Goal: Task Accomplishment & Management: Manage account settings

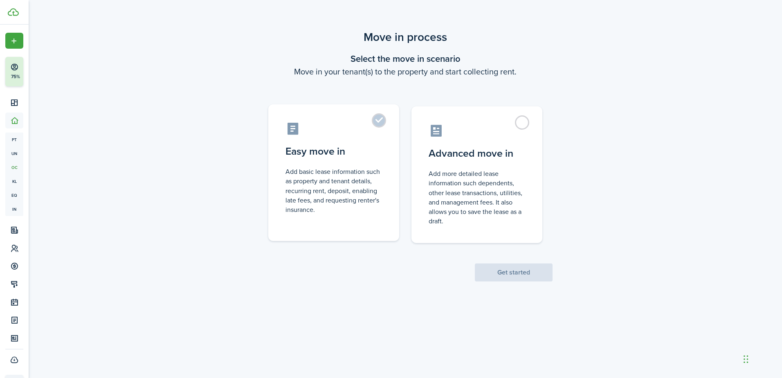
click at [380, 126] on label "Easy move in Add basic lease information such as property and tenant details, r…" at bounding box center [333, 172] width 131 height 137
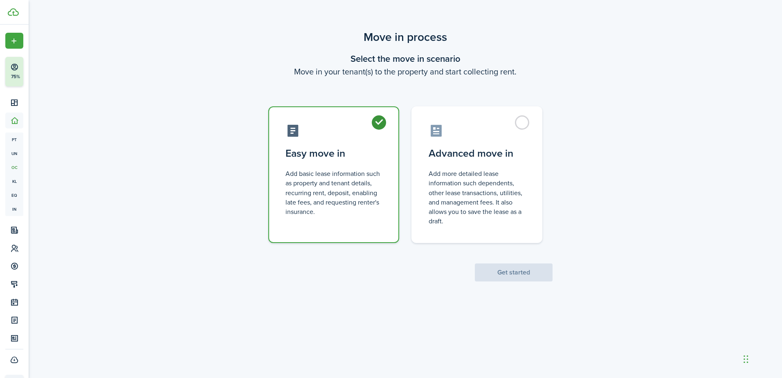
radio input "true"
click at [515, 268] on button "Get started" at bounding box center [514, 272] width 78 height 18
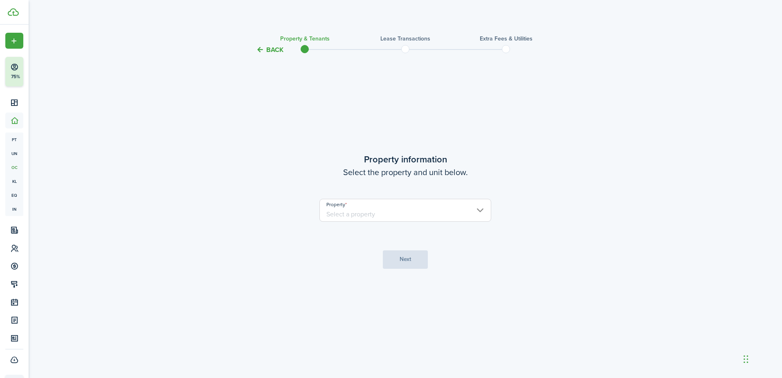
click at [433, 214] on input "Property" at bounding box center [405, 210] width 172 height 23
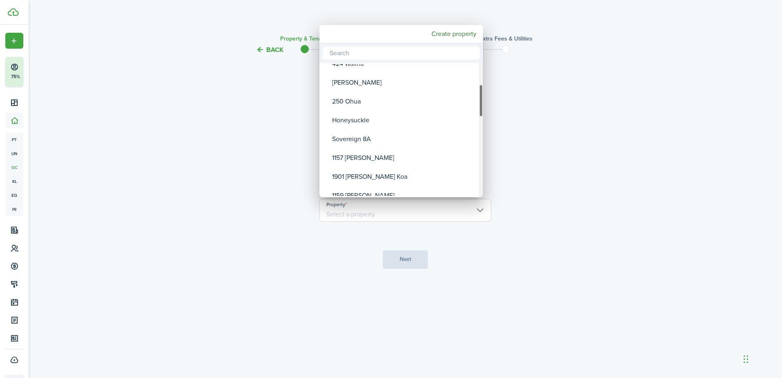
drag, startPoint x: 482, startPoint y: 71, endPoint x: 484, endPoint y: 92, distance: 21.4
click at [484, 92] on div "[PERSON_NAME] [PERSON_NAME] Nahua 1902 Country Trails 424 [PERSON_NAME] 250 Ohu…" at bounding box center [391, 189] width 782 height 378
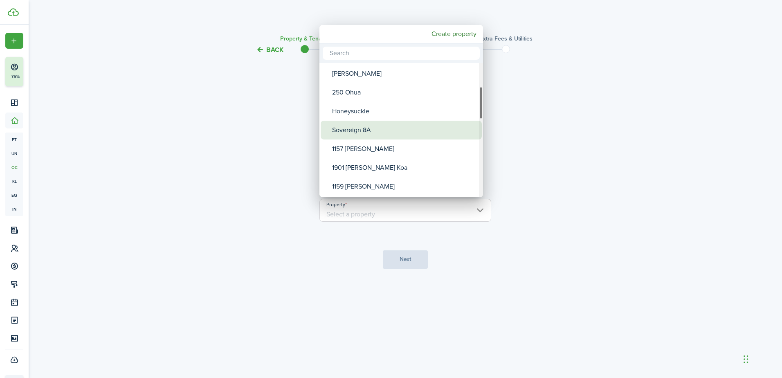
click at [352, 126] on div "Sovereign 8A" at bounding box center [404, 130] width 145 height 19
type input "Sovereign 8A"
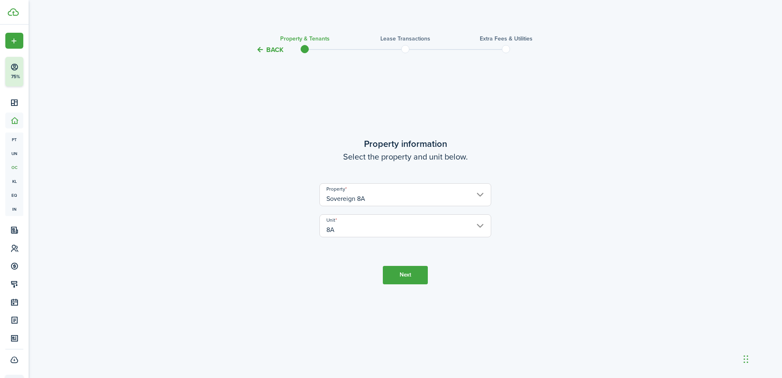
click at [401, 274] on button "Next" at bounding box center [405, 275] width 45 height 18
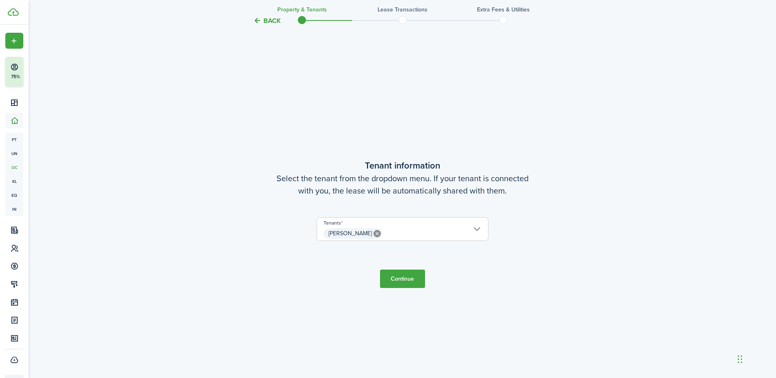
scroll to position [323, 0]
click at [401, 274] on button "Continue" at bounding box center [402, 276] width 45 height 18
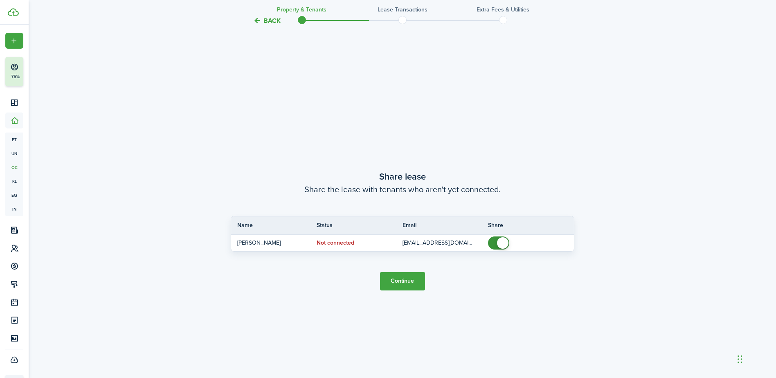
scroll to position [701, 0]
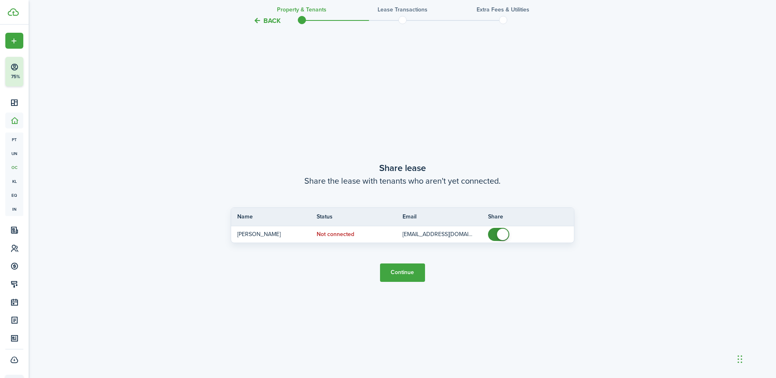
click at [403, 269] on button "Continue" at bounding box center [402, 272] width 45 height 18
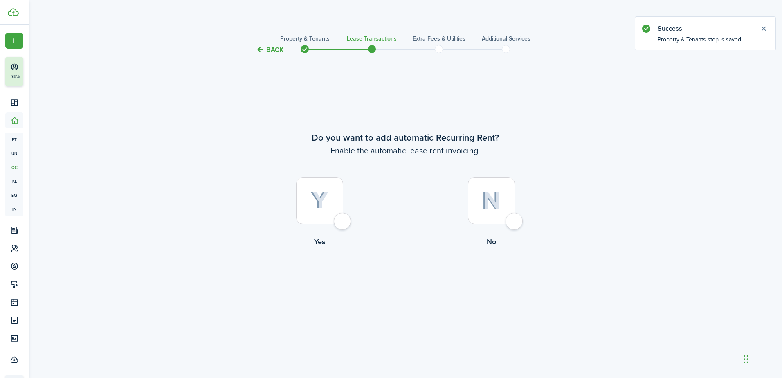
click at [343, 221] on div at bounding box center [319, 200] width 47 height 47
radio input "true"
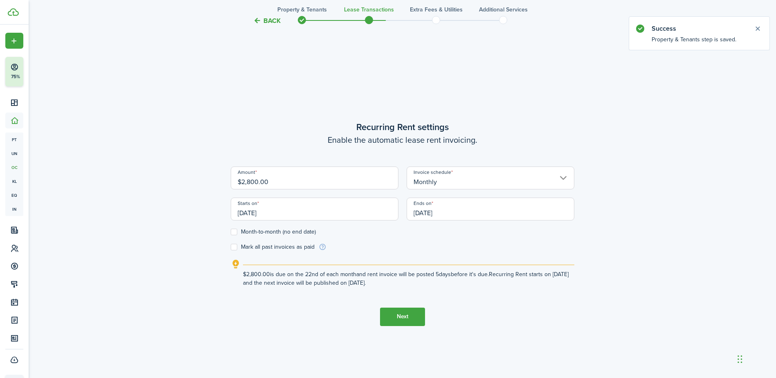
scroll to position [323, 0]
click at [237, 247] on label "Mark all past invoices as paid" at bounding box center [273, 245] width 84 height 7
click at [231, 245] on input "Mark all past invoices as paid" at bounding box center [230, 245] width 0 height 0
checkbox input "true"
click at [291, 211] on input "[DATE]" at bounding box center [315, 207] width 168 height 23
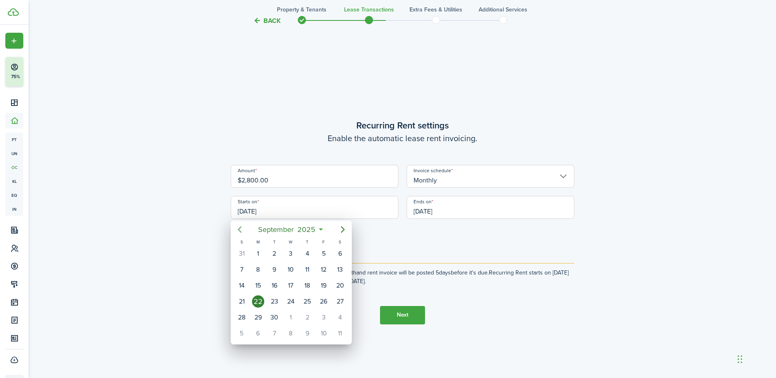
click at [239, 227] on icon "Previous page" at bounding box center [240, 229] width 10 height 10
click at [239, 298] on div "18" at bounding box center [242, 301] width 12 height 12
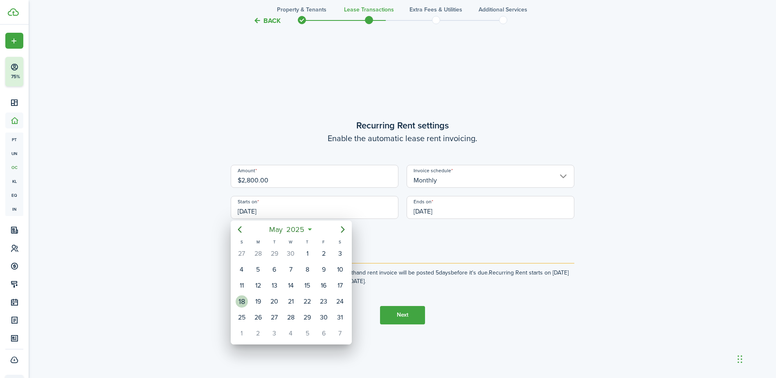
type input "[DATE]"
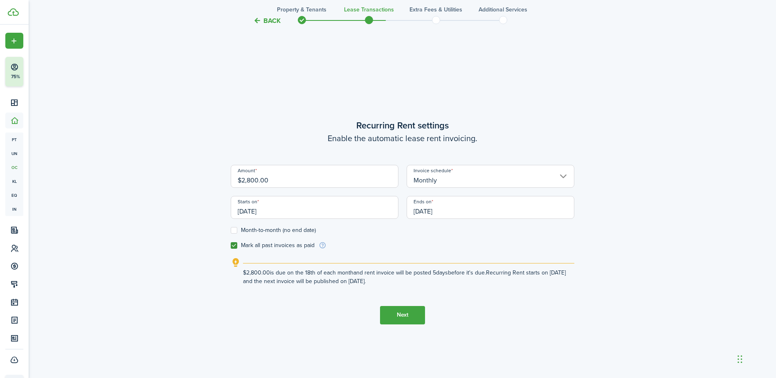
click at [472, 211] on input "[DATE]" at bounding box center [490, 207] width 168 height 23
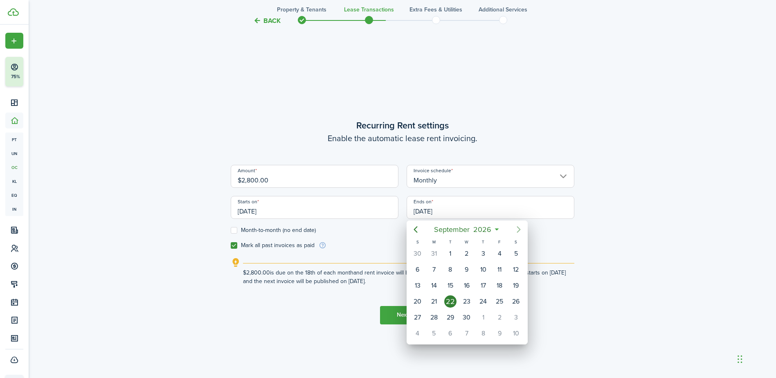
click at [516, 227] on icon "Next page" at bounding box center [519, 229] width 10 height 10
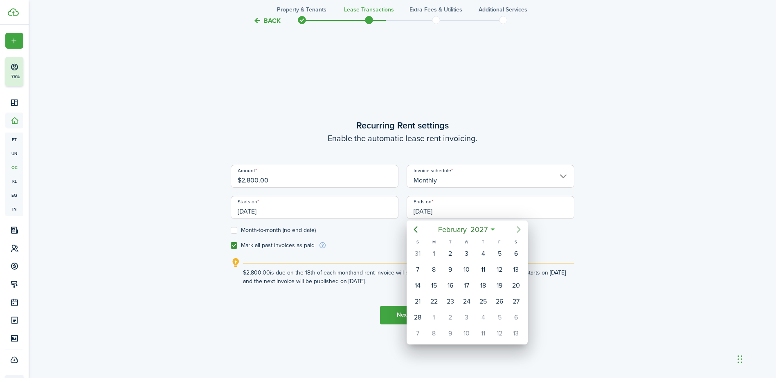
click at [516, 227] on icon "Next page" at bounding box center [519, 229] width 10 height 10
click at [464, 319] on div "30" at bounding box center [466, 317] width 12 height 12
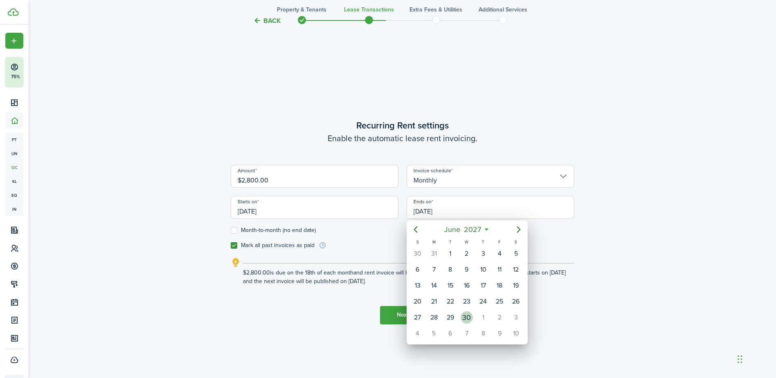
type input "[DATE]"
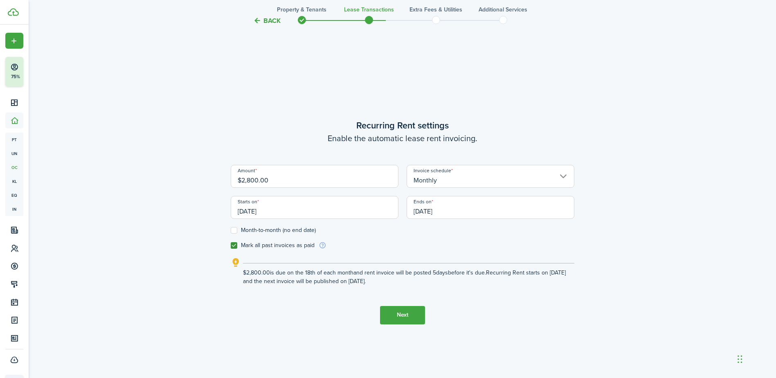
click at [286, 180] on input "$2,800.00" at bounding box center [315, 176] width 168 height 23
click at [247, 176] on input "$2,800.00" at bounding box center [315, 176] width 168 height 23
type input "$2,900.00"
click at [108, 166] on div "Back Property & Tenants Lease Transactions Extra fees & Utilities Additional Se…" at bounding box center [402, 58] width 747 height 713
click at [408, 315] on button "Next" at bounding box center [402, 315] width 45 height 18
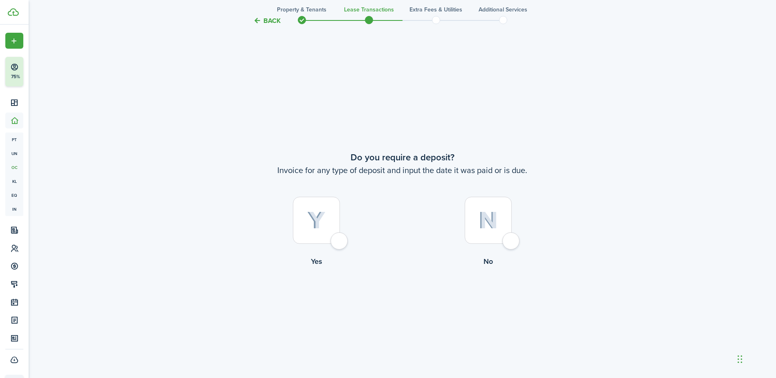
scroll to position [701, 0]
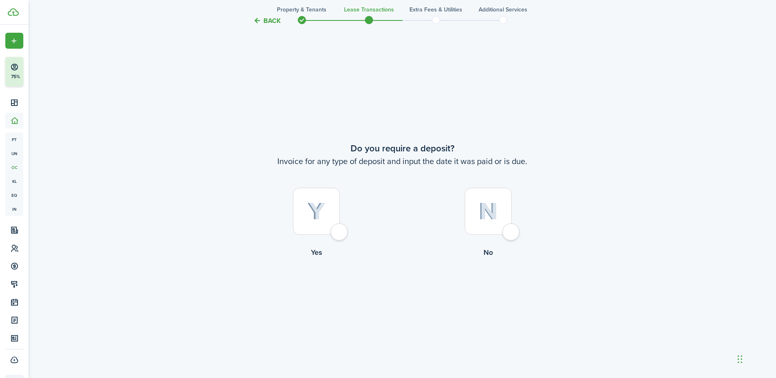
click at [340, 230] on div at bounding box center [316, 211] width 47 height 47
radio input "true"
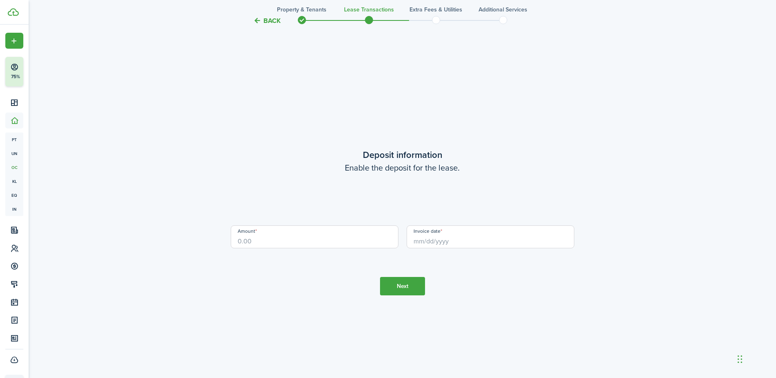
scroll to position [1079, 0]
click at [334, 233] on input "Amount" at bounding box center [315, 236] width 168 height 23
click at [422, 240] on input "Invoice date" at bounding box center [490, 236] width 168 height 23
type input "$2,900.00"
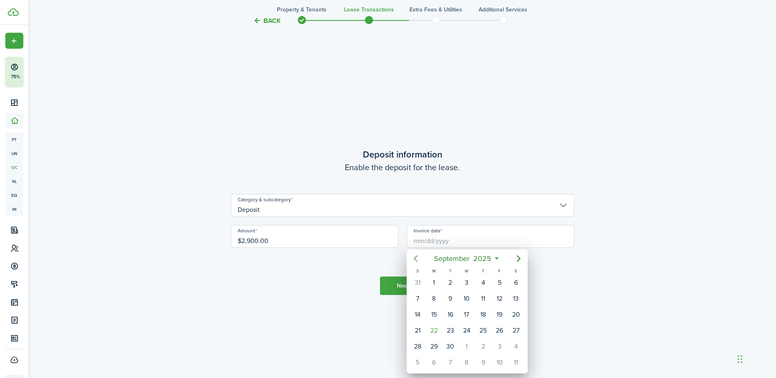
click at [417, 260] on icon "Previous page" at bounding box center [416, 259] width 10 height 10
click at [417, 330] on div "18" at bounding box center [417, 330] width 12 height 12
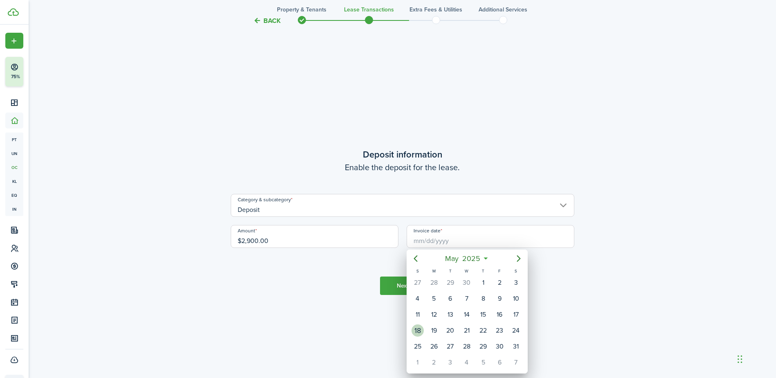
type input "[DATE]"
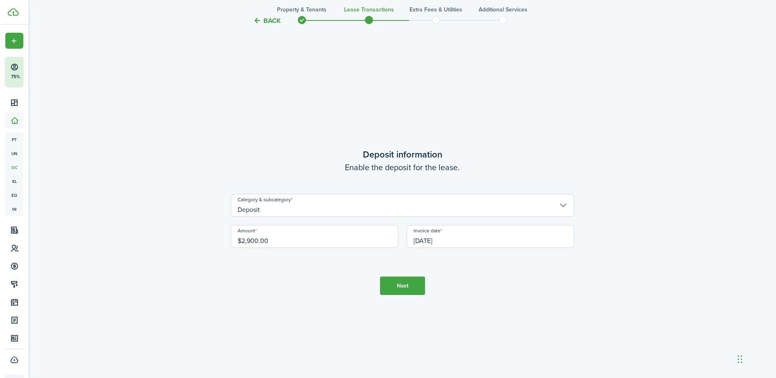
click at [402, 285] on button "Next" at bounding box center [402, 285] width 45 height 18
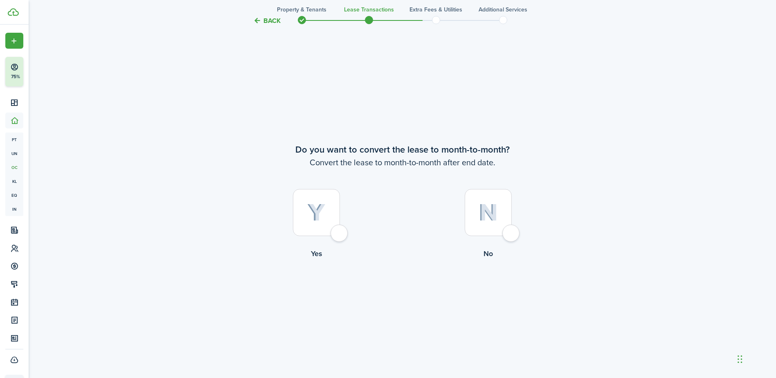
scroll to position [1456, 0]
click at [512, 233] on div at bounding box center [487, 211] width 47 height 47
radio input "true"
click at [403, 289] on button "Continue" at bounding box center [402, 292] width 45 height 18
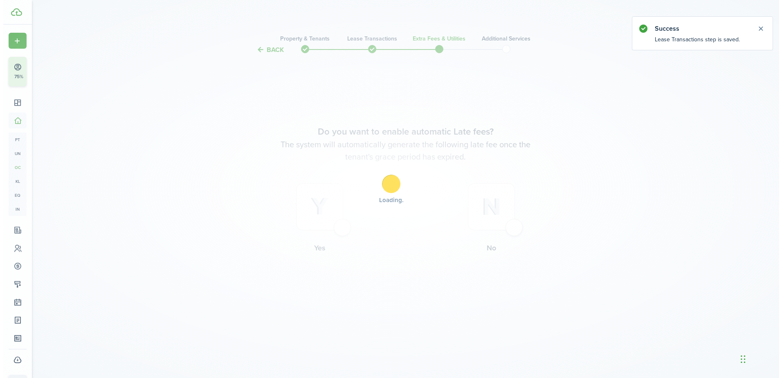
scroll to position [0, 0]
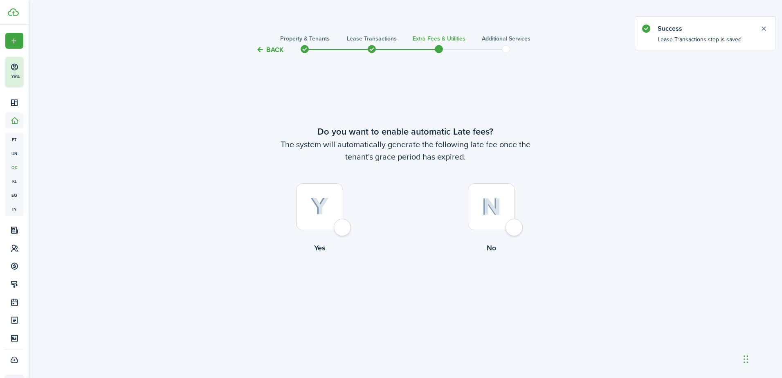
click at [337, 230] on div at bounding box center [319, 206] width 47 height 47
radio input "true"
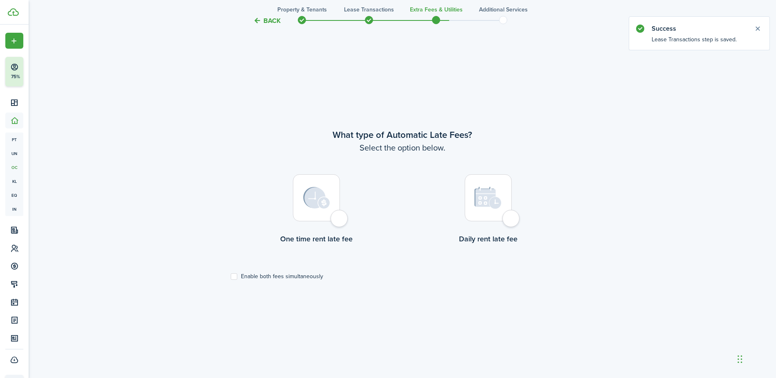
scroll to position [323, 0]
click at [340, 227] on label "One time rent late fee" at bounding box center [317, 209] width 172 height 74
radio input "true"
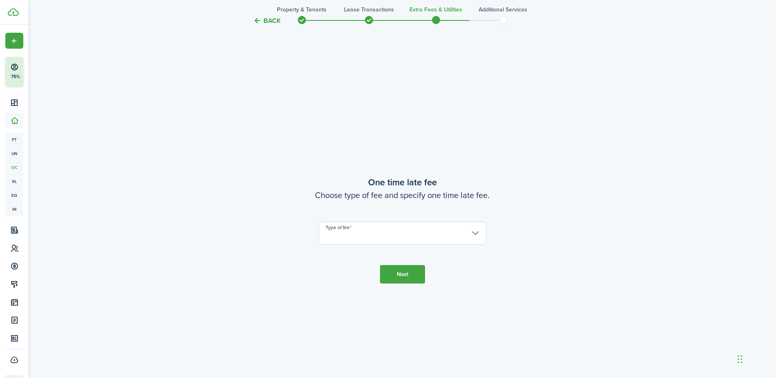
scroll to position [701, 0]
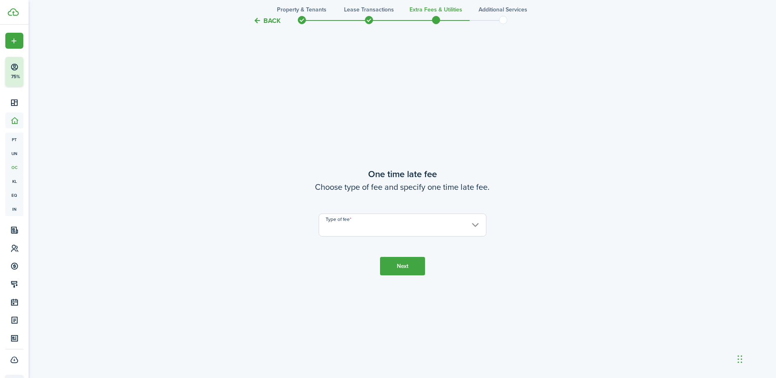
click at [385, 228] on input "Type of fee" at bounding box center [403, 224] width 168 height 23
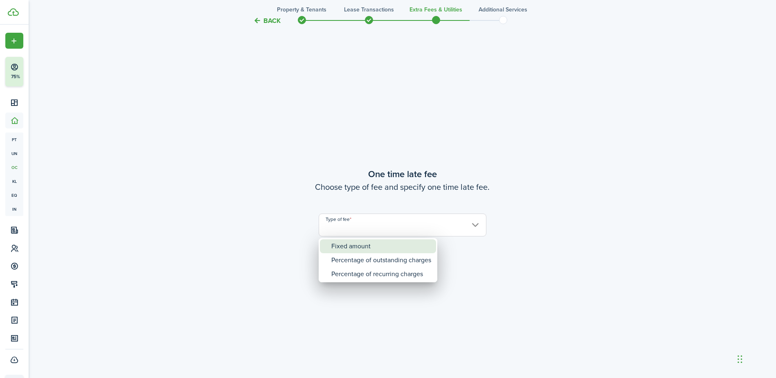
click at [360, 248] on div "Fixed amount" at bounding box center [381, 246] width 100 height 14
type input "Fixed amount"
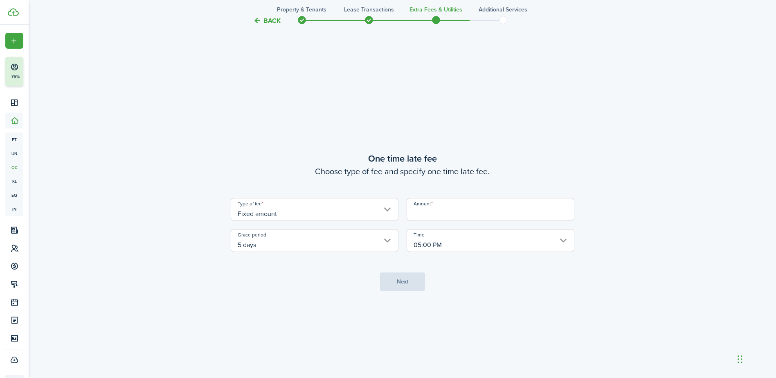
click at [435, 208] on input "Amount" at bounding box center [490, 209] width 168 height 23
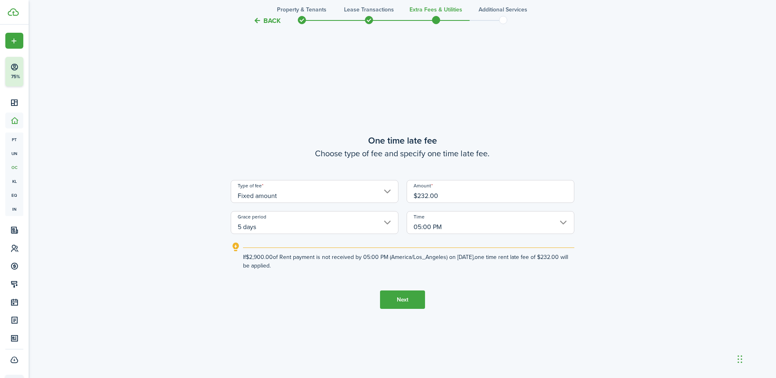
type input "$232.00"
click at [402, 300] on button "Next" at bounding box center [402, 299] width 45 height 18
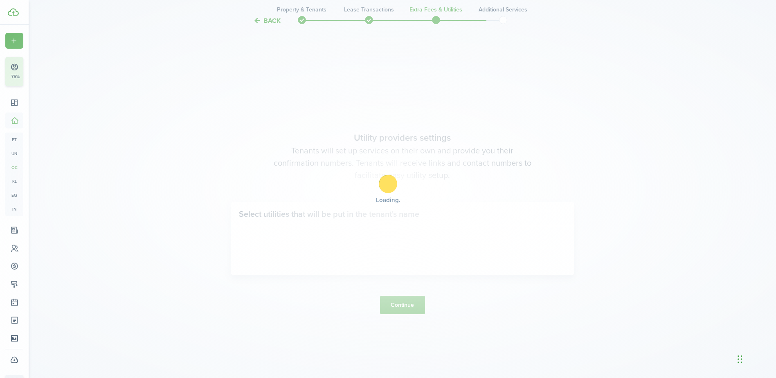
scroll to position [1079, 0]
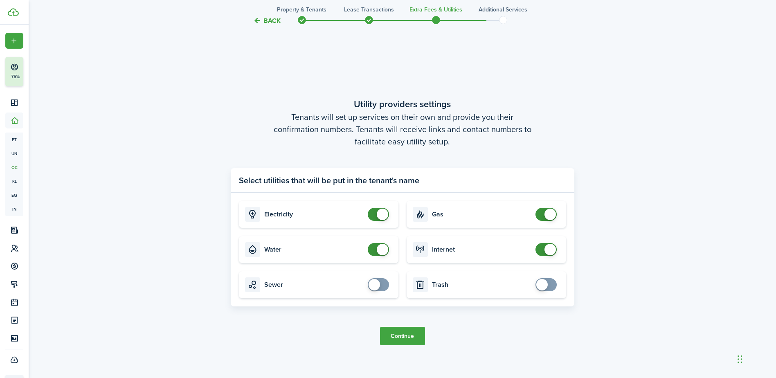
checkbox input "false"
click at [381, 246] on span at bounding box center [382, 249] width 11 height 11
click at [393, 335] on button "Continue" at bounding box center [402, 336] width 45 height 18
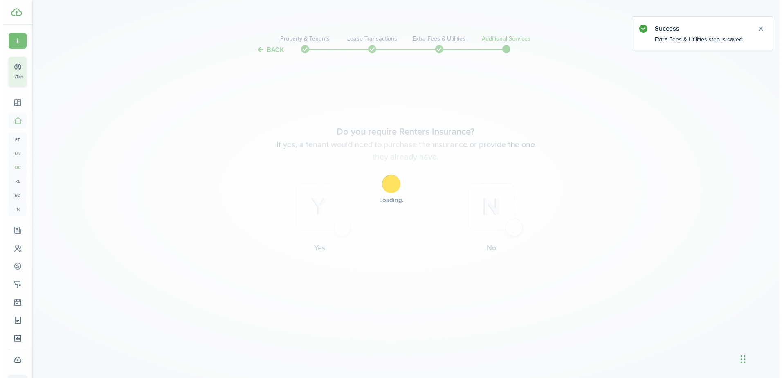
scroll to position [0, 0]
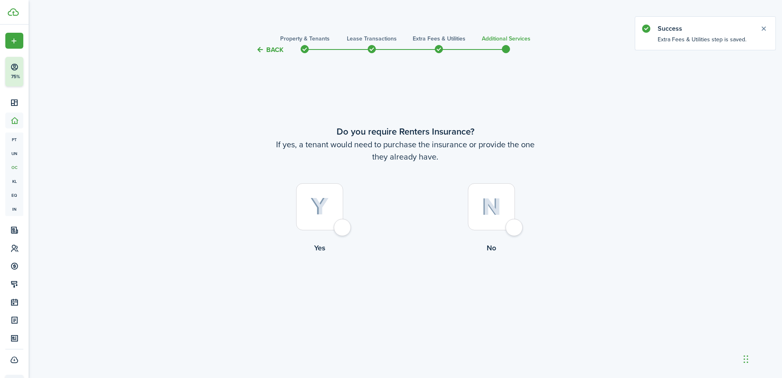
click at [343, 227] on div at bounding box center [319, 206] width 47 height 47
radio input "true"
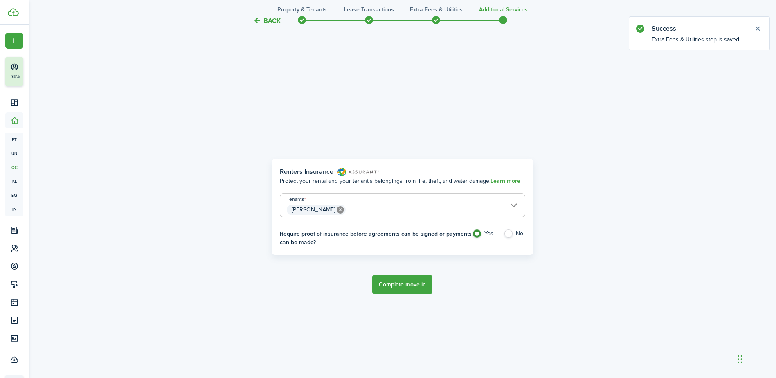
scroll to position [323, 0]
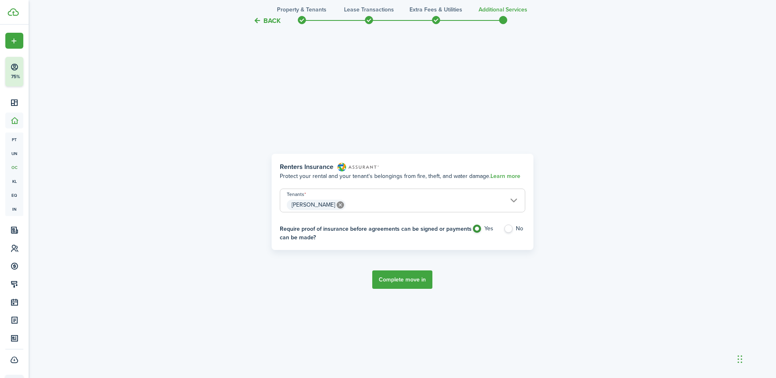
click at [509, 229] on label "No" at bounding box center [514, 230] width 22 height 12
radio input "false"
radio input "true"
click at [404, 275] on button "Complete move in" at bounding box center [402, 279] width 60 height 18
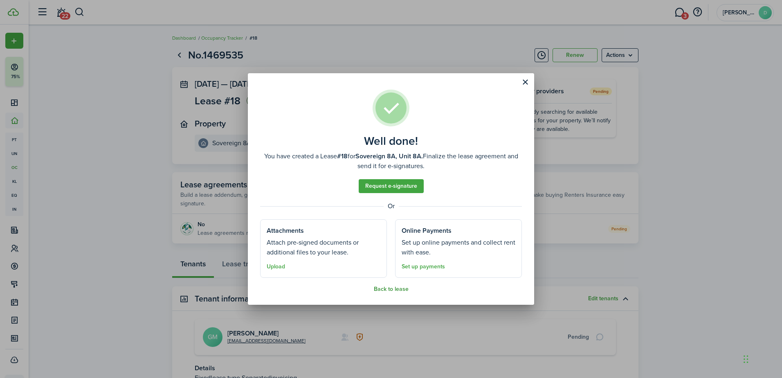
click at [385, 286] on button "Back to lease" at bounding box center [391, 289] width 35 height 7
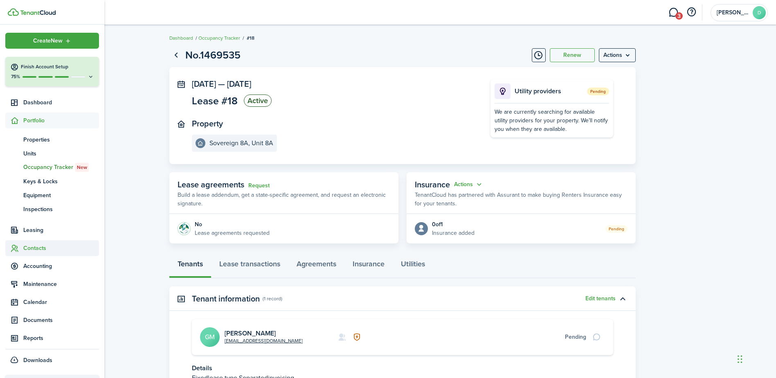
click at [36, 247] on span "Contacts" at bounding box center [61, 248] width 76 height 9
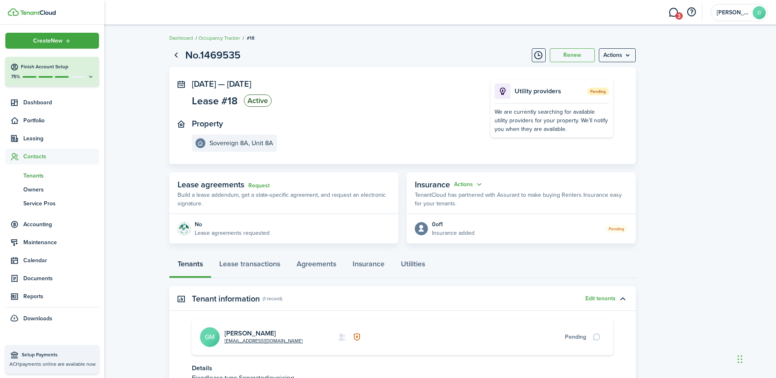
click at [34, 177] on span "Tenants" at bounding box center [61, 175] width 76 height 9
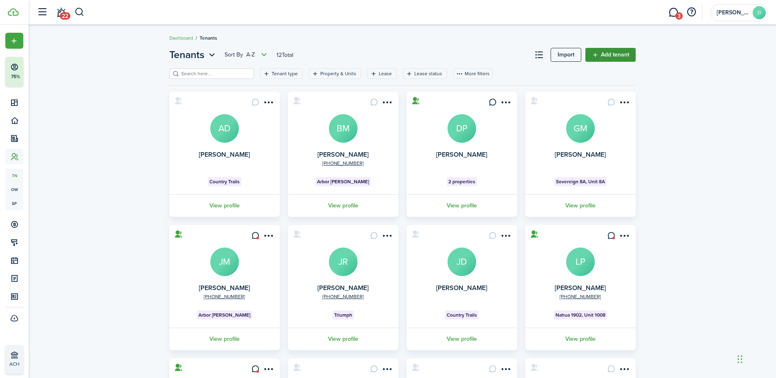
click at [599, 50] on link "Add tenant" at bounding box center [610, 55] width 50 height 14
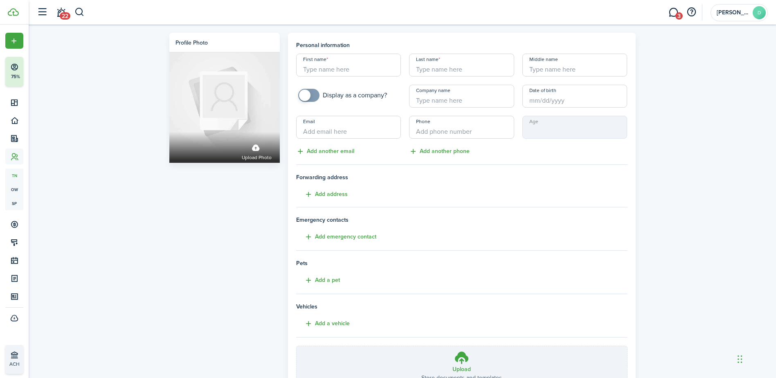
click at [356, 68] on input "First name" at bounding box center [348, 65] width 105 height 23
type input "Kanokkan Saipattranusorn"
drag, startPoint x: 387, startPoint y: 72, endPoint x: 333, endPoint y: 73, distance: 54.0
click at [333, 73] on input "Kanokkan Saipattranusorn" at bounding box center [348, 65] width 105 height 23
click at [442, 68] on input "Last name" at bounding box center [461, 65] width 105 height 23
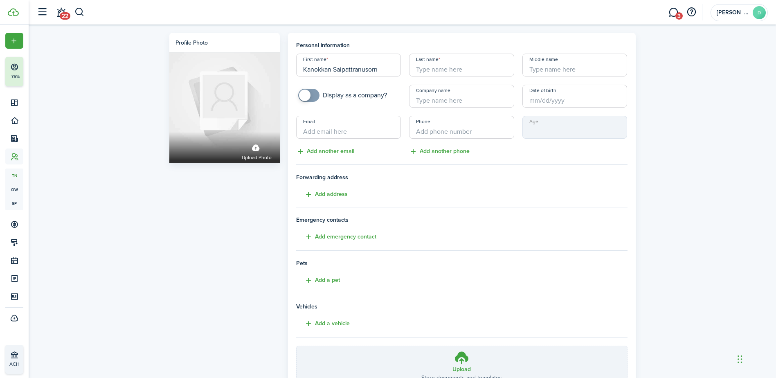
paste input "Saipattranusorn"
type input "Saipattranusorn"
drag, startPoint x: 381, startPoint y: 67, endPoint x: 331, endPoint y: 71, distance: 50.4
click at [331, 71] on input "Kanokkan Saipattranusorn" at bounding box center [348, 65] width 105 height 23
click at [539, 105] on input "Date of birth" at bounding box center [574, 96] width 105 height 23
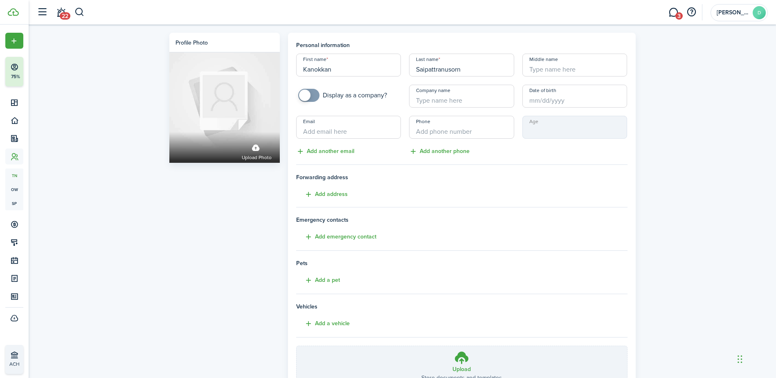
type input "Kanokkan"
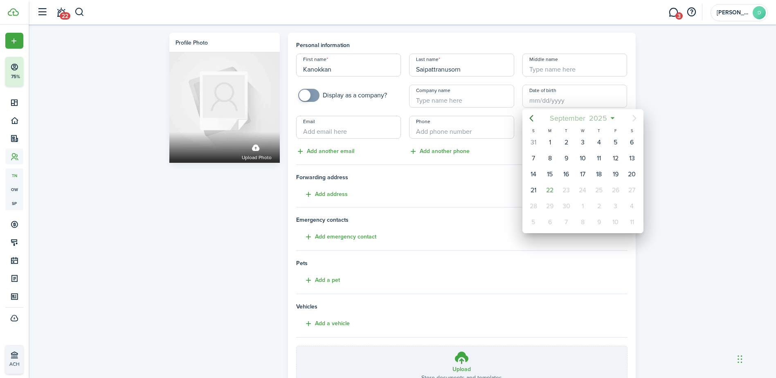
click at [576, 117] on span "September" at bounding box center [567, 118] width 39 height 15
click at [531, 113] on icon "Previous page" at bounding box center [531, 118] width 10 height 10
click at [532, 113] on icon "Previous page" at bounding box center [531, 118] width 10 height 10
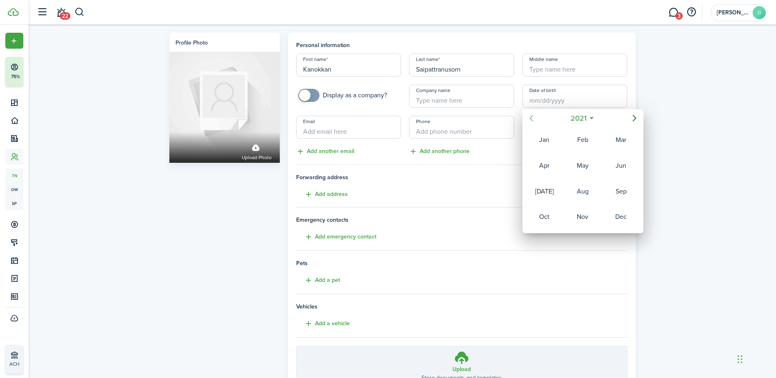
click at [532, 113] on icon "Previous page" at bounding box center [531, 118] width 10 height 10
click at [583, 215] on div "Nov" at bounding box center [582, 216] width 29 height 13
click at [603, 114] on span "2019" at bounding box center [597, 118] width 20 height 15
click at [588, 116] on span "2019" at bounding box center [578, 118] width 20 height 15
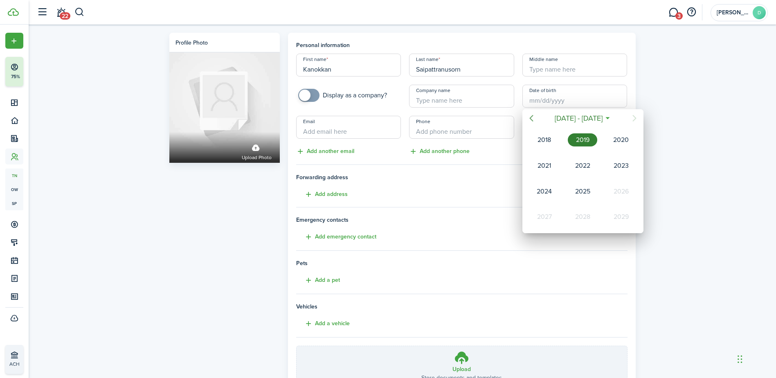
click at [530, 118] on icon "Previous page" at bounding box center [531, 118] width 4 height 7
click at [545, 159] on div "1997" at bounding box center [543, 165] width 29 height 13
click at [583, 217] on div "Nov" at bounding box center [582, 216] width 29 height 13
click at [630, 192] on div "22" at bounding box center [632, 190] width 12 height 12
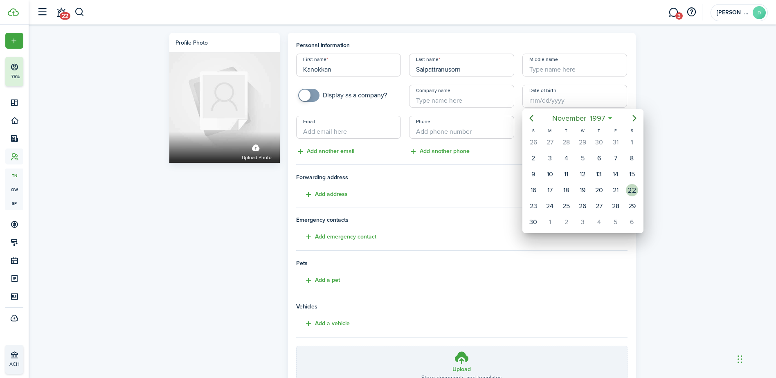
type input "[DATE]"
type input "27"
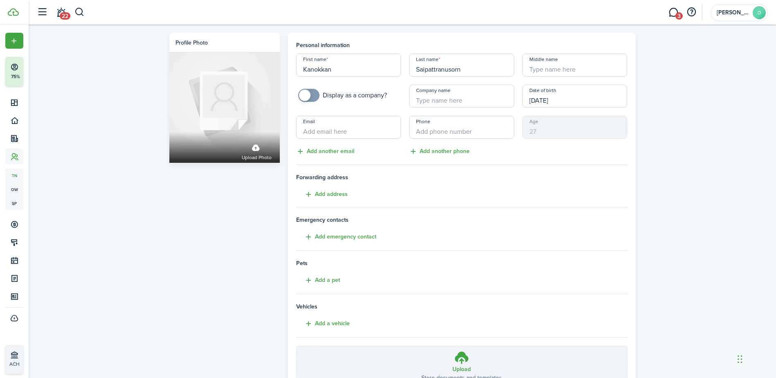
click at [311, 130] on input "Email" at bounding box center [348, 127] width 105 height 23
type input "[EMAIL_ADDRESS][DOMAIN_NAME]"
click at [426, 125] on input "+1" at bounding box center [461, 127] width 105 height 23
type input "[PHONE_NUMBER]"
click at [407, 175] on span "Forwarding address" at bounding box center [461, 177] width 331 height 9
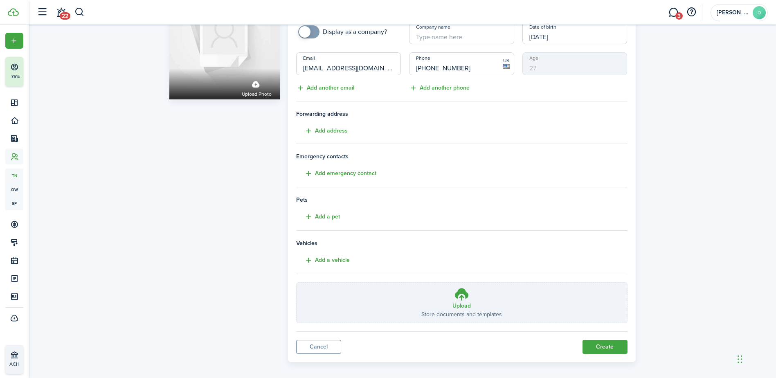
scroll to position [70, 0]
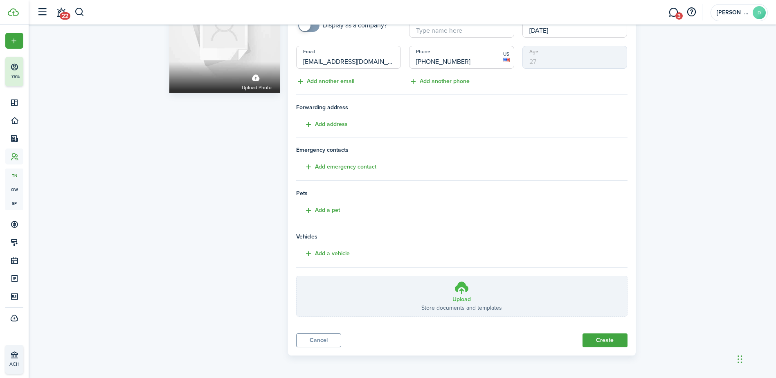
click at [454, 291] on icon at bounding box center [462, 287] width 16 height 15
click at [296, 276] on input "Upload Store documents and templates Choose file" at bounding box center [296, 276] width 0 height 0
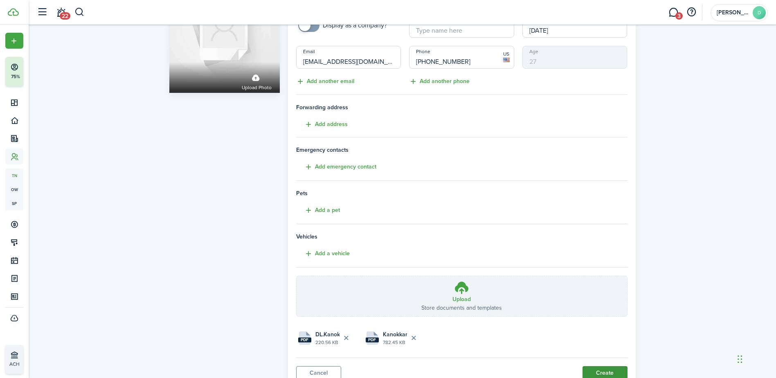
click at [604, 373] on button "Create" at bounding box center [604, 373] width 45 height 14
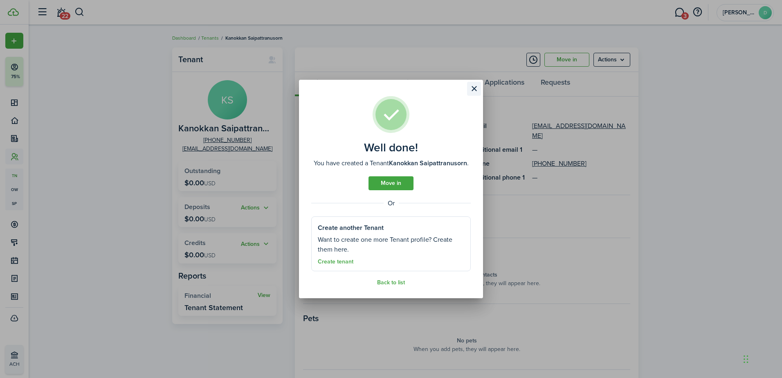
click at [476, 86] on button "Close modal" at bounding box center [474, 89] width 14 height 14
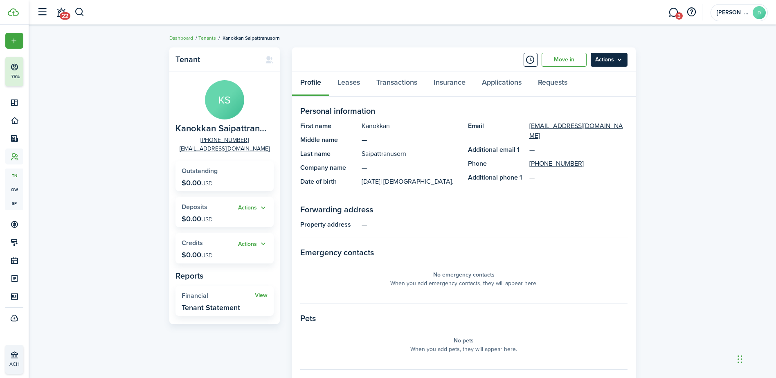
click at [606, 56] on menu-btn "Actions" at bounding box center [608, 60] width 37 height 14
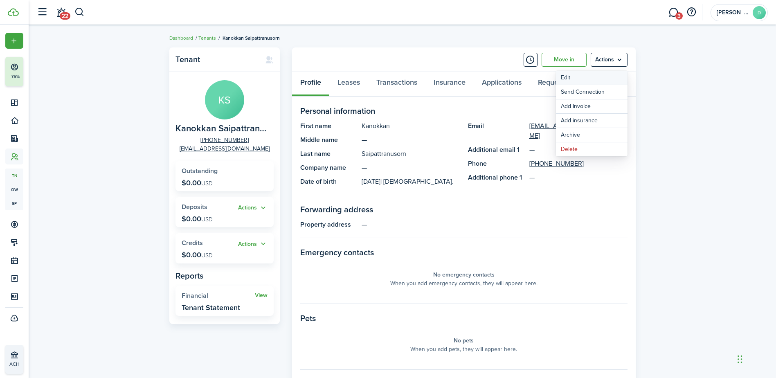
click at [570, 74] on link "Edit" at bounding box center [592, 78] width 72 height 14
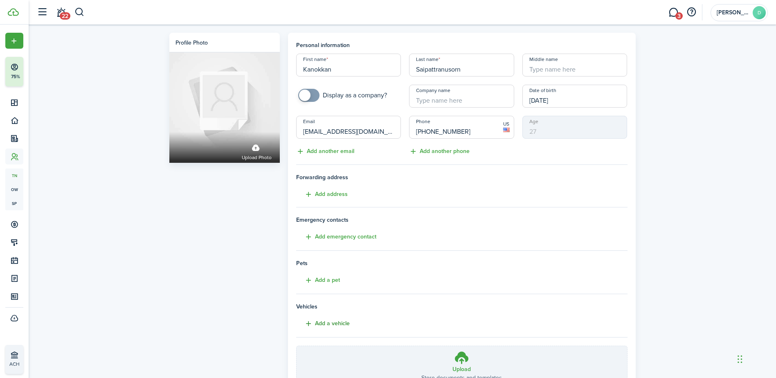
click at [335, 321] on button "Add a vehicle" at bounding box center [323, 323] width 54 height 9
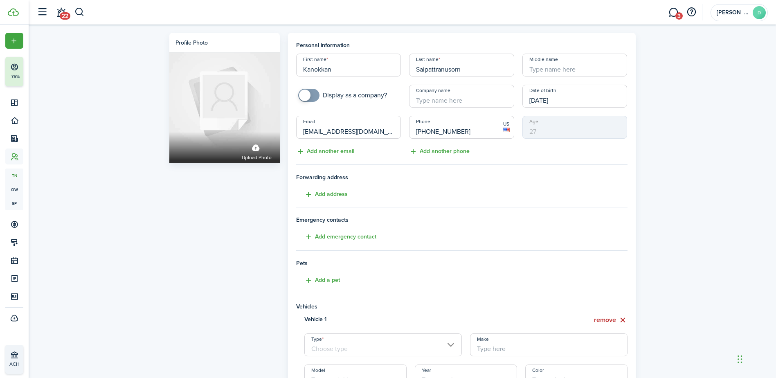
click at [334, 339] on input "Type" at bounding box center [382, 344] width 157 height 23
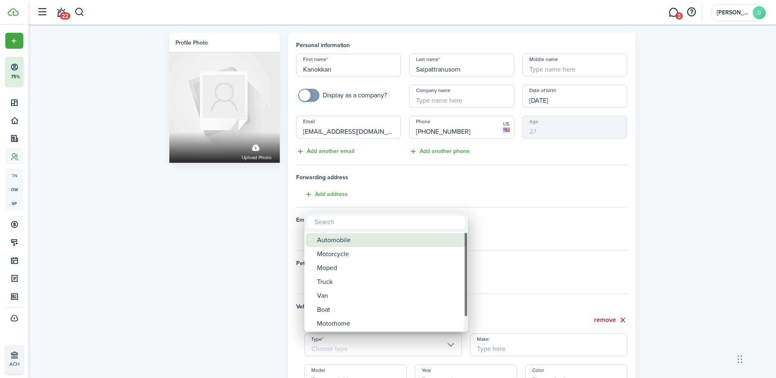
click at [342, 240] on div "Automobile" at bounding box center [389, 240] width 145 height 14
type input "Automobile"
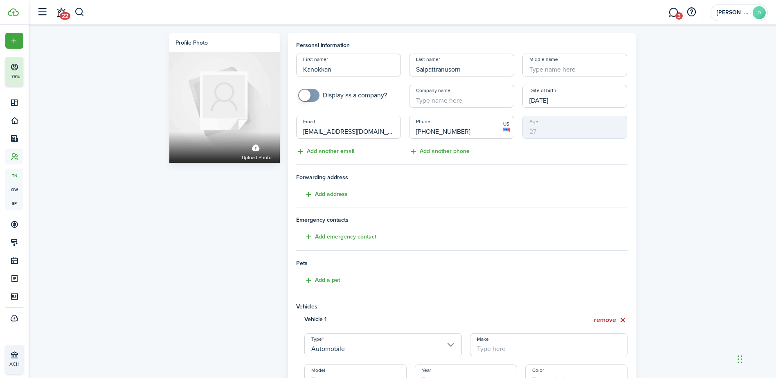
click at [475, 342] on input "Make" at bounding box center [548, 344] width 157 height 23
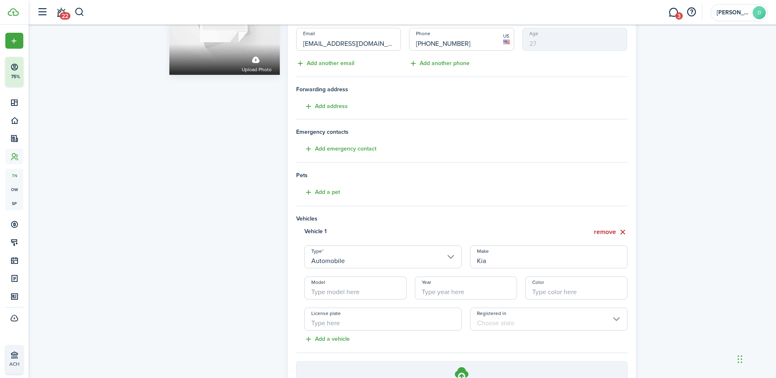
scroll to position [89, 0]
type input "Kia"
click at [375, 283] on input "Model" at bounding box center [355, 286] width 102 height 23
type input "Soul"
click at [468, 295] on input "Year" at bounding box center [466, 286] width 102 height 23
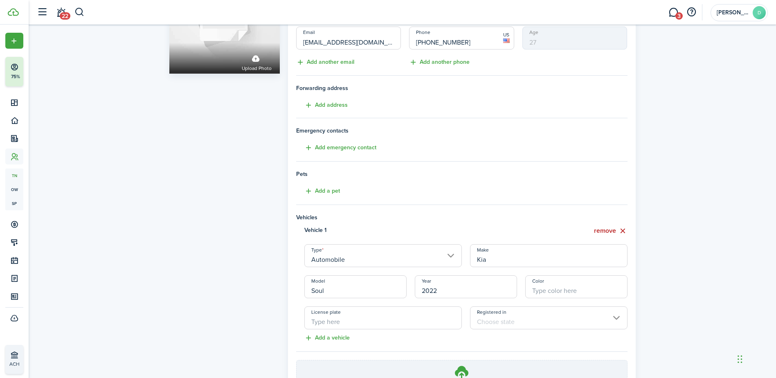
type input "2022"
click at [558, 283] on input "Color" at bounding box center [576, 286] width 102 height 23
type input "black"
click at [154, 224] on div "Profile photo Upload photo Personal information First name [PERSON_NAME] Last n…" at bounding box center [402, 205] width 747 height 541
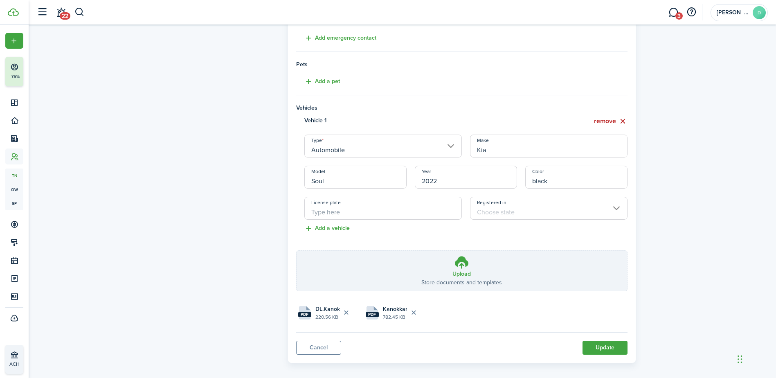
scroll to position [206, 0]
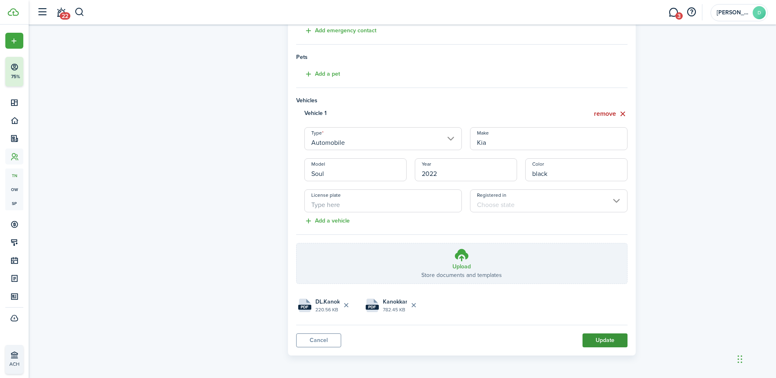
click at [602, 340] on button "Update" at bounding box center [604, 340] width 45 height 14
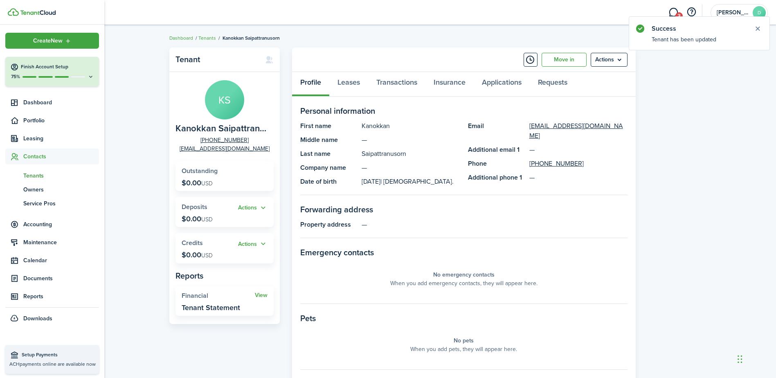
click at [36, 177] on span "Tenants" at bounding box center [61, 175] width 76 height 9
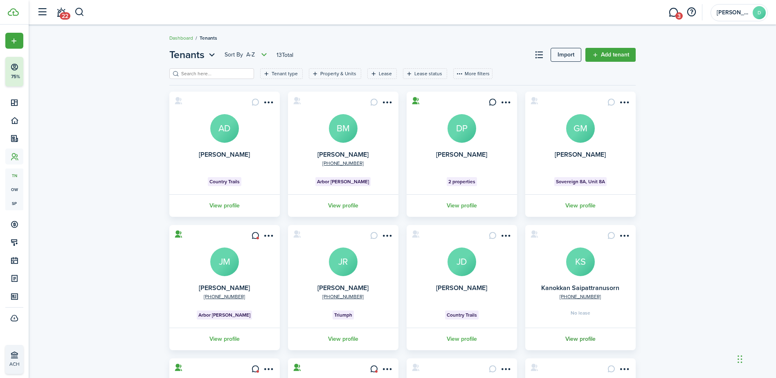
click at [581, 335] on link "View profile" at bounding box center [580, 339] width 113 height 22
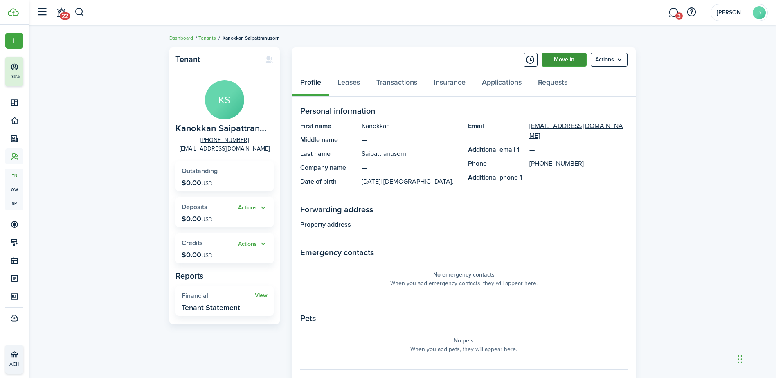
click at [561, 59] on link "Move in" at bounding box center [563, 60] width 45 height 14
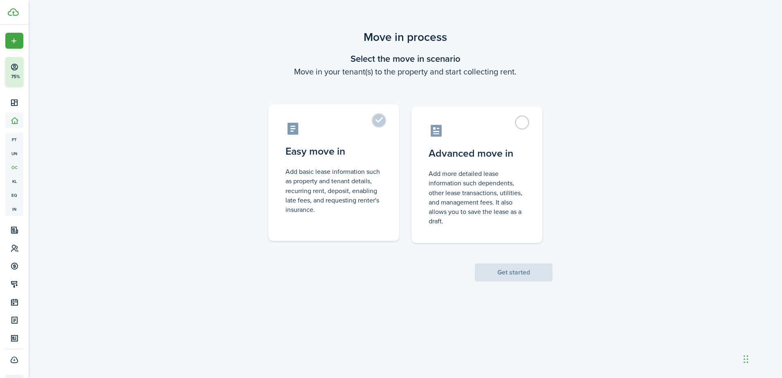
click at [377, 120] on label "Easy move in Add basic lease information such as property and tenant details, r…" at bounding box center [333, 172] width 131 height 137
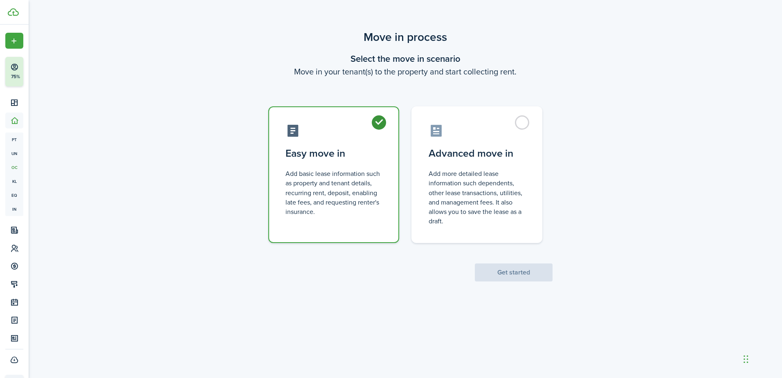
radio input "true"
click at [507, 278] on button "Get started" at bounding box center [514, 272] width 78 height 18
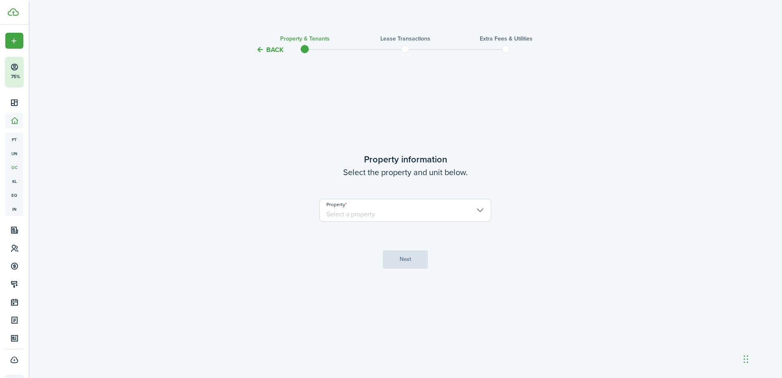
click at [475, 214] on input "Property" at bounding box center [405, 210] width 172 height 23
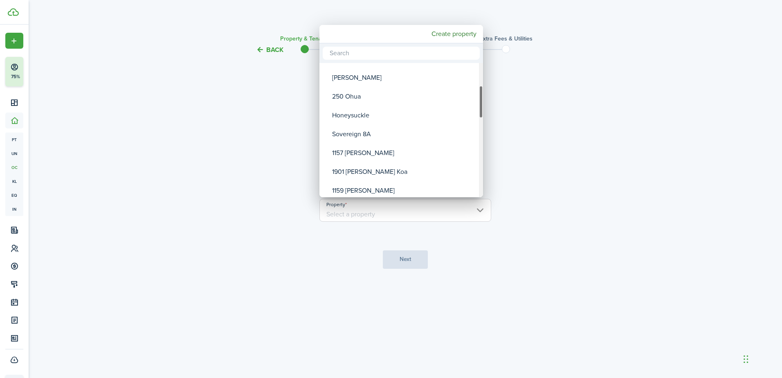
drag, startPoint x: 480, startPoint y: 79, endPoint x: 480, endPoint y: 102, distance: 22.5
click at [480, 102] on div "Property" at bounding box center [481, 101] width 4 height 33
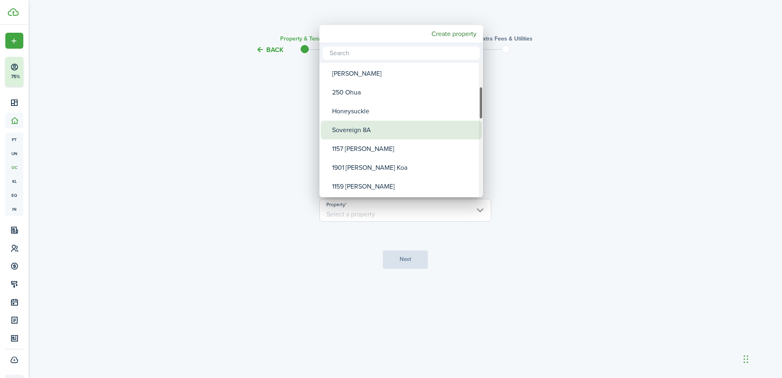
click at [358, 129] on div "Sovereign 8A" at bounding box center [404, 130] width 145 height 19
type input "Sovereign 8A"
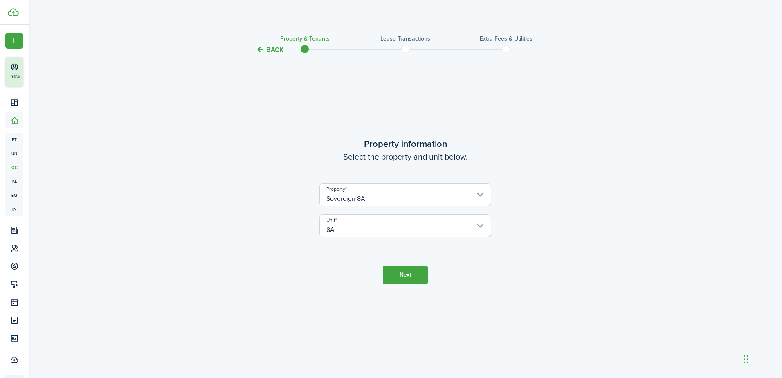
click at [397, 276] on button "Next" at bounding box center [405, 275] width 45 height 18
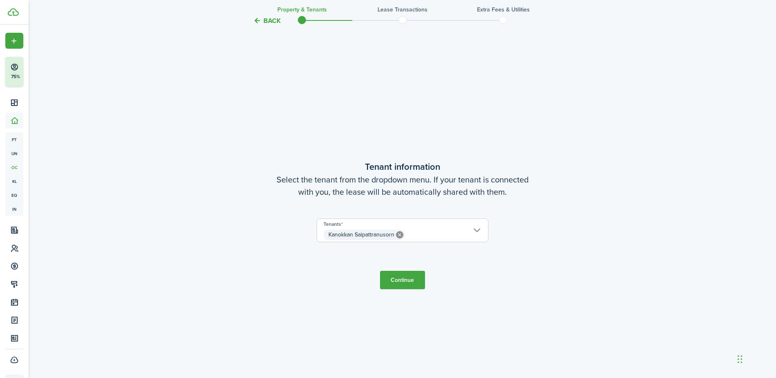
scroll to position [323, 0]
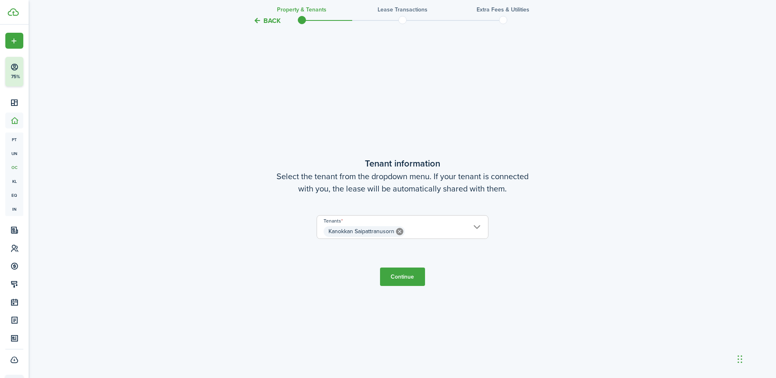
click at [400, 275] on button "Continue" at bounding box center [402, 276] width 45 height 18
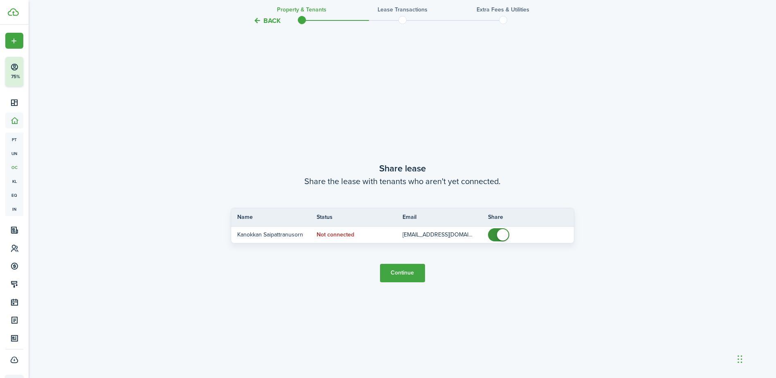
scroll to position [701, 0]
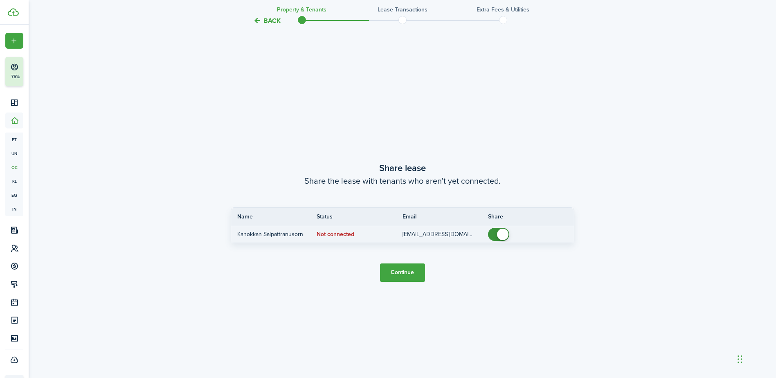
checkbox input "false"
click at [503, 234] on span at bounding box center [502, 234] width 11 height 11
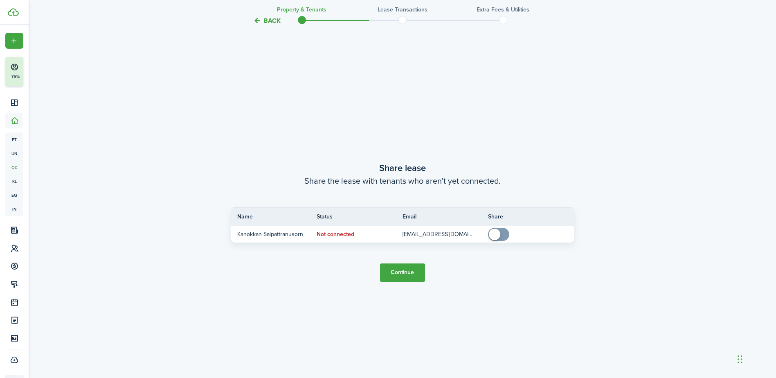
click at [401, 269] on button "Continue" at bounding box center [402, 272] width 45 height 18
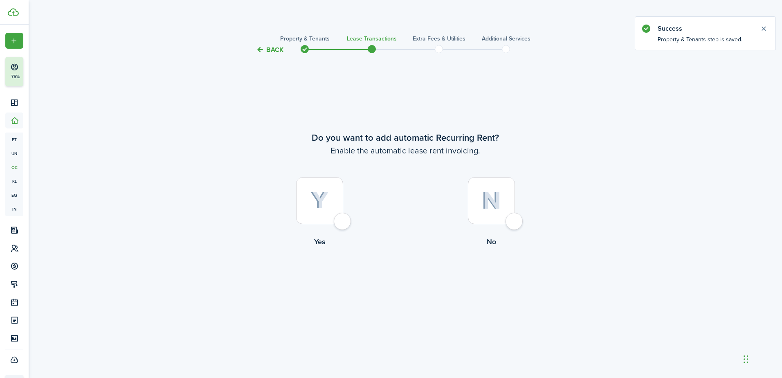
click at [515, 221] on div at bounding box center [491, 200] width 47 height 47
radio input "true"
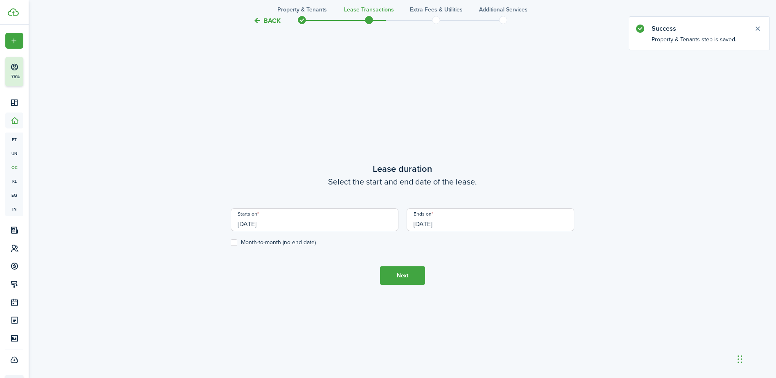
scroll to position [323, 0]
click at [276, 220] on input "[DATE]" at bounding box center [315, 217] width 168 height 23
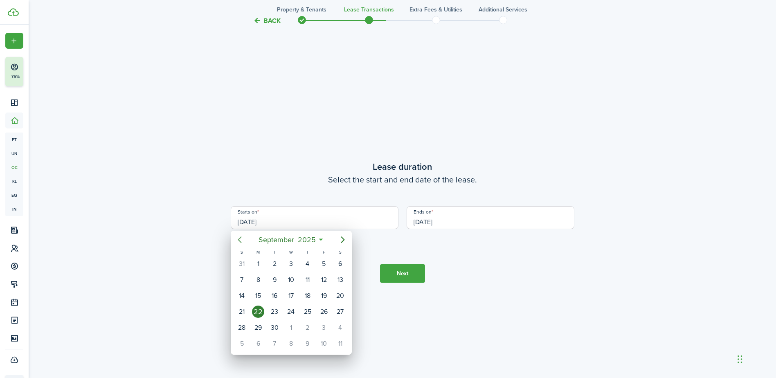
click at [242, 236] on icon "Previous page" at bounding box center [240, 240] width 10 height 10
click at [243, 313] on div "18" at bounding box center [242, 311] width 12 height 12
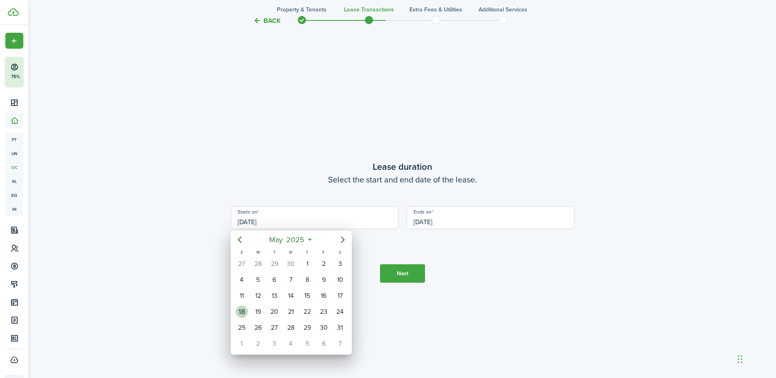
type input "[DATE]"
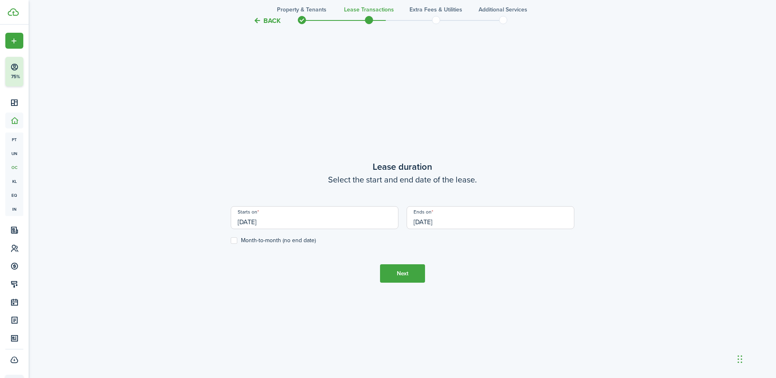
click at [456, 222] on input "[DATE]" at bounding box center [490, 217] width 168 height 23
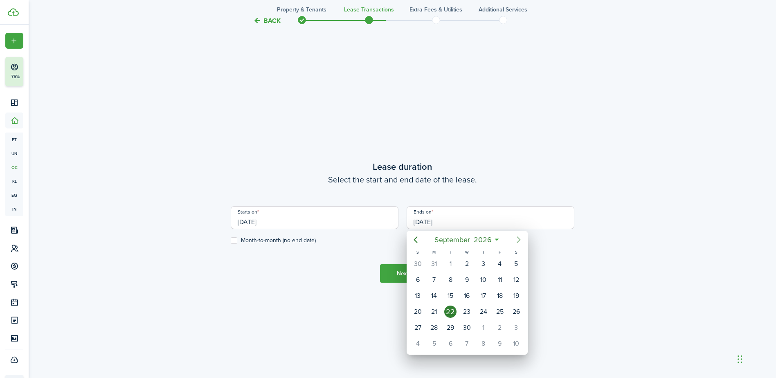
click at [517, 234] on mbsc-button "Next page" at bounding box center [518, 239] width 16 height 16
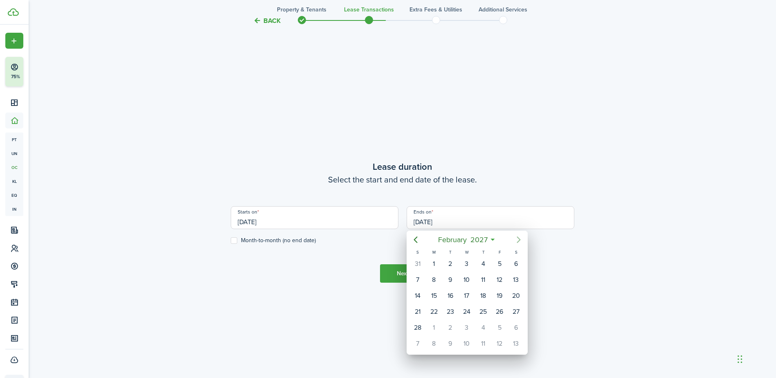
click at [517, 234] on mbsc-button "Next page" at bounding box center [518, 239] width 16 height 16
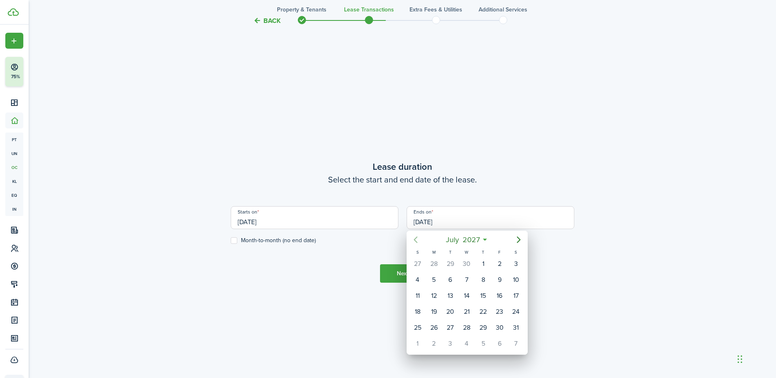
click at [411, 236] on icon "Previous page" at bounding box center [416, 240] width 10 height 10
click at [466, 326] on div "30" at bounding box center [466, 327] width 12 height 12
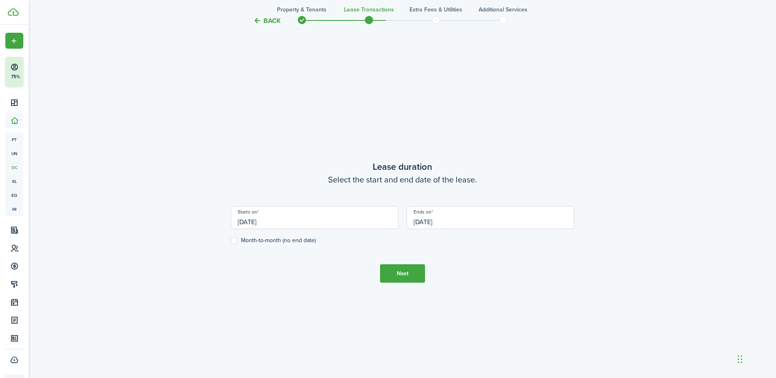
click at [397, 267] on button "Next" at bounding box center [402, 273] width 45 height 18
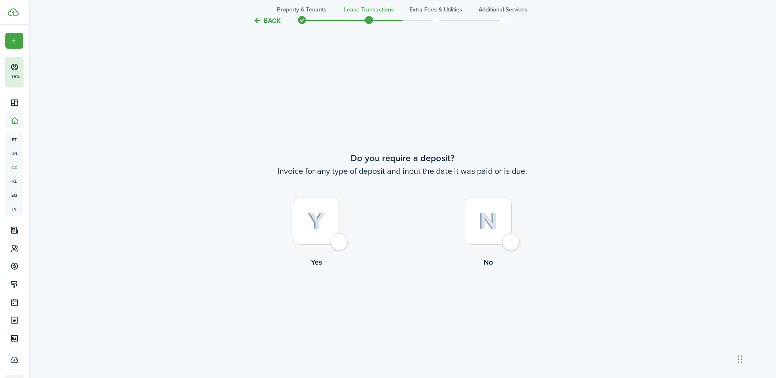
scroll to position [701, 0]
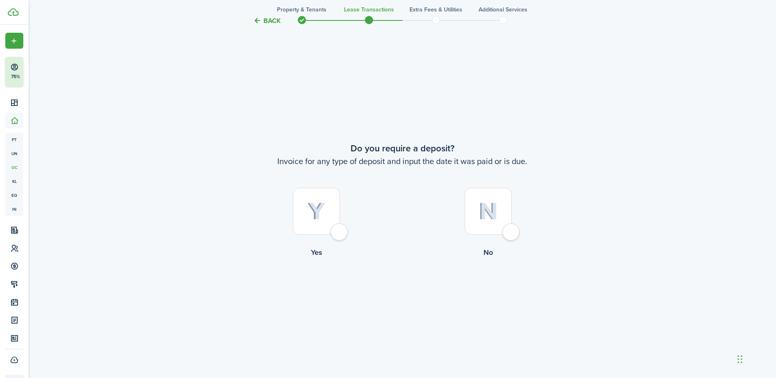
click at [270, 22] on button "Back" at bounding box center [266, 20] width 27 height 9
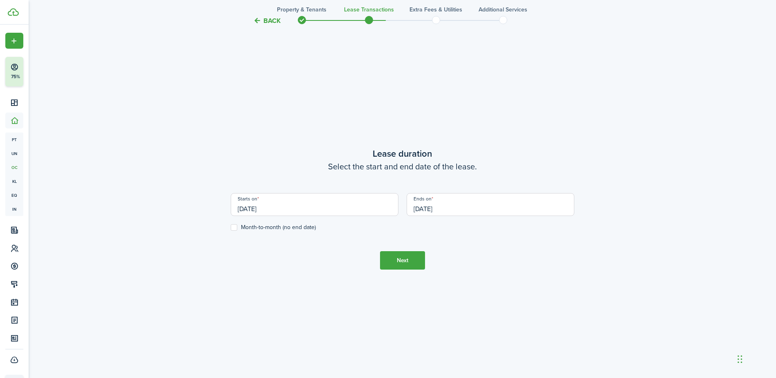
scroll to position [323, 0]
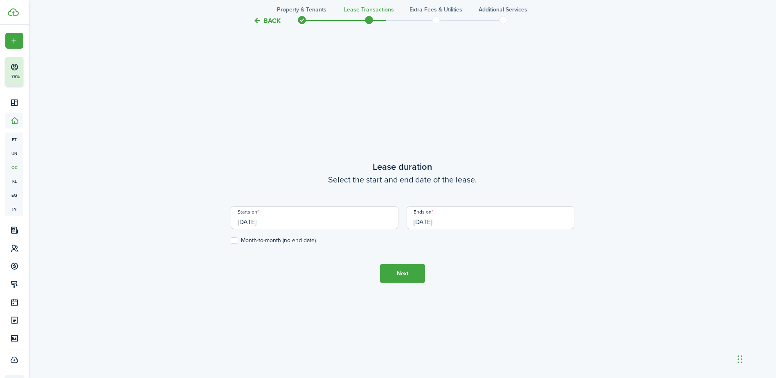
click at [460, 218] on input "[DATE]" at bounding box center [490, 217] width 168 height 23
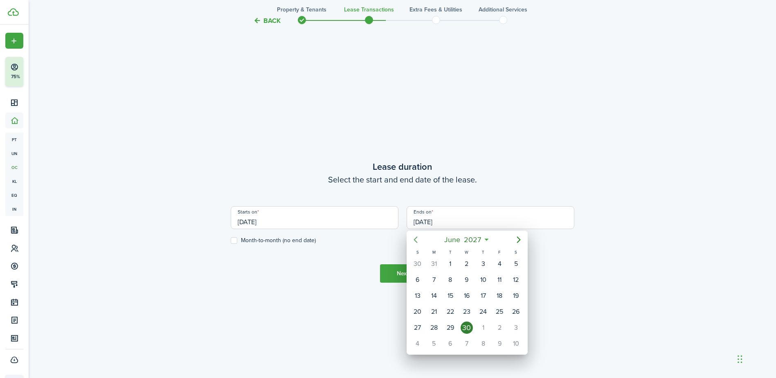
click at [415, 239] on icon "Previous page" at bounding box center [416, 240] width 10 height 10
click at [412, 239] on icon "Previous page" at bounding box center [416, 240] width 10 height 10
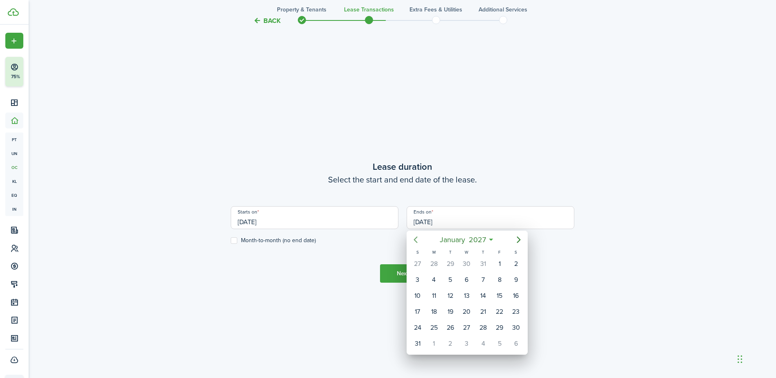
click at [412, 239] on icon "Previous page" at bounding box center [416, 240] width 10 height 10
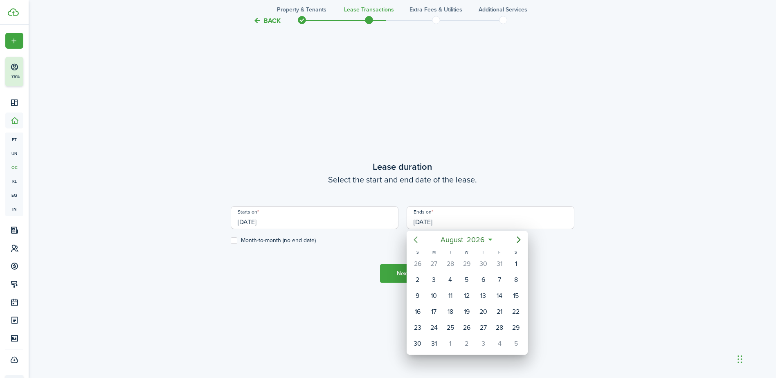
click at [412, 239] on icon "Previous page" at bounding box center [416, 240] width 10 height 10
click at [449, 261] on div "30" at bounding box center [450, 264] width 12 height 12
type input "[DATE]"
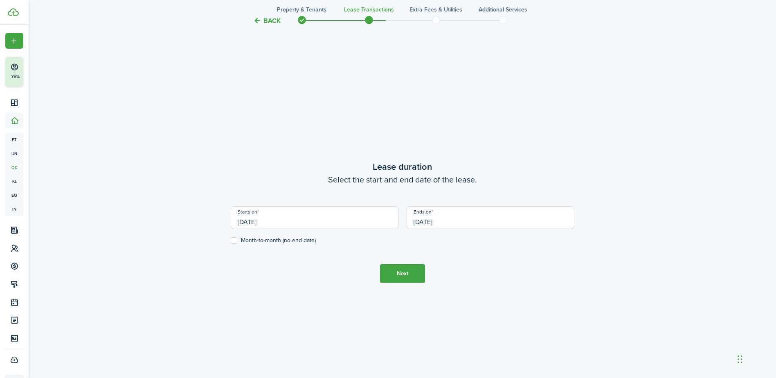
click at [410, 267] on button "Next" at bounding box center [402, 273] width 45 height 18
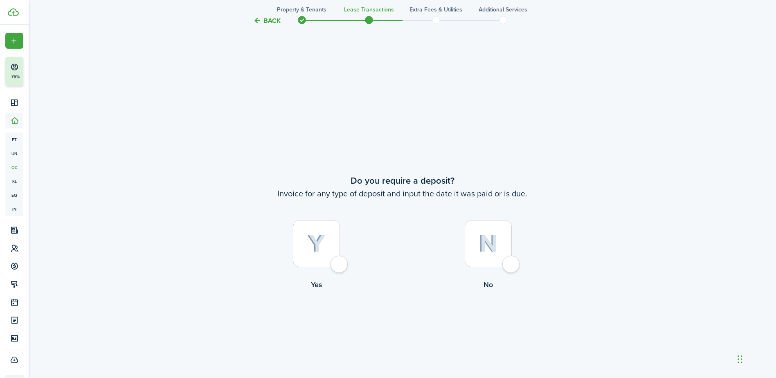
scroll to position [701, 0]
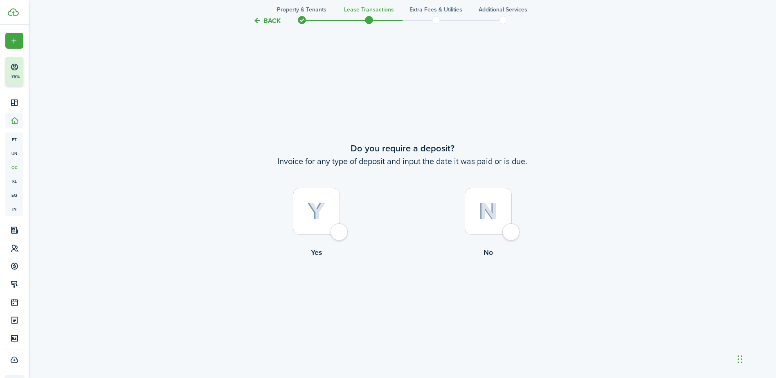
click at [512, 232] on div at bounding box center [487, 211] width 47 height 47
radio input "true"
click at [340, 233] on div at bounding box center [316, 211] width 47 height 47
radio input "true"
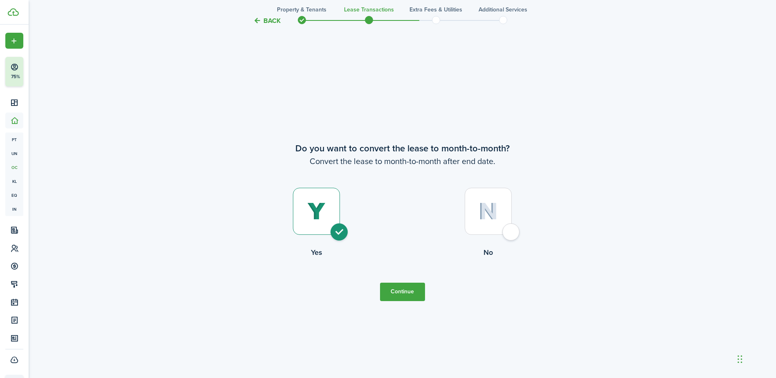
click at [406, 289] on button "Continue" at bounding box center [402, 292] width 45 height 18
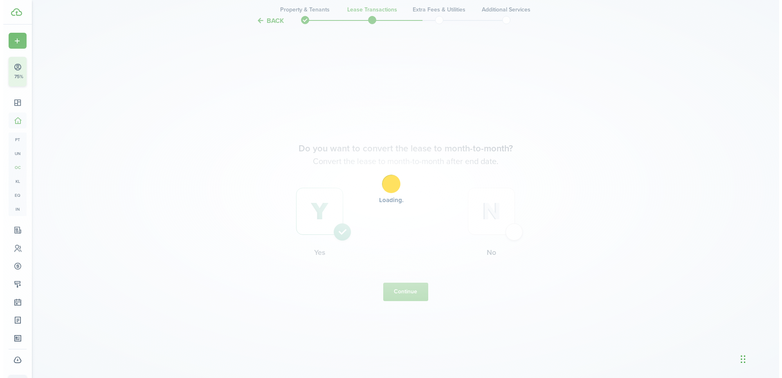
scroll to position [0, 0]
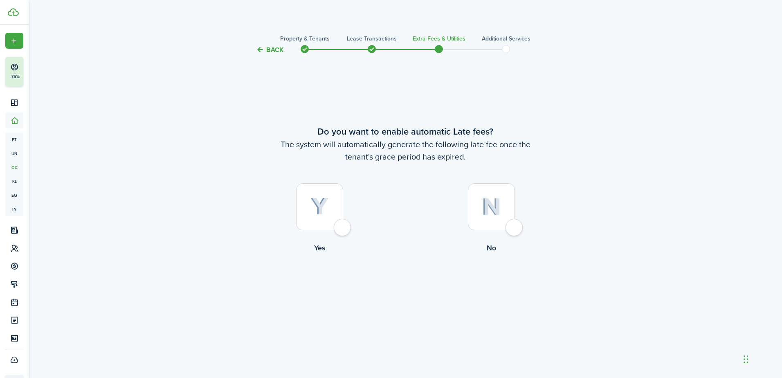
click at [339, 230] on div at bounding box center [319, 206] width 47 height 47
radio input "true"
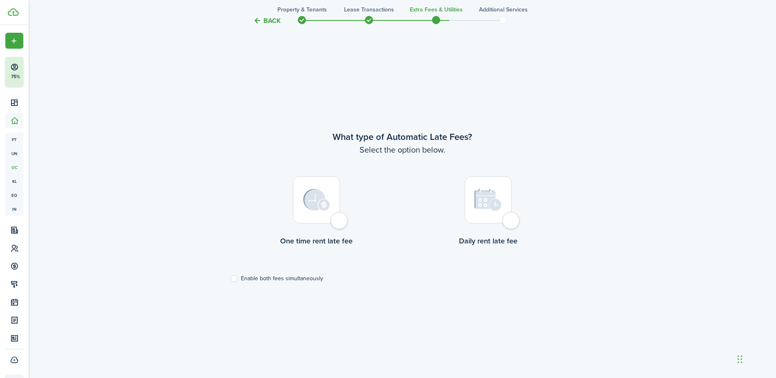
scroll to position [323, 0]
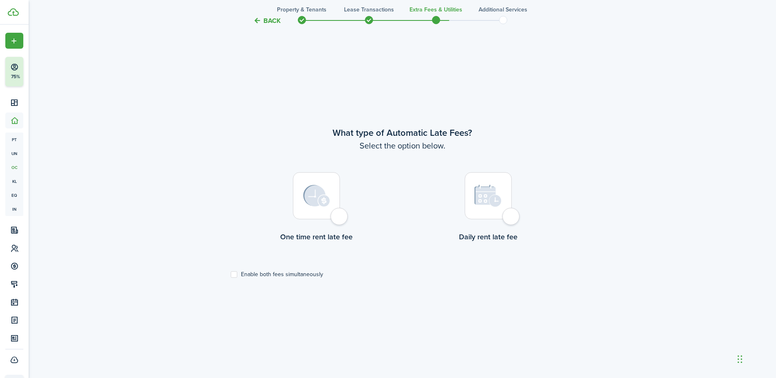
click at [339, 219] on div at bounding box center [316, 195] width 47 height 47
radio input "true"
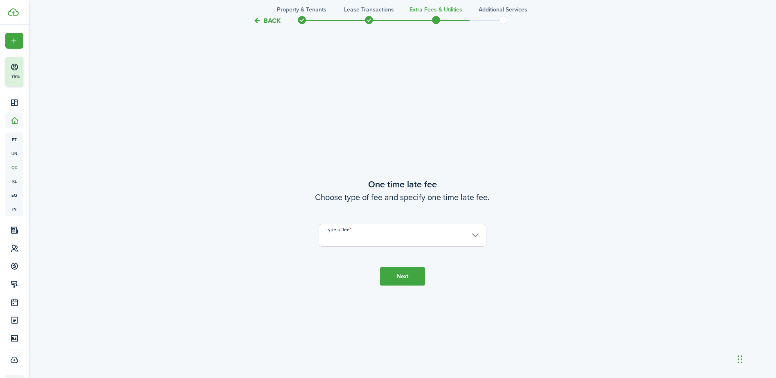
scroll to position [701, 0]
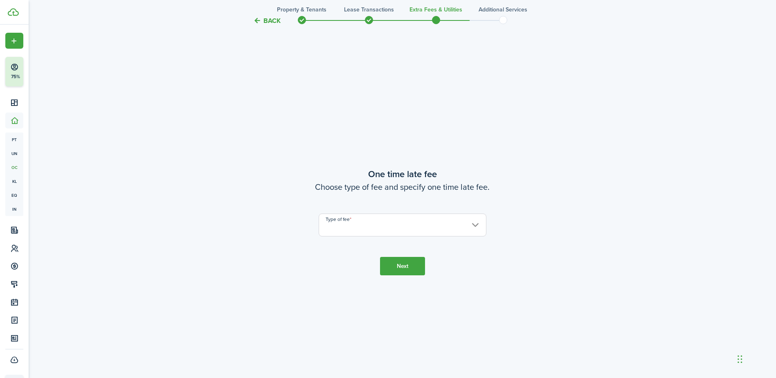
click at [429, 226] on input "Type of fee" at bounding box center [403, 224] width 168 height 23
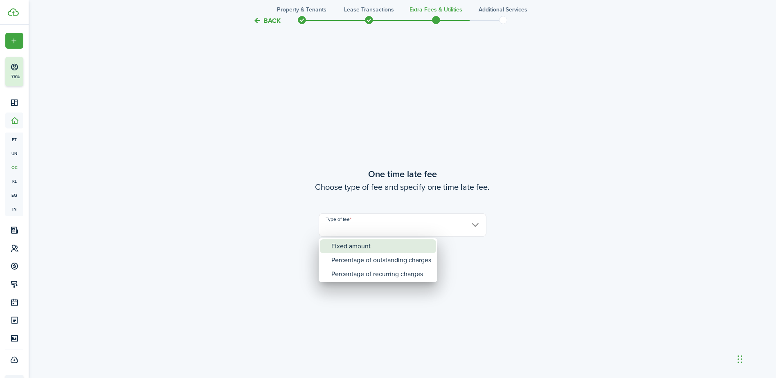
click at [372, 249] on div "Fixed amount" at bounding box center [381, 246] width 100 height 14
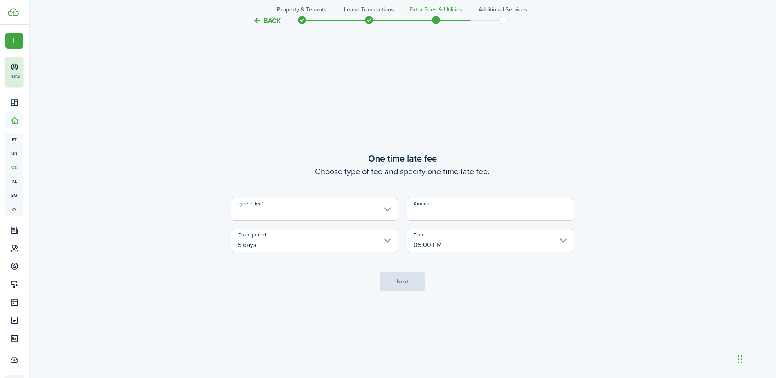
type input "Fixed amount"
click at [449, 210] on input "Amount" at bounding box center [490, 209] width 168 height 23
click at [260, 17] on button "Back" at bounding box center [266, 20] width 27 height 9
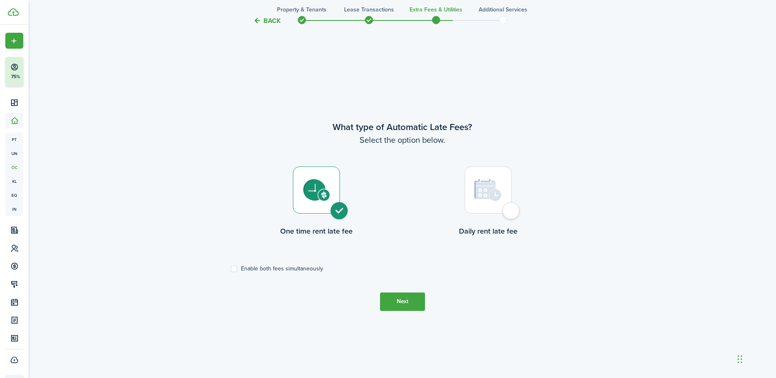
scroll to position [323, 0]
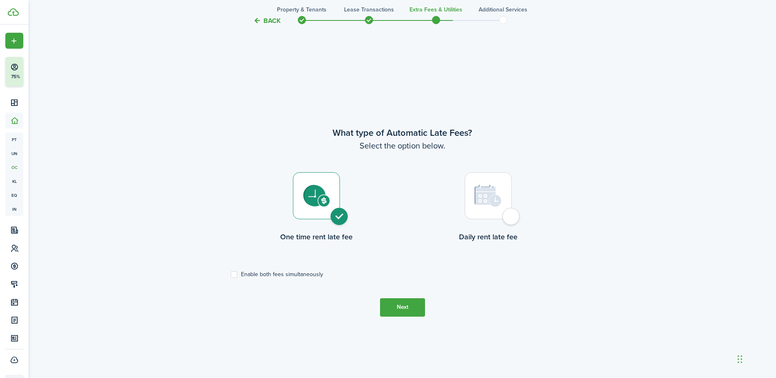
click at [340, 215] on div at bounding box center [316, 195] width 47 height 47
click at [339, 216] on div at bounding box center [316, 195] width 47 height 47
click at [337, 218] on div at bounding box center [316, 195] width 47 height 47
click at [271, 21] on button "Back" at bounding box center [266, 20] width 27 height 9
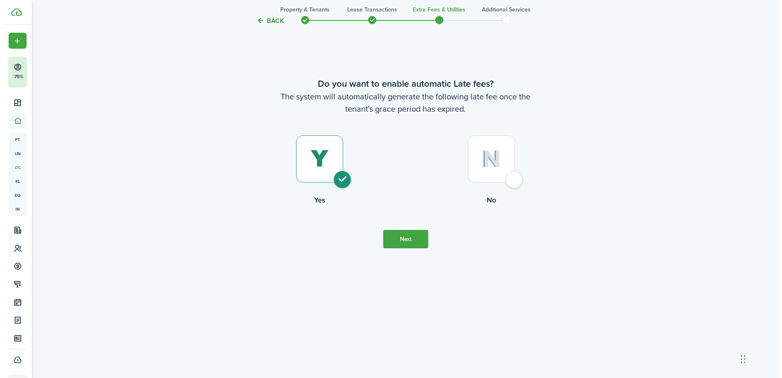
scroll to position [0, 0]
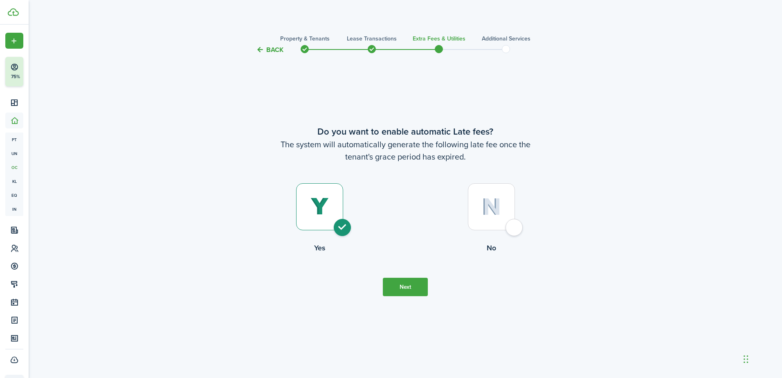
click at [507, 228] on div at bounding box center [491, 206] width 47 height 47
radio input "false"
radio input "true"
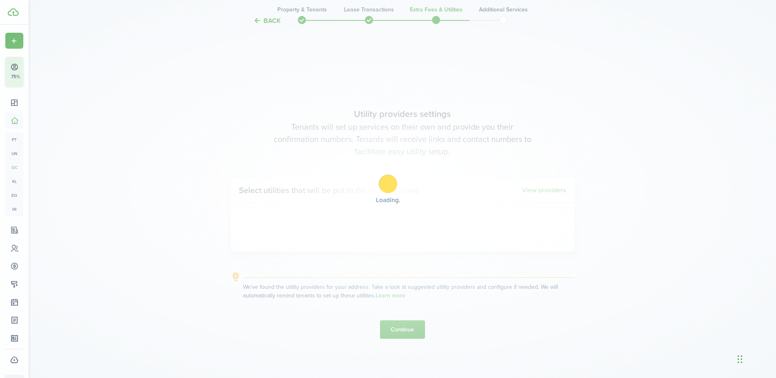
scroll to position [323, 0]
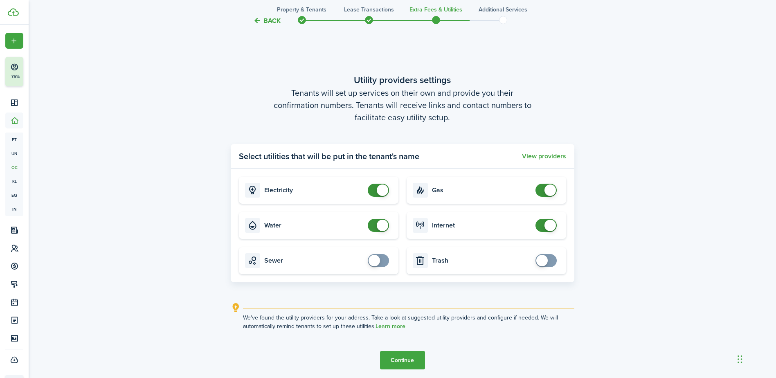
checkbox input "false"
click at [384, 224] on span at bounding box center [382, 225] width 11 height 11
click at [398, 358] on button "Continue" at bounding box center [402, 360] width 45 height 18
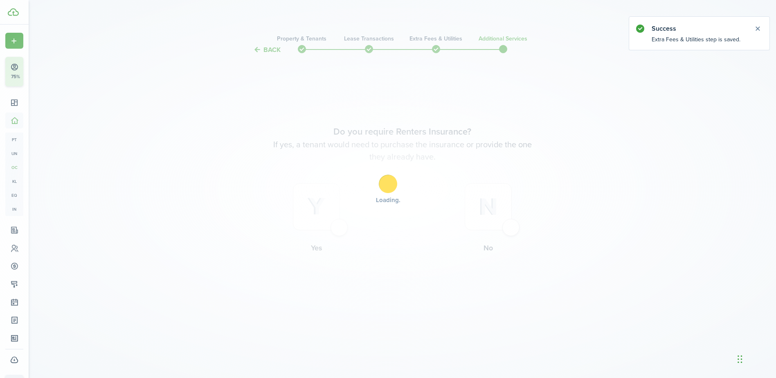
scroll to position [0, 0]
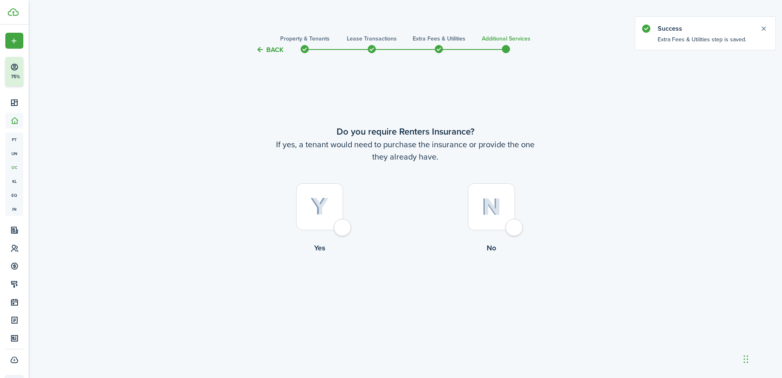
click at [515, 228] on div at bounding box center [491, 206] width 47 height 47
radio input "true"
click at [418, 289] on button "Complete move in" at bounding box center [405, 287] width 60 height 18
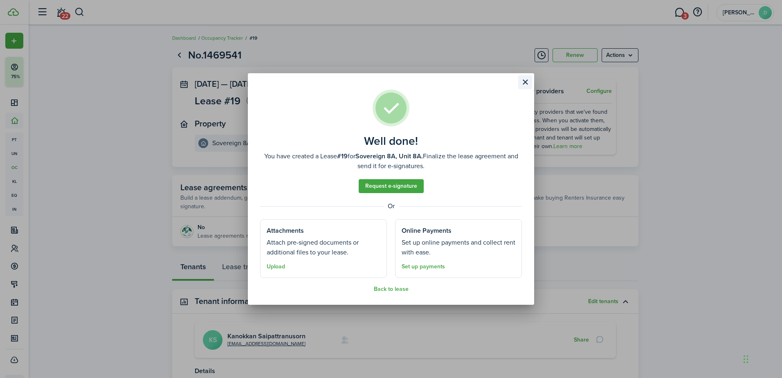
click at [524, 85] on button "Close modal" at bounding box center [525, 82] width 14 height 14
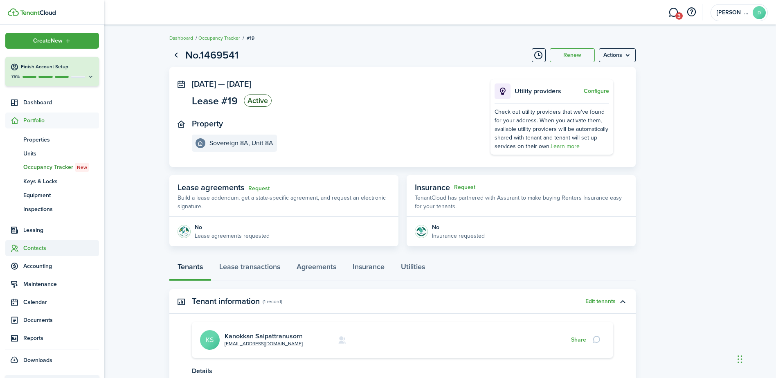
click at [37, 245] on span "Contacts" at bounding box center [61, 248] width 76 height 9
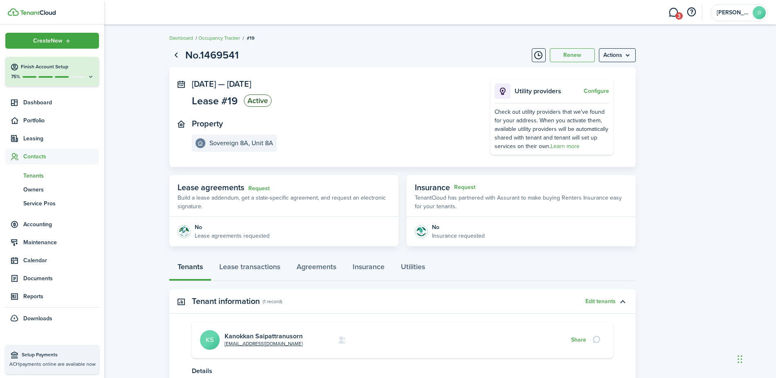
click at [40, 173] on span "Tenants" at bounding box center [61, 175] width 76 height 9
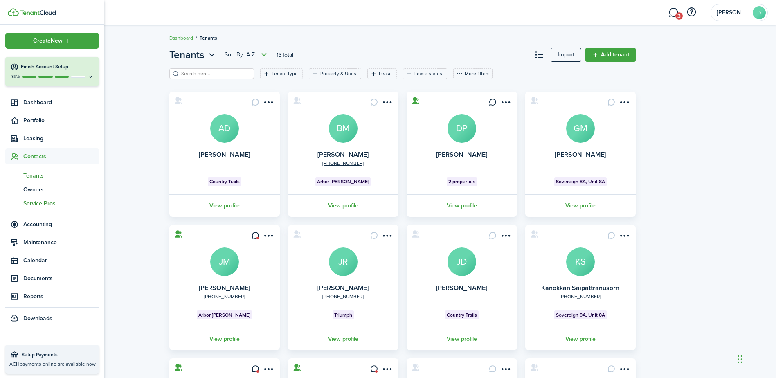
click at [43, 199] on span "Service Pros" at bounding box center [61, 203] width 76 height 9
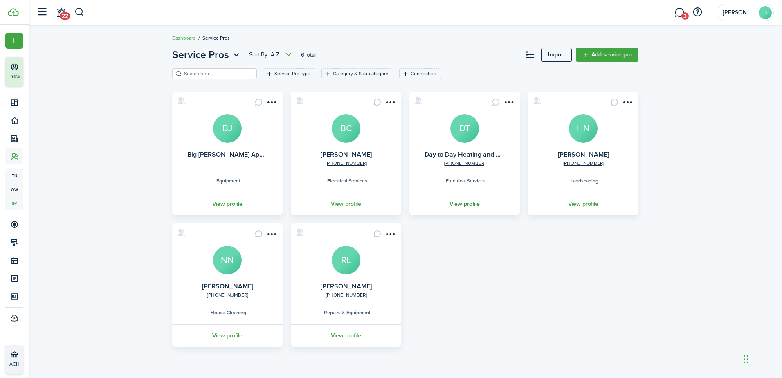
click at [466, 200] on link "View profile" at bounding box center [464, 204] width 113 height 22
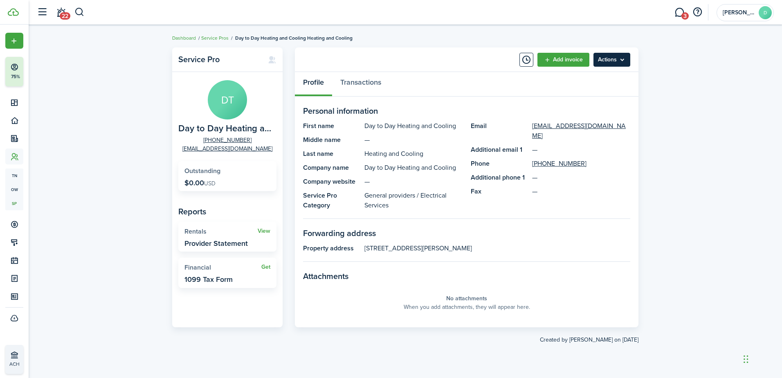
click at [610, 61] on menu-btn "Actions" at bounding box center [611, 60] width 37 height 14
click at [576, 77] on link "Edit" at bounding box center [595, 78] width 72 height 14
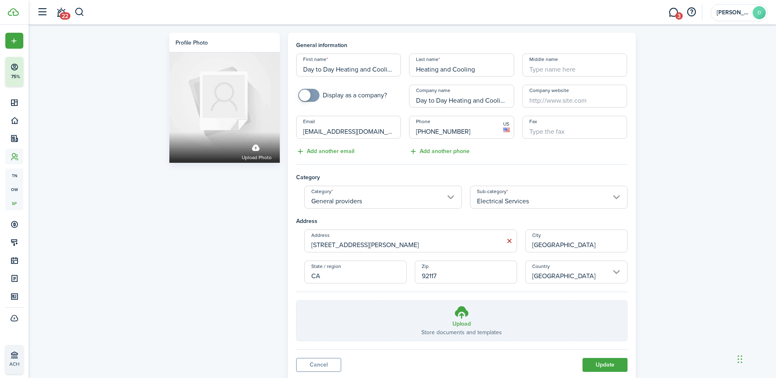
scroll to position [0, 1]
drag, startPoint x: 298, startPoint y: 70, endPoint x: 412, endPoint y: 73, distance: 113.3
click at [412, 73] on div "First name Day to Day Heating and Cooling Last name Heating and Cooling Middle …" at bounding box center [461, 105] width 339 height 103
type input "[PERSON_NAME]"
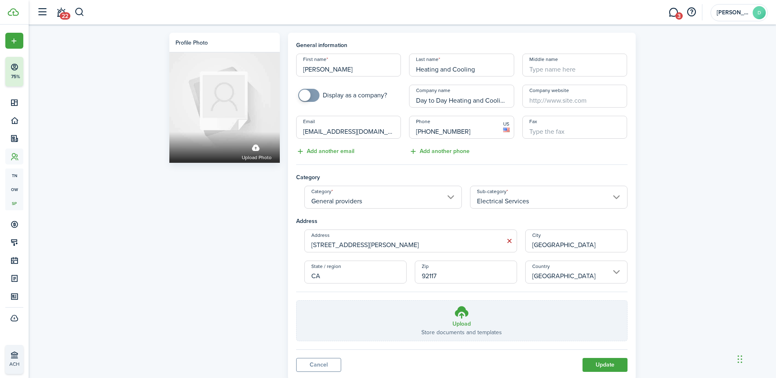
drag, startPoint x: 495, startPoint y: 68, endPoint x: 359, endPoint y: 63, distance: 135.8
click at [359, 63] on div "First name [PERSON_NAME] name Heating and Cooling Middle name Display as a comp…" at bounding box center [461, 105] width 339 height 103
type input "[PERSON_NAME]"
click at [682, 137] on div "Profile photo Upload photo General information First name [PERSON_NAME] name [P…" at bounding box center [402, 204] width 747 height 359
click at [596, 366] on button "Update" at bounding box center [604, 365] width 45 height 14
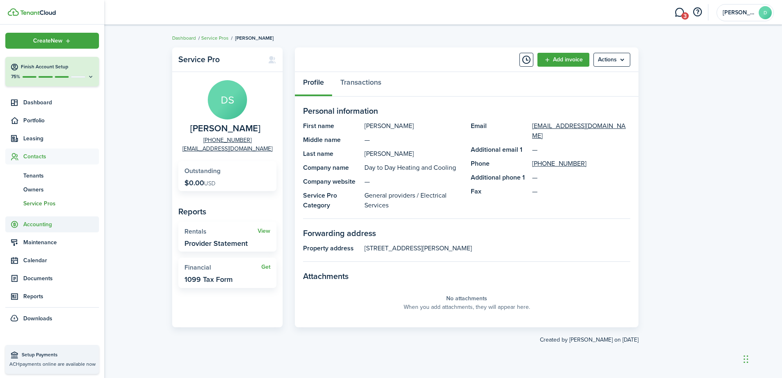
click at [41, 225] on span "Accounting" at bounding box center [61, 224] width 76 height 9
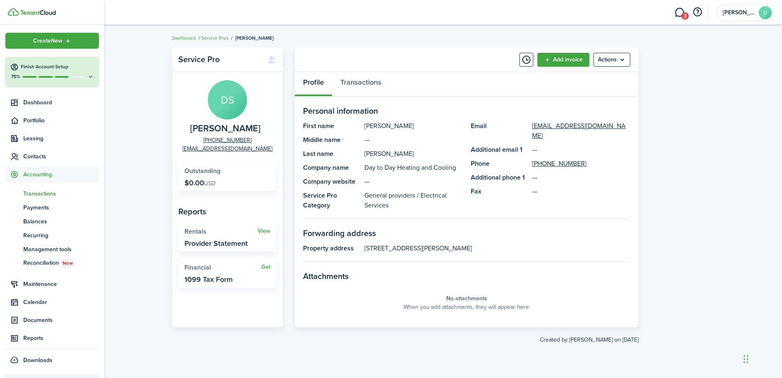
click at [42, 193] on span "Transactions" at bounding box center [61, 193] width 76 height 9
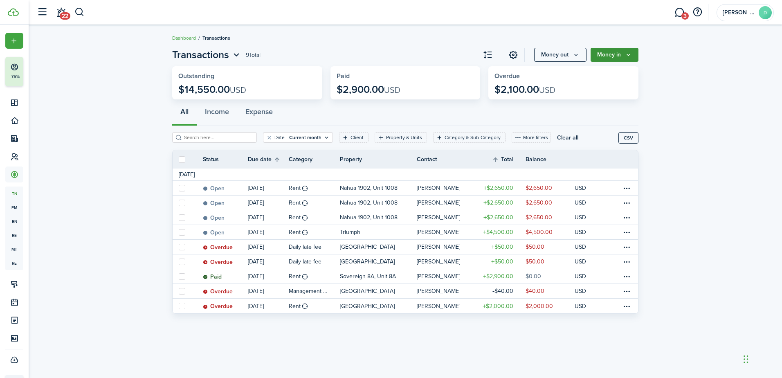
click at [612, 49] on button "Money in" at bounding box center [614, 55] width 48 height 14
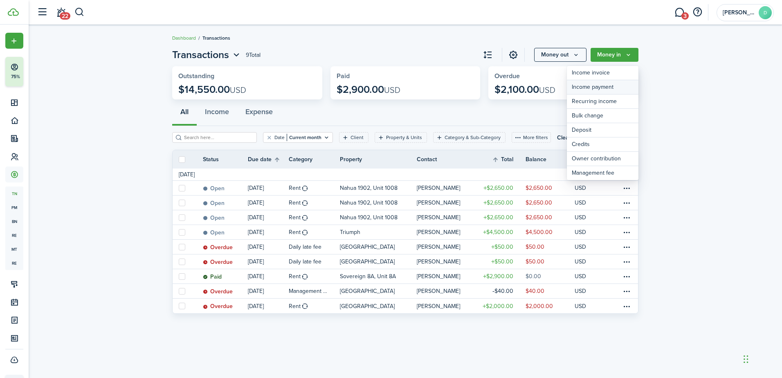
click at [604, 84] on link "Income payment" at bounding box center [603, 87] width 72 height 14
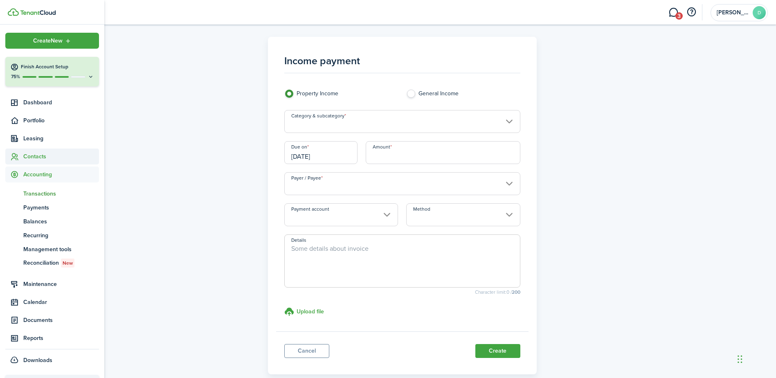
click at [37, 153] on span "Contacts" at bounding box center [61, 156] width 76 height 9
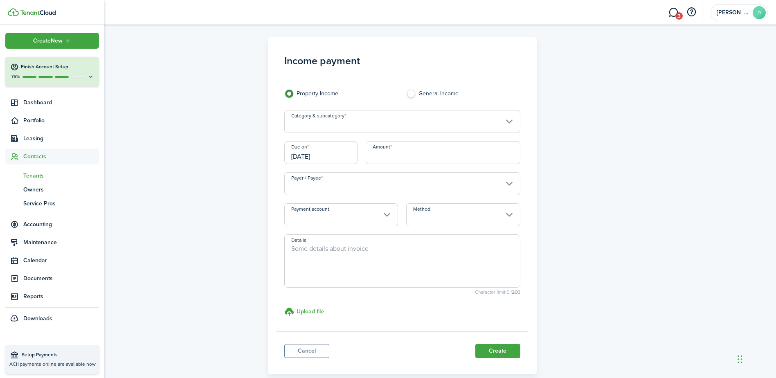
click at [34, 171] on link "tn Tenants" at bounding box center [52, 175] width 94 height 14
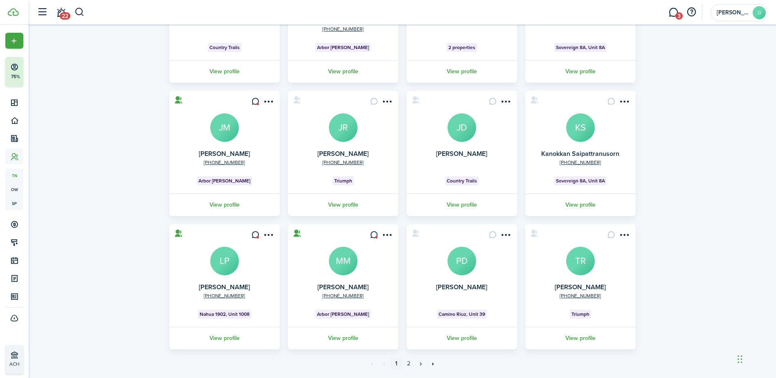
scroll to position [148, 0]
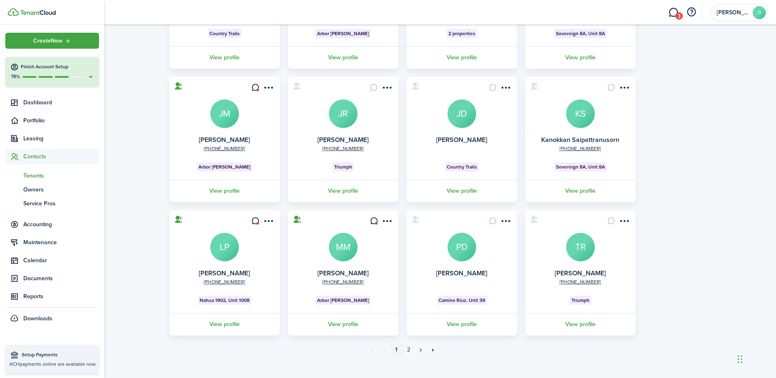
click at [38, 175] on span "Tenants" at bounding box center [61, 175] width 76 height 9
click at [36, 173] on span "Tenants" at bounding box center [61, 175] width 76 height 9
click at [42, 100] on span "Dashboard" at bounding box center [61, 102] width 76 height 9
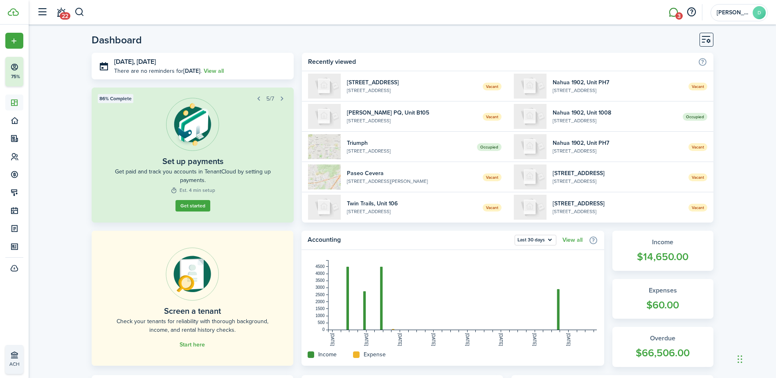
click at [678, 15] on span "3" at bounding box center [678, 15] width 7 height 7
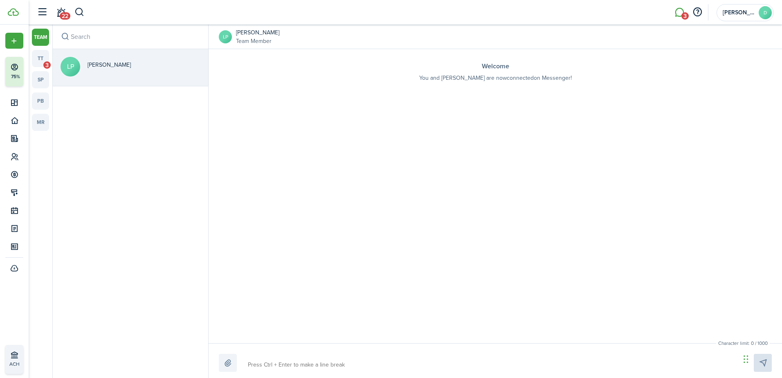
click at [680, 14] on li "3" at bounding box center [679, 12] width 19 height 21
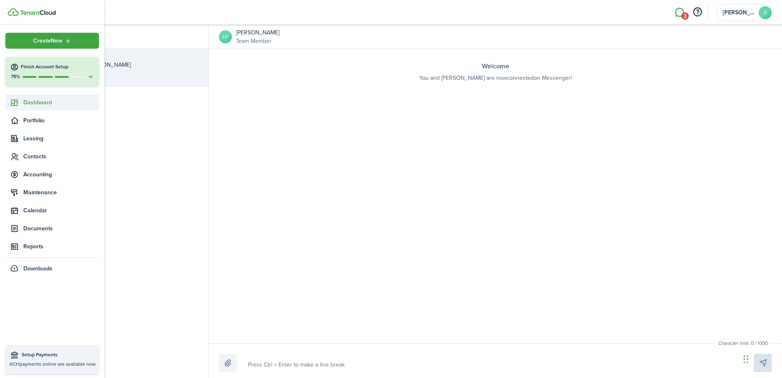
click at [45, 100] on span "Dashboard" at bounding box center [61, 102] width 76 height 9
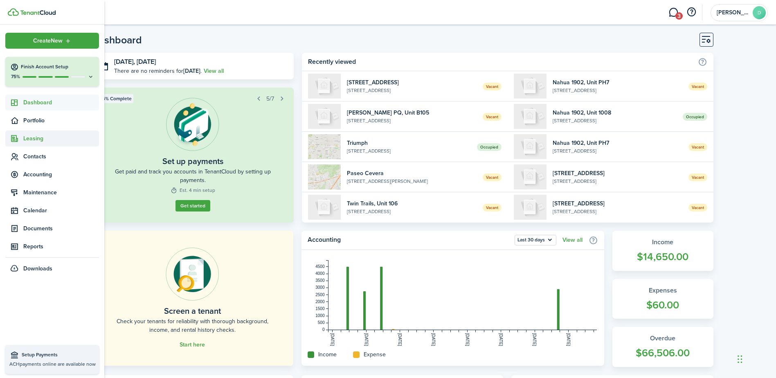
click at [42, 135] on span "Leasing" at bounding box center [61, 138] width 76 height 9
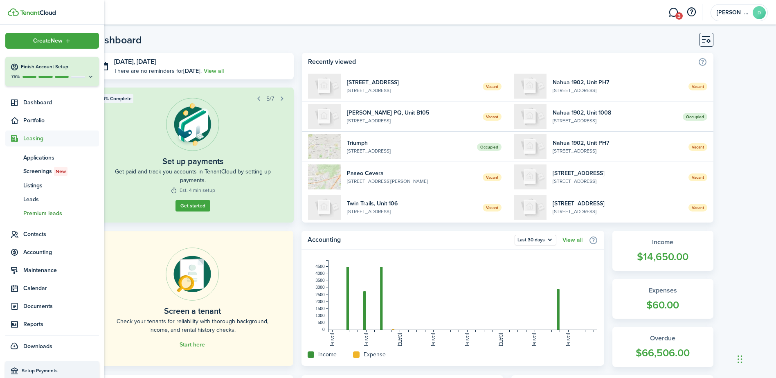
click at [30, 212] on span "Premium leads" at bounding box center [61, 213] width 76 height 9
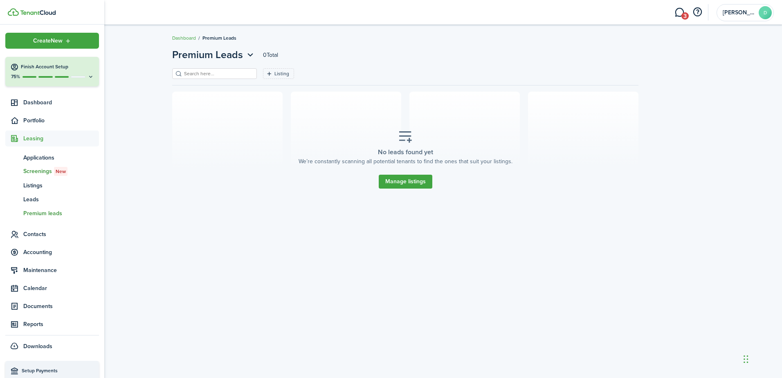
click at [23, 169] on span "sc" at bounding box center [14, 171] width 18 height 14
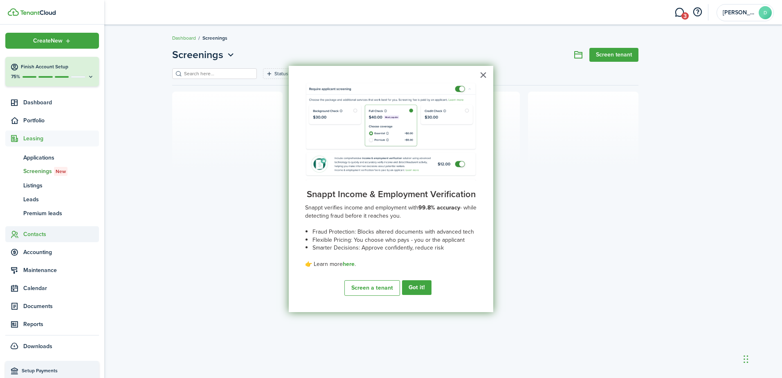
click at [34, 231] on span "Contacts" at bounding box center [61, 234] width 76 height 9
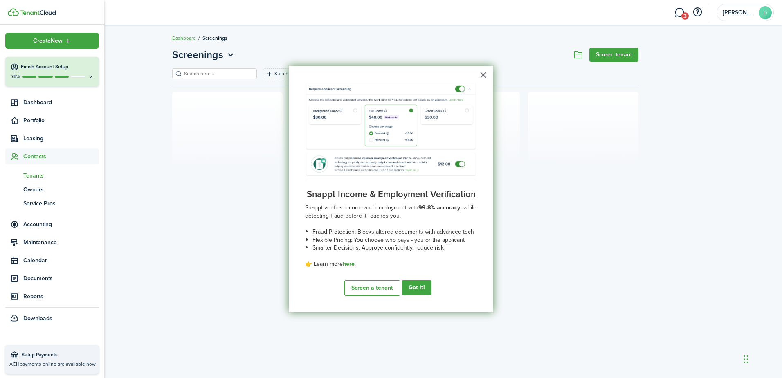
click at [31, 173] on span "Tenants" at bounding box center [61, 175] width 76 height 9
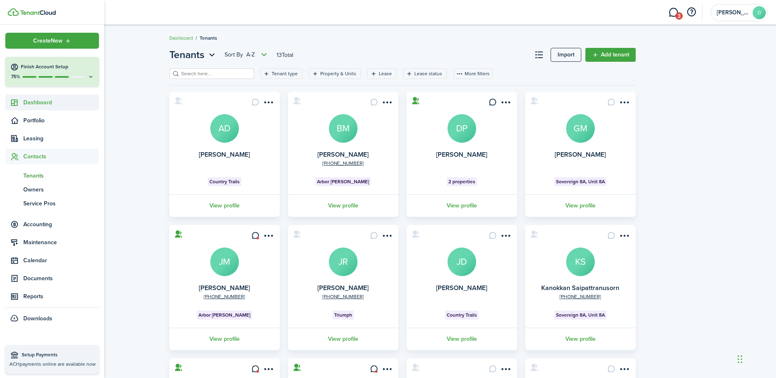
click at [43, 99] on span "Dashboard" at bounding box center [61, 102] width 76 height 9
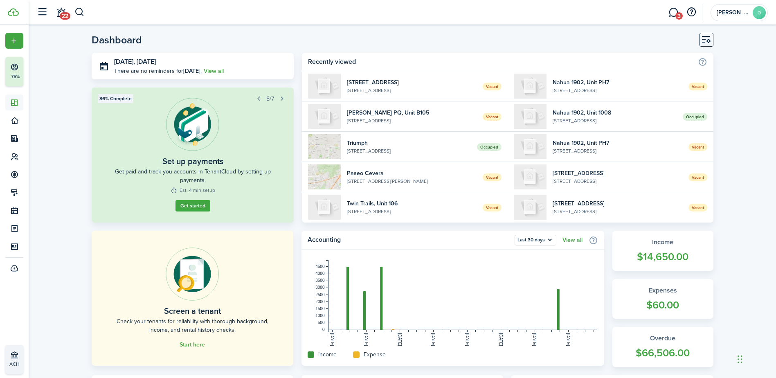
click at [522, 47] on header-page "Dashboard" at bounding box center [402, 43] width 621 height 20
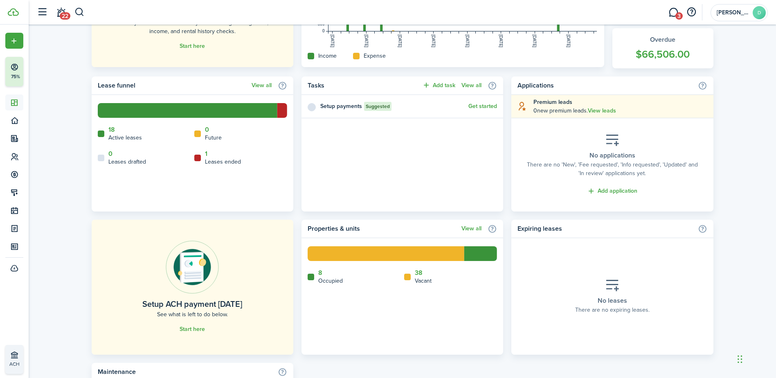
scroll to position [330, 0]
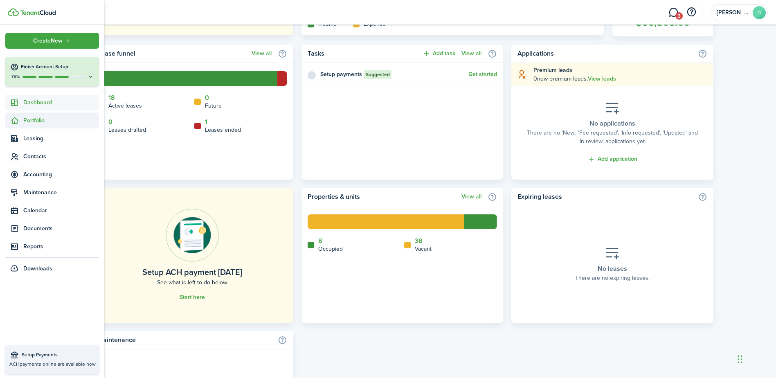
click at [39, 119] on span "Portfolio" at bounding box center [61, 120] width 76 height 9
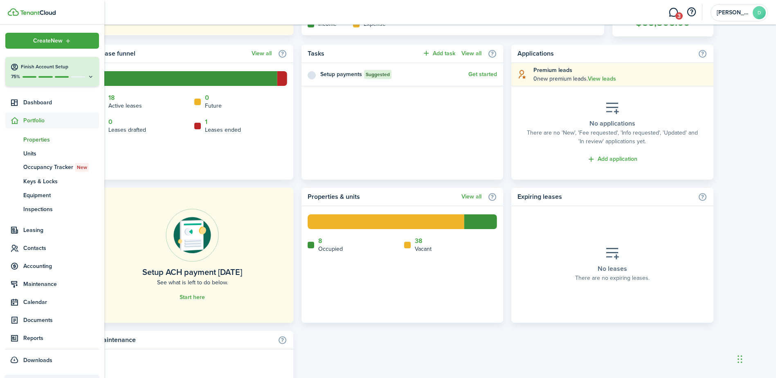
click at [47, 134] on link "pt Properties" at bounding box center [52, 139] width 94 height 14
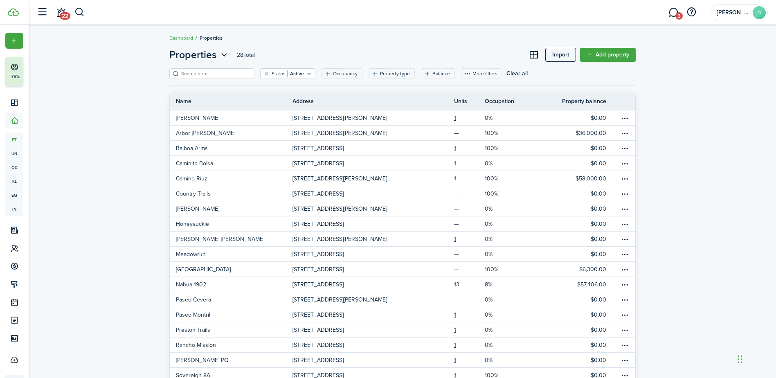
scroll to position [41, 0]
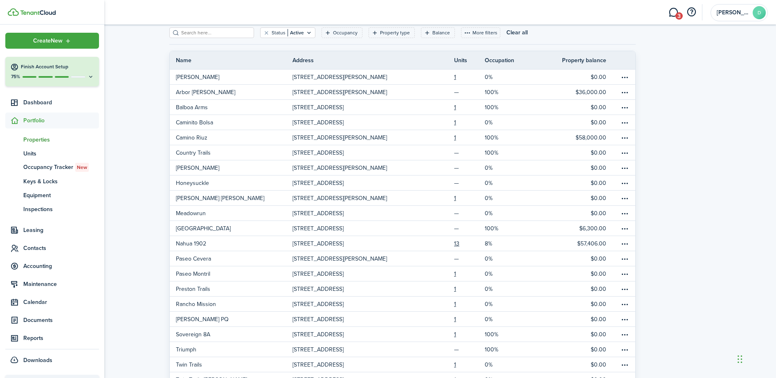
click at [31, 117] on span "Portfolio" at bounding box center [61, 120] width 76 height 9
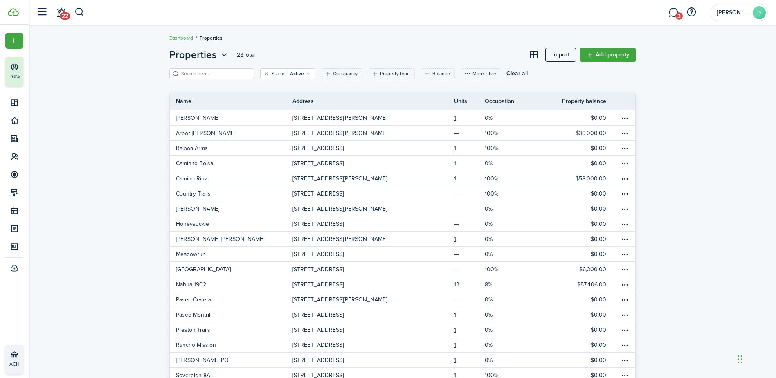
scroll to position [9, 0]
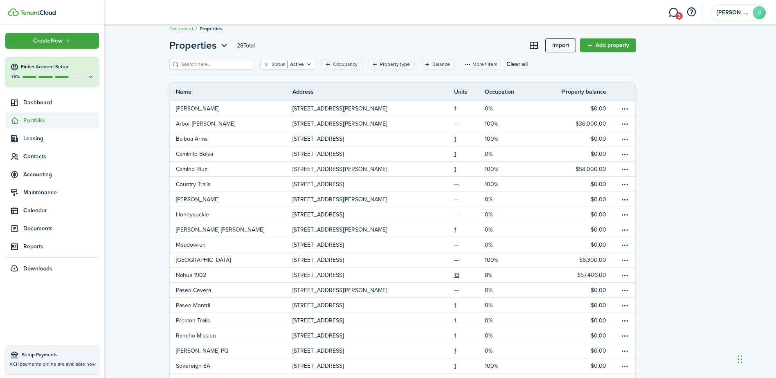
click at [40, 118] on span "Portfolio" at bounding box center [61, 120] width 76 height 9
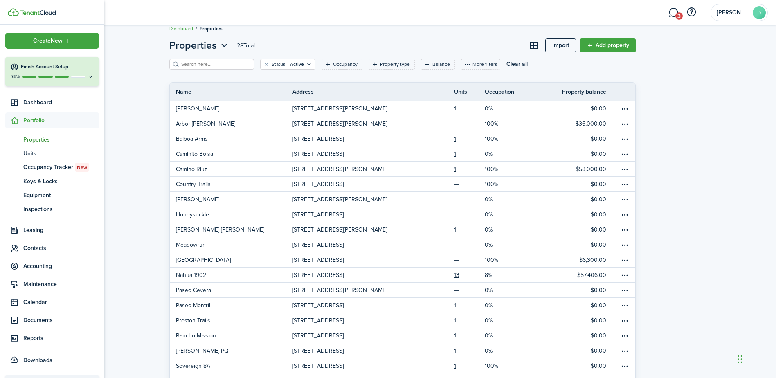
click at [40, 141] on span "Properties" at bounding box center [61, 139] width 76 height 9
click at [42, 136] on span "Properties" at bounding box center [61, 139] width 76 height 9
click at [36, 150] on span "Units" at bounding box center [61, 153] width 76 height 9
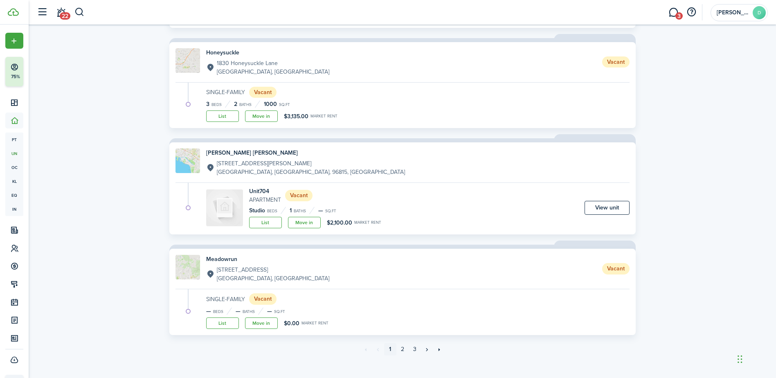
scroll to position [791, 0]
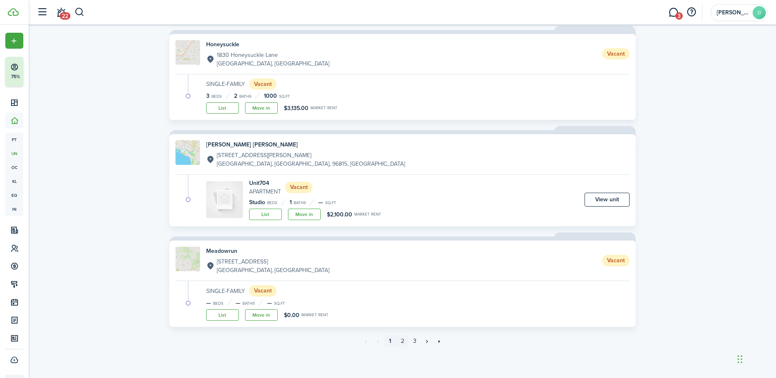
click at [405, 342] on link "2" at bounding box center [402, 341] width 12 height 12
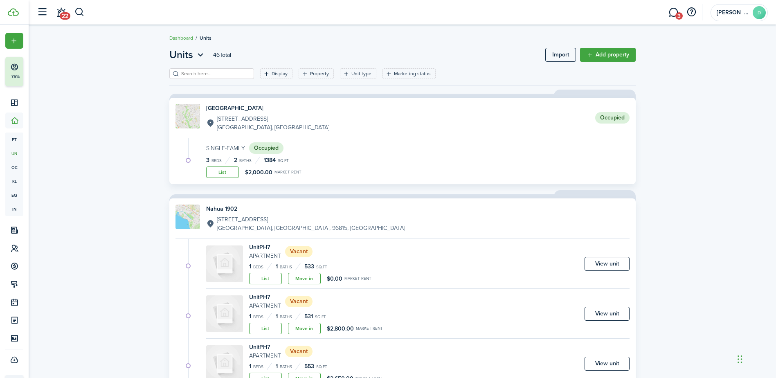
click at [570, 269] on div "Unit PH7 Apartment Vacant 1 Beds 1 Baths 533 sq.ft List Move in $0.00 Market re…" at bounding box center [417, 266] width 423 height 46
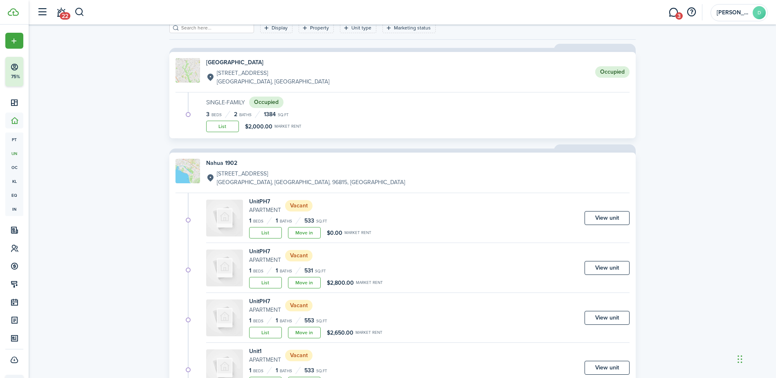
scroll to position [48, 0]
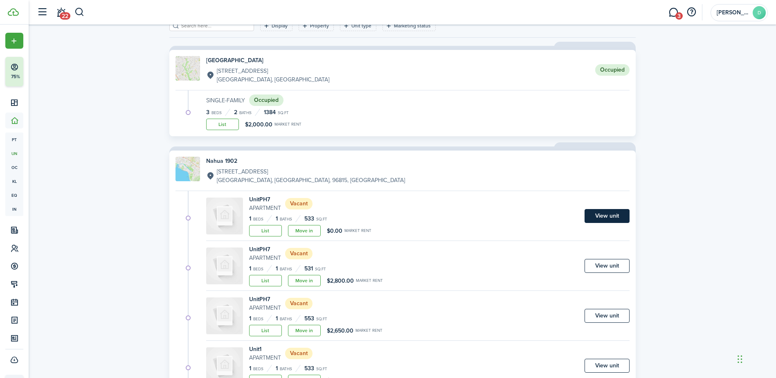
click at [610, 212] on link "View unit" at bounding box center [606, 216] width 45 height 14
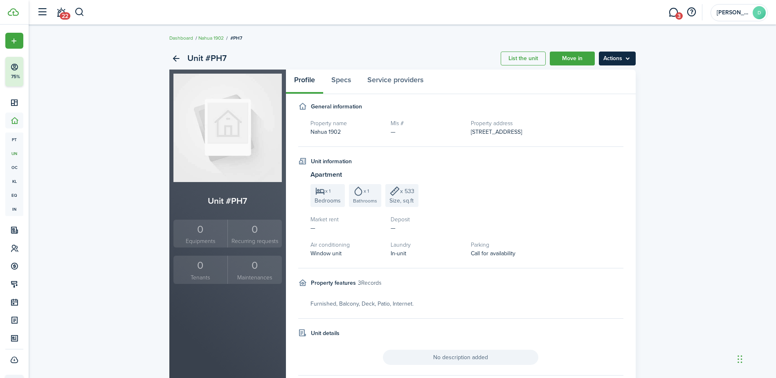
click at [614, 61] on menu-btn "Actions" at bounding box center [617, 59] width 37 height 14
click at [588, 103] on button "Delete unit" at bounding box center [600, 105] width 72 height 14
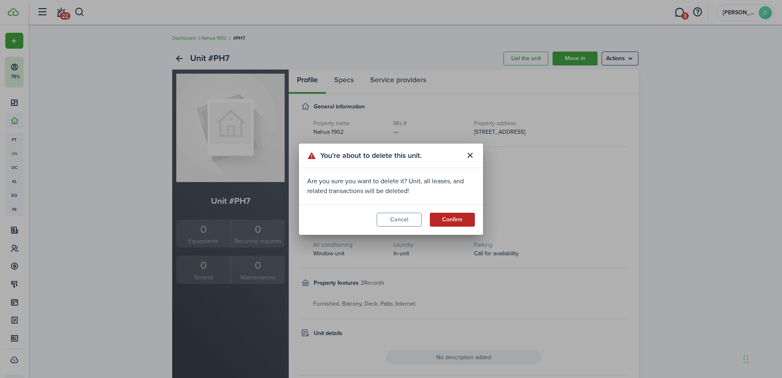
click at [450, 219] on button "Confirm" at bounding box center [452, 220] width 45 height 14
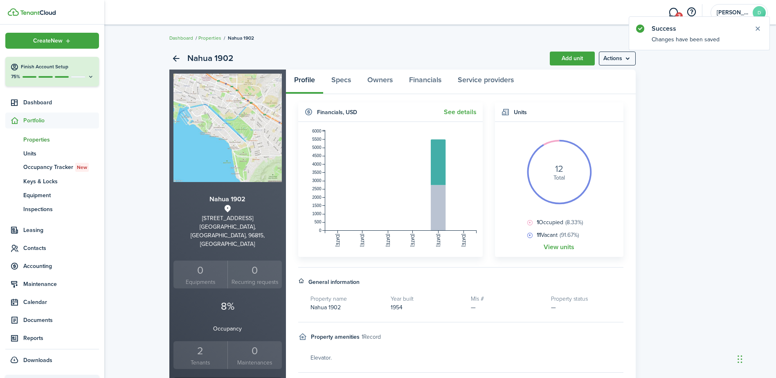
click at [29, 121] on span "Portfolio" at bounding box center [61, 120] width 76 height 9
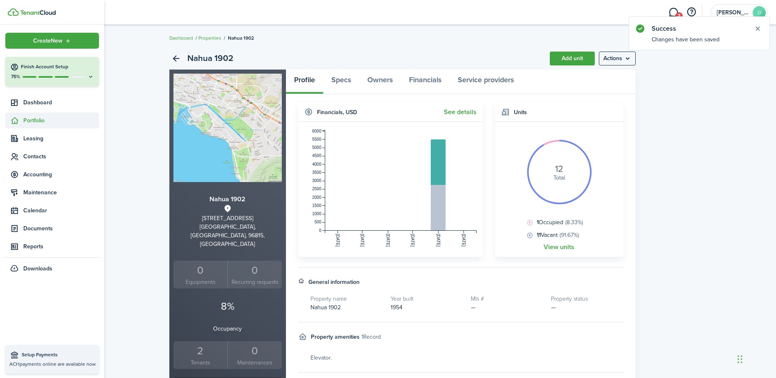
click at [41, 116] on span "Portfolio" at bounding box center [52, 120] width 94 height 16
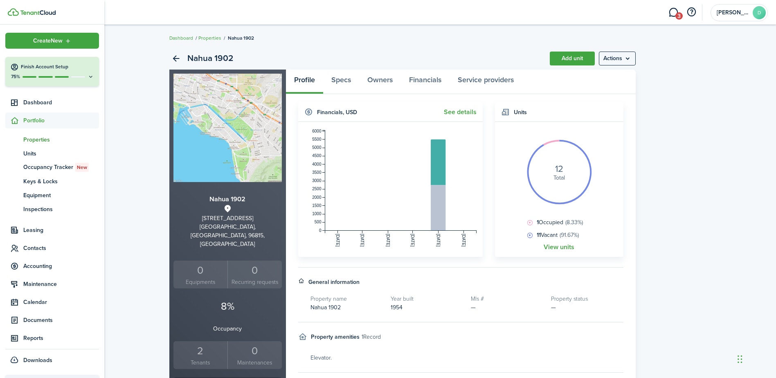
click at [43, 140] on span "Properties" at bounding box center [61, 139] width 76 height 9
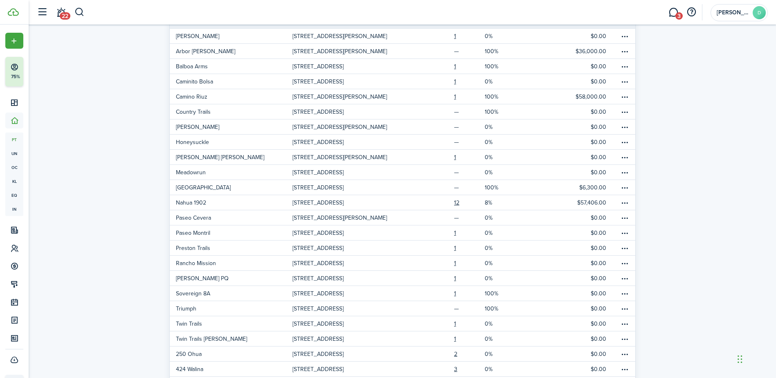
scroll to position [91, 0]
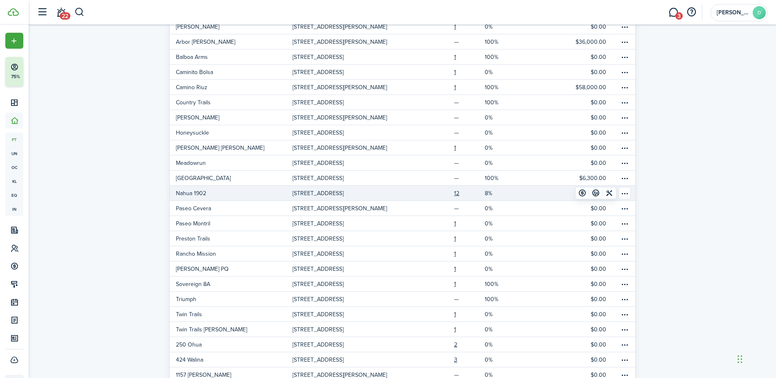
click at [626, 191] on table-menu-btn-icon "Open menu" at bounding box center [624, 193] width 12 height 12
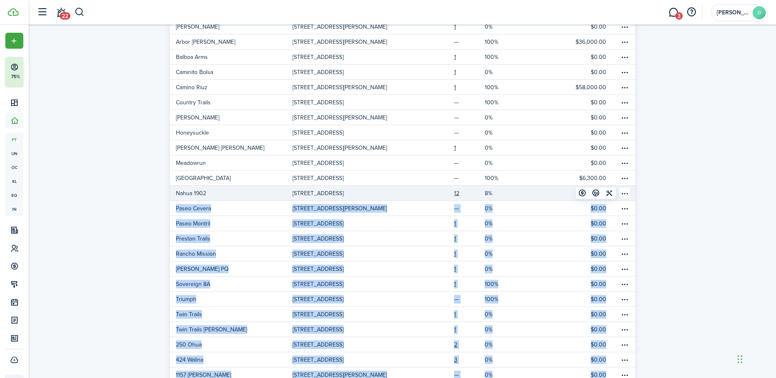
drag, startPoint x: 567, startPoint y: 205, endPoint x: 626, endPoint y: 191, distance: 60.1
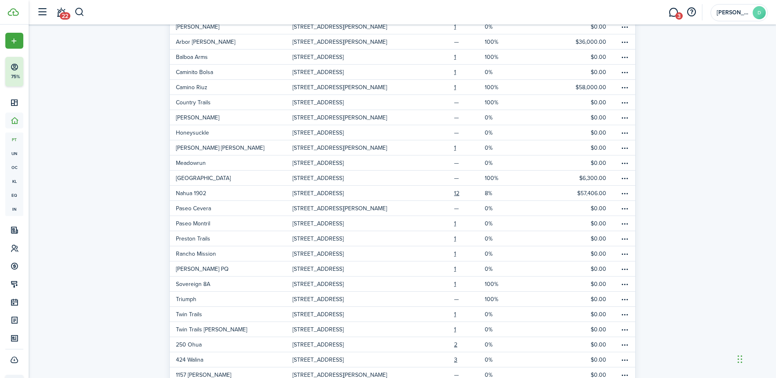
drag, startPoint x: 626, startPoint y: 191, endPoint x: 669, endPoint y: 181, distance: 44.9
click at [669, 181] on div "Properties 28 Total Import Add property Status Active Occupancy Property type B…" at bounding box center [402, 199] width 747 height 495
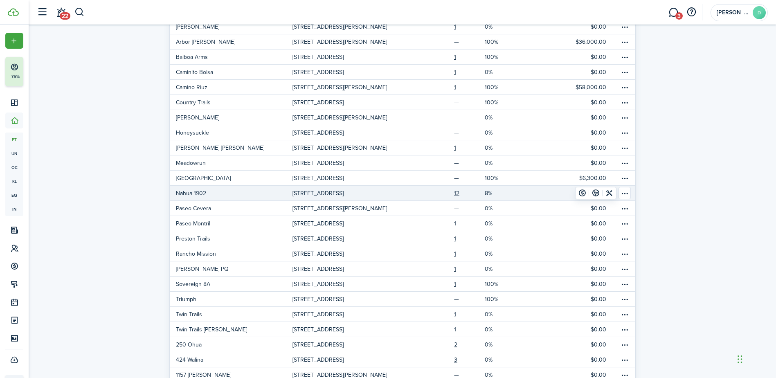
click at [626, 191] on table-menu-btn-icon "Open menu" at bounding box center [624, 193] width 12 height 12
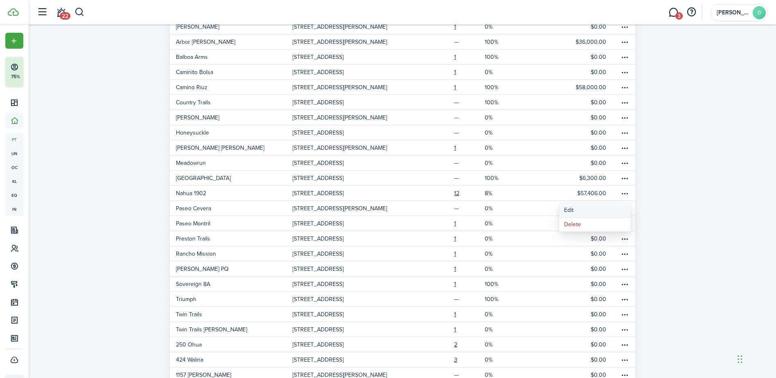
click at [564, 208] on link "Edit" at bounding box center [595, 210] width 72 height 14
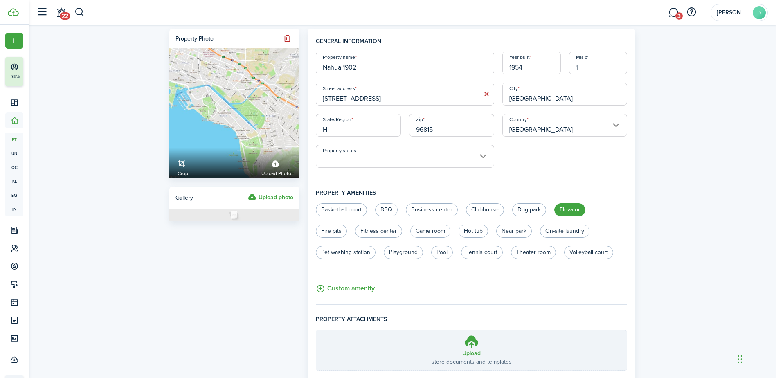
click at [368, 62] on input "Nahua 1902" at bounding box center [405, 63] width 178 height 23
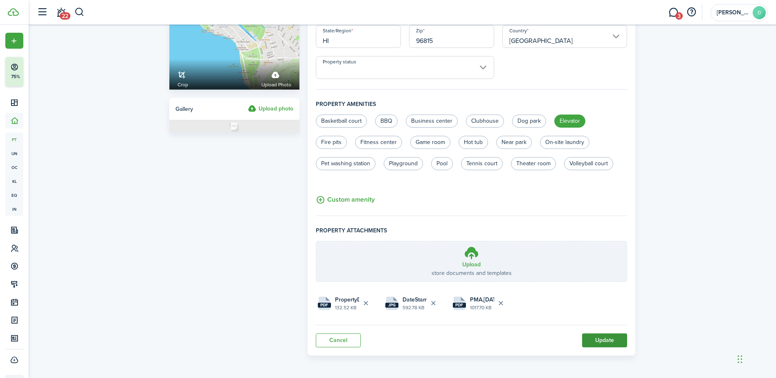
type input "Nahua"
drag, startPoint x: 598, startPoint y: 340, endPoint x: 577, endPoint y: 309, distance: 37.7
click at [577, 309] on panel-main "General information Property name Nahua Year built 1954 Mls # Street address [S…" at bounding box center [471, 147] width 328 height 415
click at [334, 300] on file "pdf PropertyDetails_444_Nahua_St_1902_Honolulu.pdf 132.52 KB" at bounding box center [345, 303] width 59 height 22
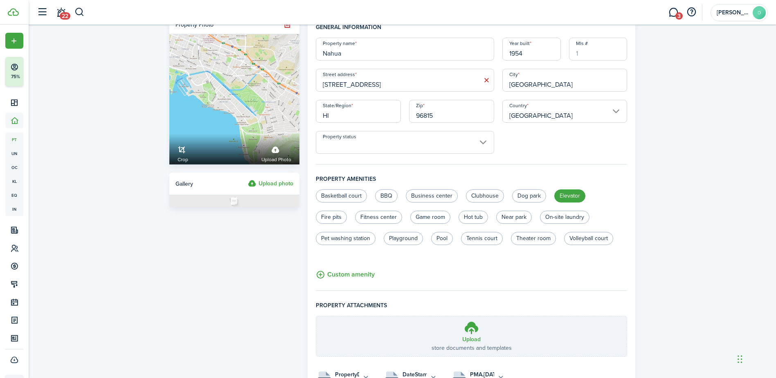
scroll to position [0, 0]
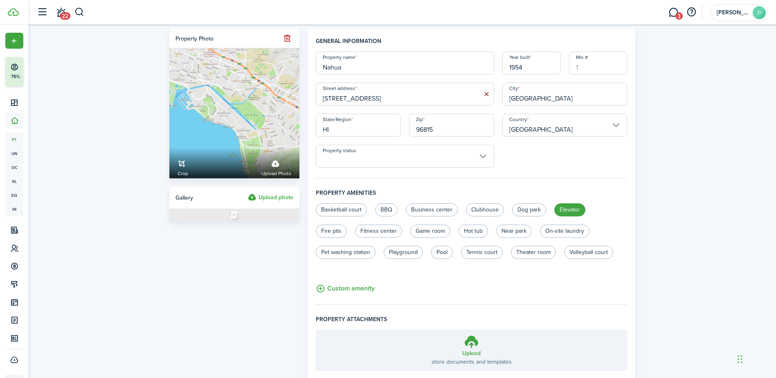
click at [483, 157] on input "Property status" at bounding box center [405, 156] width 178 height 23
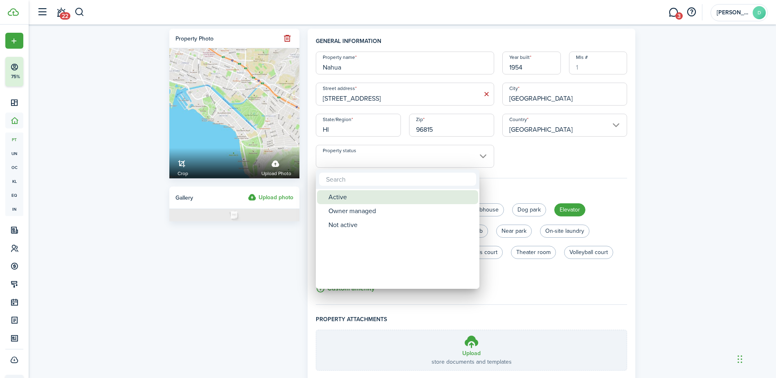
click at [346, 202] on div "Active" at bounding box center [400, 197] width 145 height 14
type input "Active"
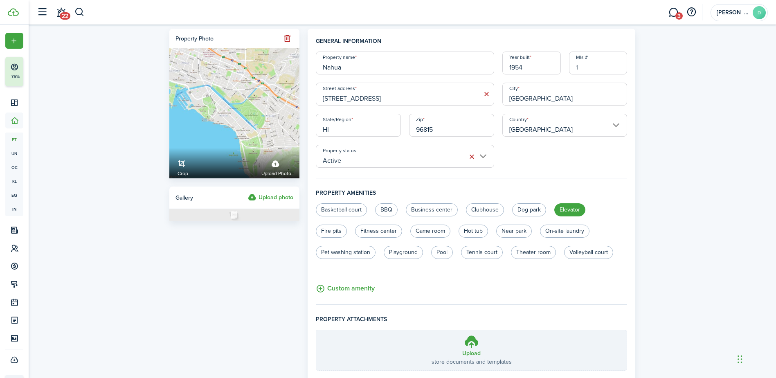
click at [374, 70] on input "Nahua" at bounding box center [405, 63] width 178 height 23
type input "Nahua 1902"
click at [645, 186] on div "Property photo Crop Upload photo Gallery Upload photo General information Prope…" at bounding box center [402, 237] width 747 height 424
click at [381, 233] on label "Fitness center" at bounding box center [378, 230] width 47 height 13
radio input "true"
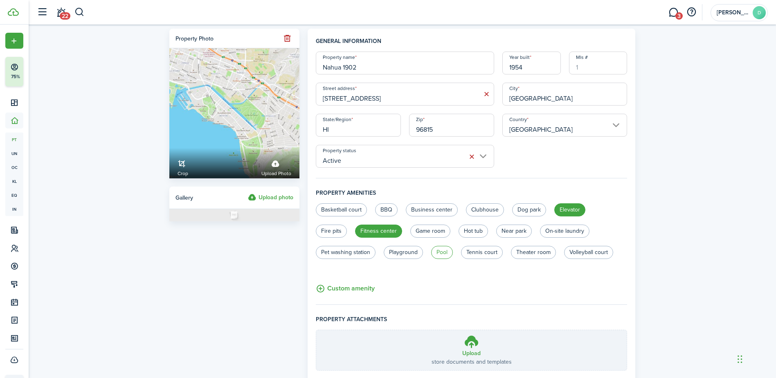
click at [438, 251] on label "Pool" at bounding box center [442, 252] width 22 height 13
radio input "true"
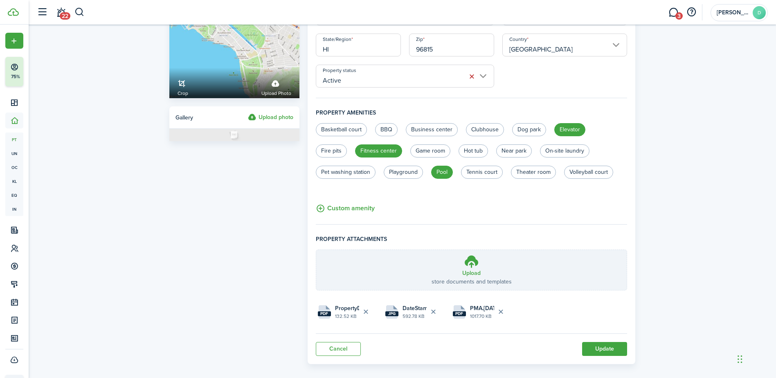
scroll to position [89, 0]
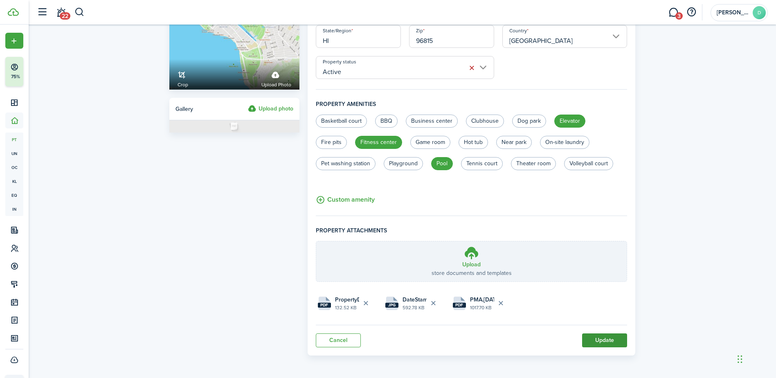
click at [603, 336] on button "Update" at bounding box center [604, 340] width 45 height 14
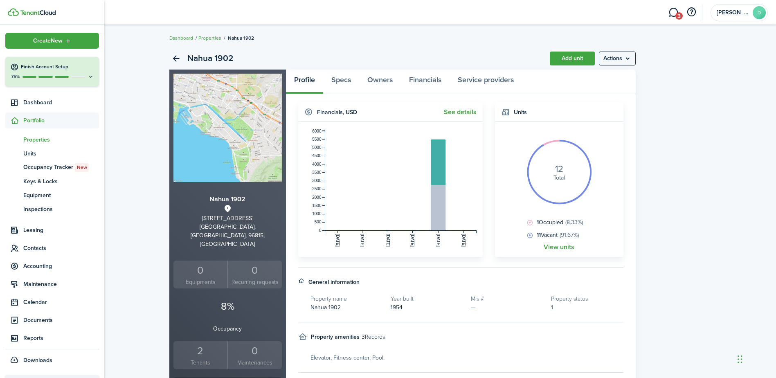
click at [32, 120] on span "Portfolio" at bounding box center [61, 120] width 76 height 9
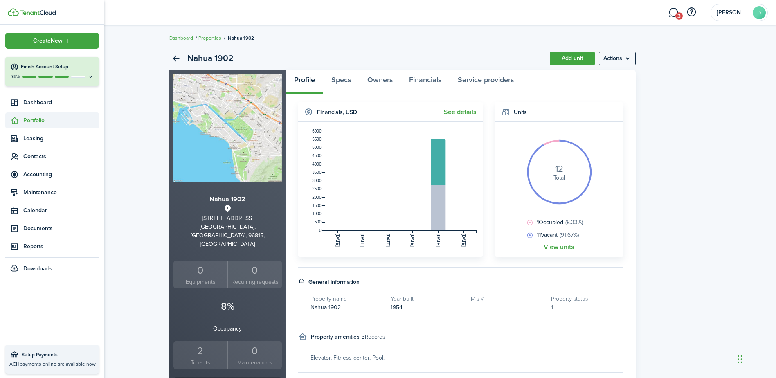
click at [40, 119] on span "Portfolio" at bounding box center [61, 120] width 76 height 9
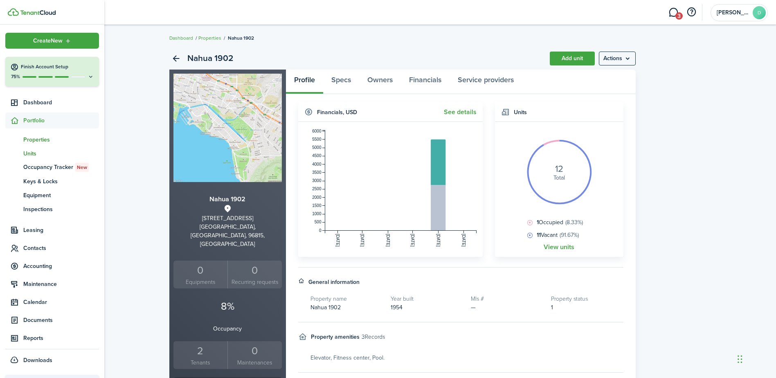
click at [27, 151] on span "Units" at bounding box center [61, 153] width 76 height 9
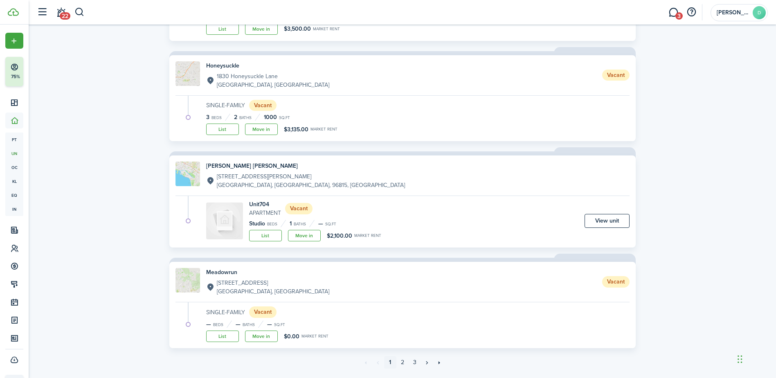
scroll to position [791, 0]
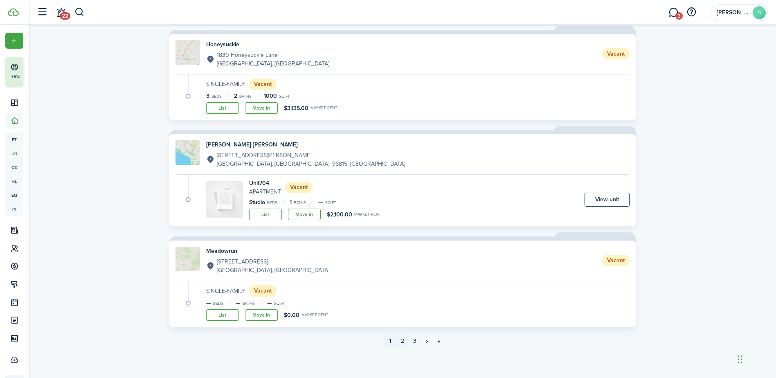
click at [405, 341] on link "2" at bounding box center [402, 341] width 12 height 12
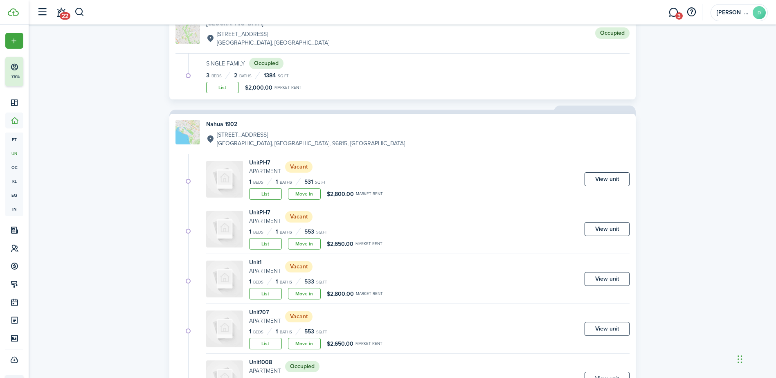
scroll to position [112, 0]
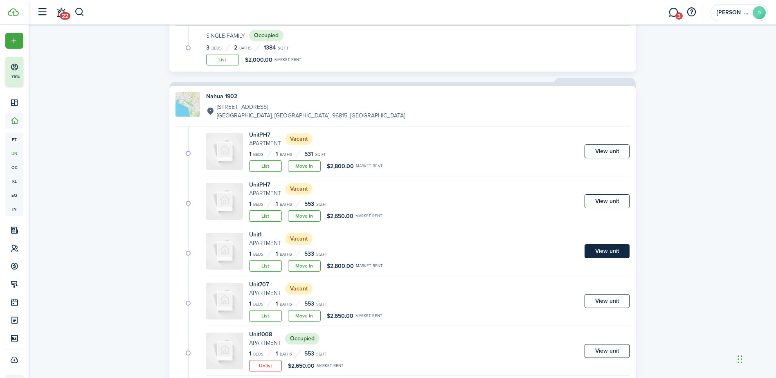
click at [608, 251] on link "View unit" at bounding box center [606, 251] width 45 height 14
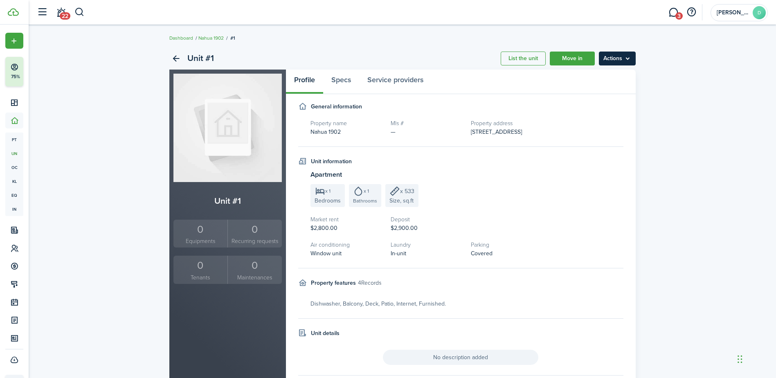
click at [620, 57] on menu-btn "Actions" at bounding box center [617, 59] width 37 height 14
click at [585, 77] on link "Edit unit" at bounding box center [600, 77] width 72 height 14
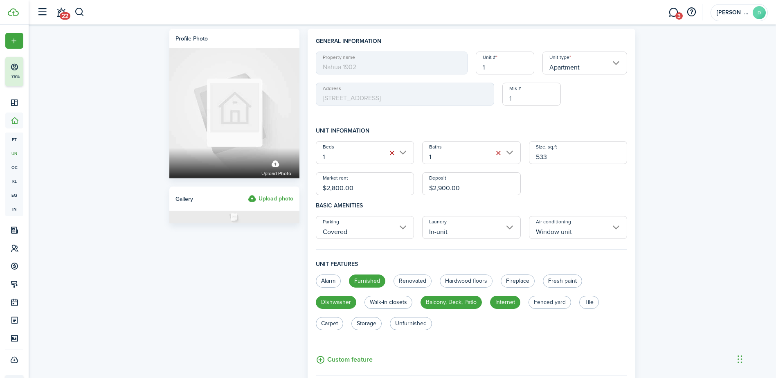
click at [378, 68] on span "Nahua 1902" at bounding box center [392, 63] width 152 height 23
click at [513, 63] on input "1" at bounding box center [505, 63] width 58 height 23
type input "1902"
click at [646, 161] on div "Profile photo Upload photo Gallery Upload photo General information Property na…" at bounding box center [402, 318] width 747 height 587
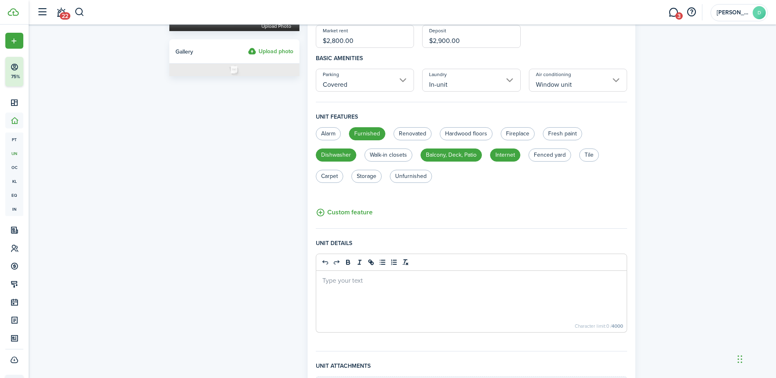
scroll to position [252, 0]
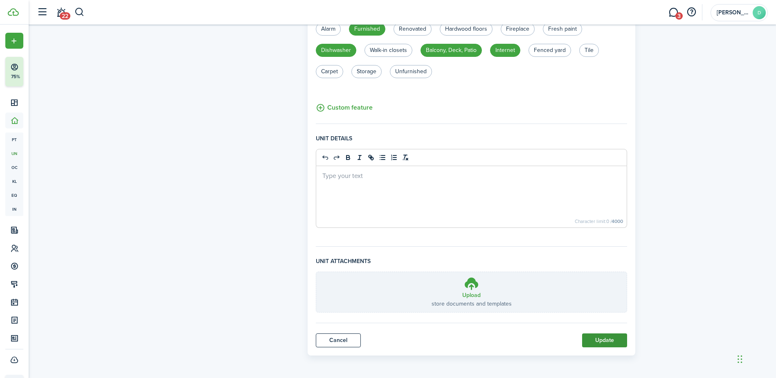
click at [596, 338] on button "Update" at bounding box center [604, 340] width 45 height 14
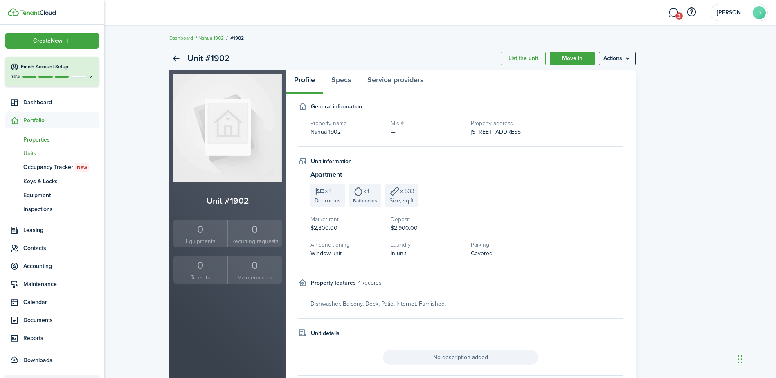
click at [37, 139] on span "Properties" at bounding box center [61, 139] width 76 height 9
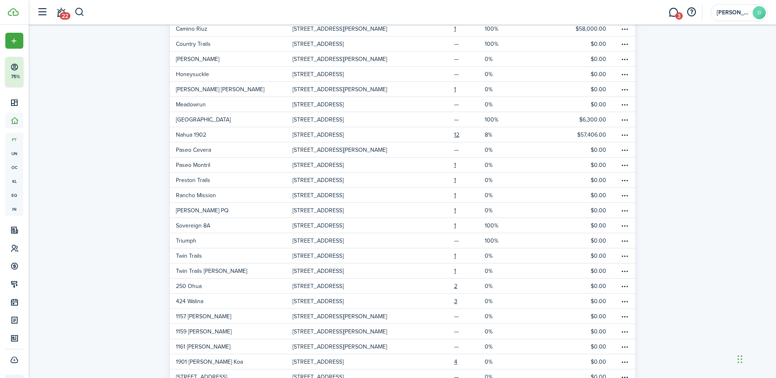
scroll to position [171, 0]
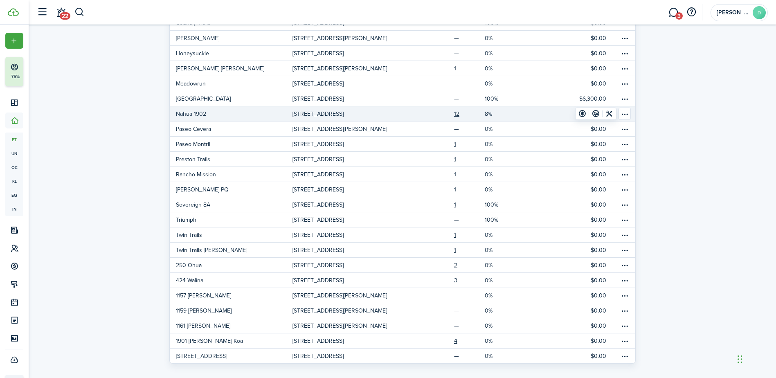
click at [627, 112] on table-menu-btn-icon "Open menu" at bounding box center [624, 114] width 12 height 12
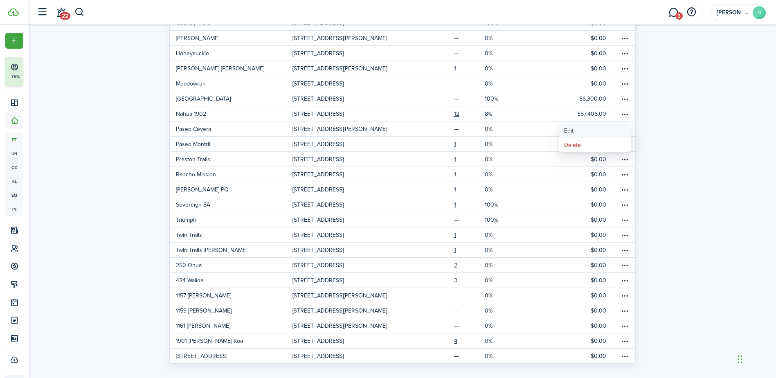
click at [567, 130] on link "Edit" at bounding box center [595, 131] width 72 height 14
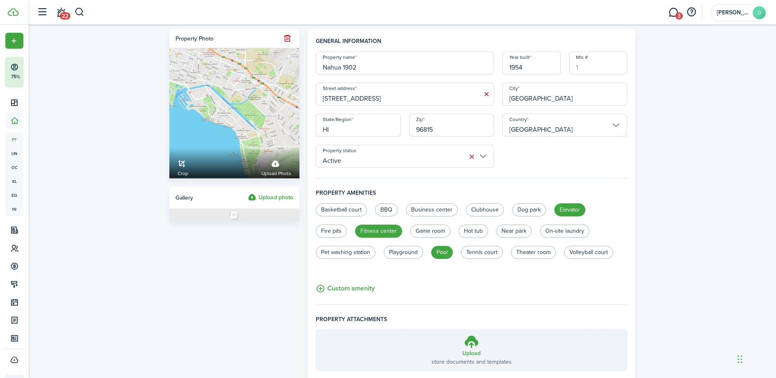
click at [368, 72] on input "Nahua 1902" at bounding box center [405, 63] width 178 height 23
type input "Nahua"
drag, startPoint x: 688, startPoint y: 179, endPoint x: 684, endPoint y: 181, distance: 5.1
click at [684, 181] on div "Property photo Crop Upload photo Gallery Upload photo General information Prope…" at bounding box center [402, 237] width 747 height 424
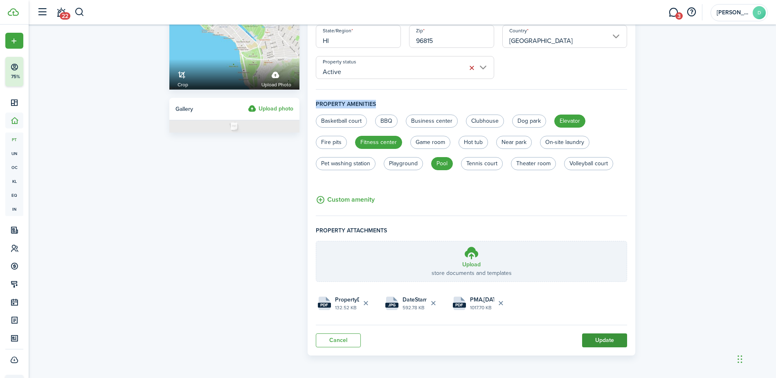
click at [601, 337] on button "Update" at bounding box center [604, 340] width 45 height 14
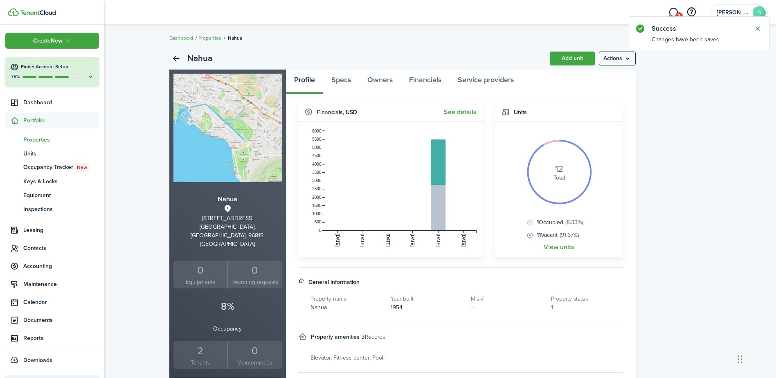
click at [34, 117] on span "Portfolio" at bounding box center [61, 120] width 76 height 9
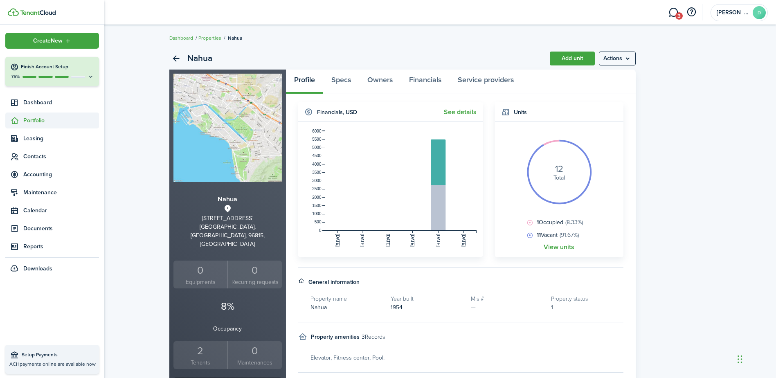
click at [39, 121] on span "Portfolio" at bounding box center [61, 120] width 76 height 9
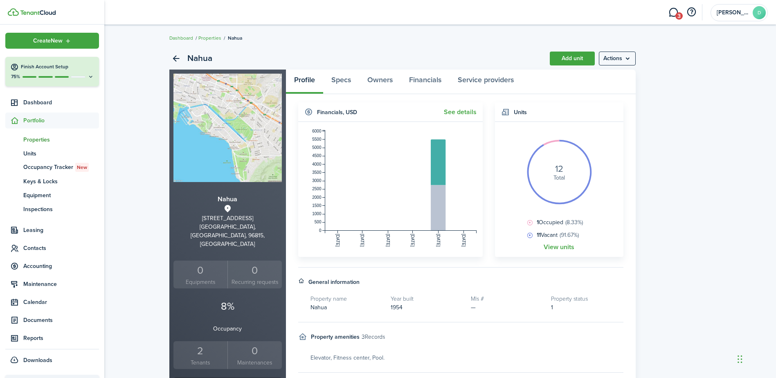
click at [42, 140] on span "Properties" at bounding box center [61, 139] width 76 height 9
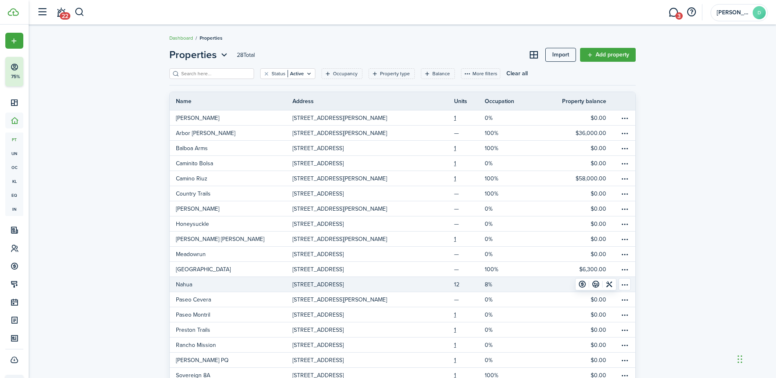
click at [454, 281] on link "12" at bounding box center [469, 284] width 31 height 15
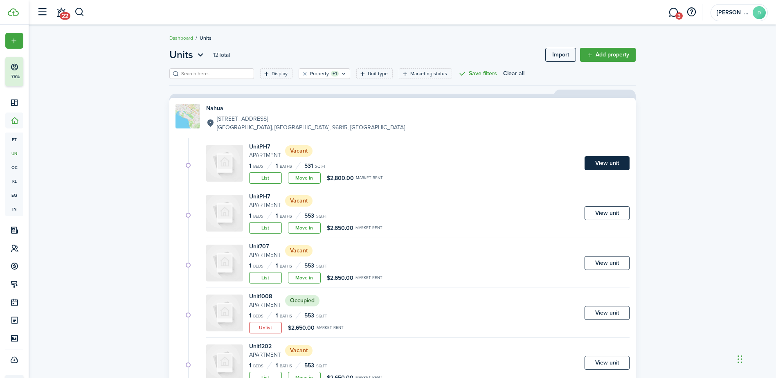
click at [610, 163] on link "View unit" at bounding box center [606, 163] width 45 height 14
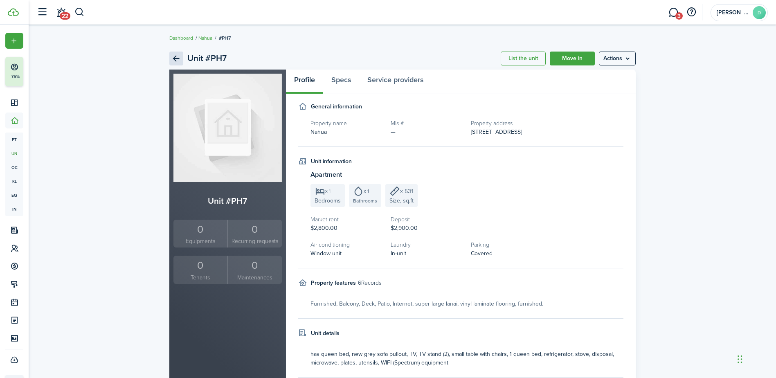
click at [176, 56] on link "Back" at bounding box center [176, 59] width 14 height 14
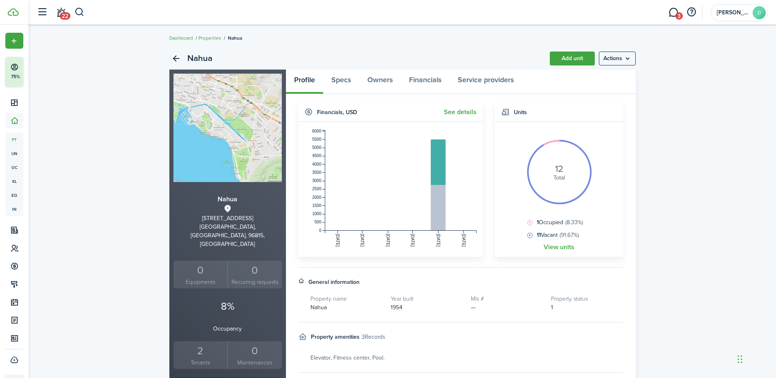
click at [176, 56] on link "Back" at bounding box center [176, 59] width 14 height 14
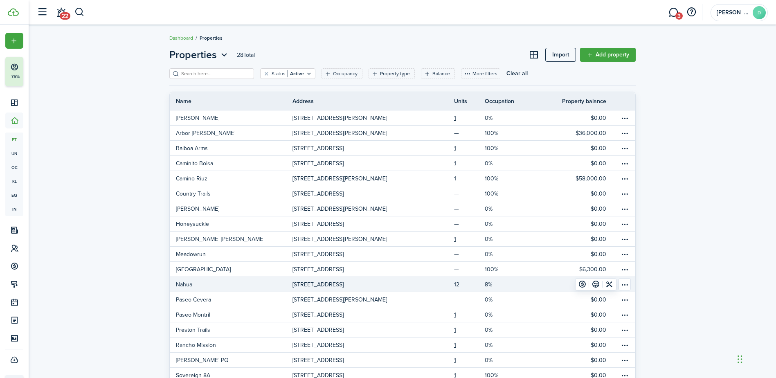
click at [456, 283] on link "12" at bounding box center [469, 284] width 31 height 15
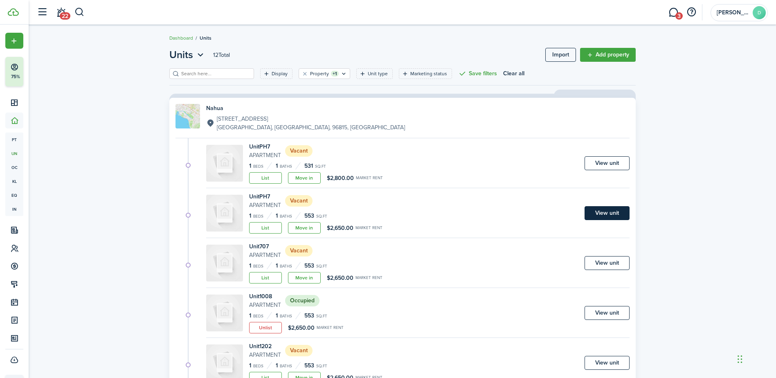
click at [608, 212] on link "View unit" at bounding box center [606, 213] width 45 height 14
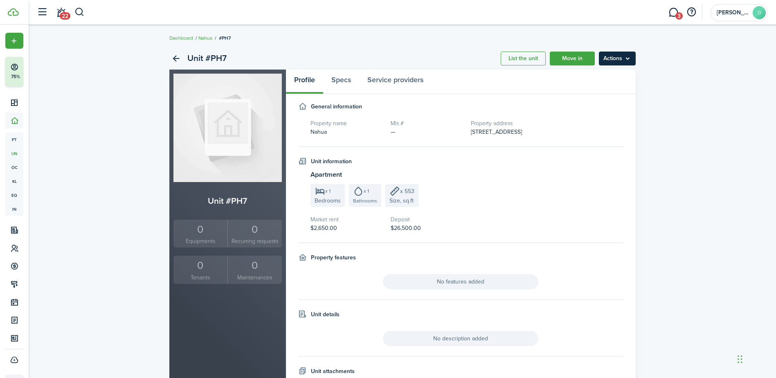
click at [627, 56] on menu-btn "Actions" at bounding box center [617, 59] width 37 height 14
click at [587, 106] on button "Delete unit" at bounding box center [600, 105] width 72 height 14
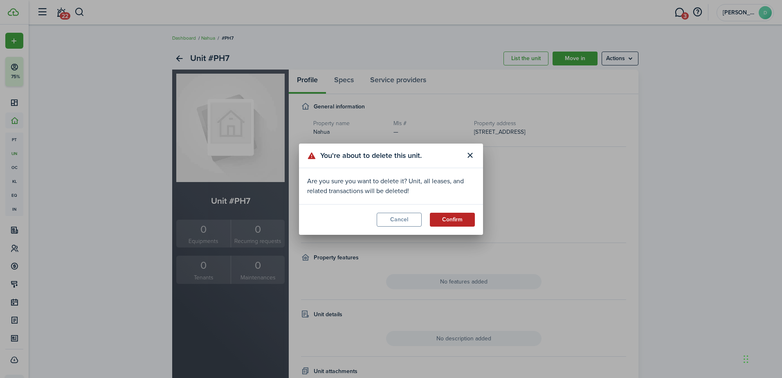
click at [451, 215] on button "Confirm" at bounding box center [452, 220] width 45 height 14
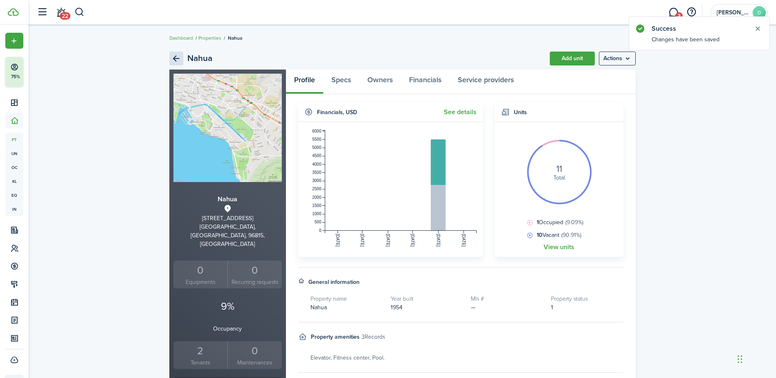
click at [178, 56] on link "Back" at bounding box center [176, 59] width 14 height 14
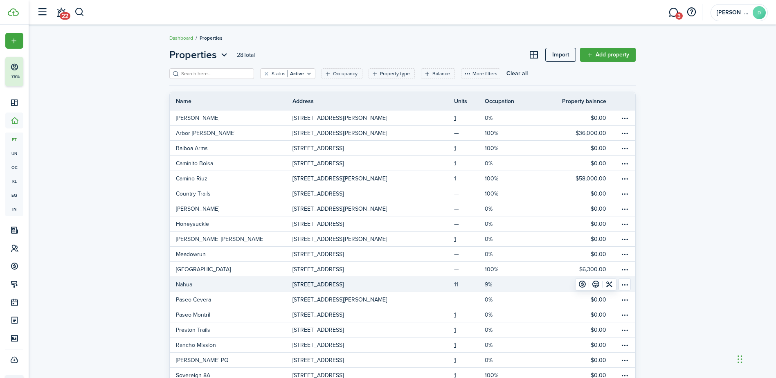
click at [455, 280] on link "11" at bounding box center [469, 284] width 31 height 15
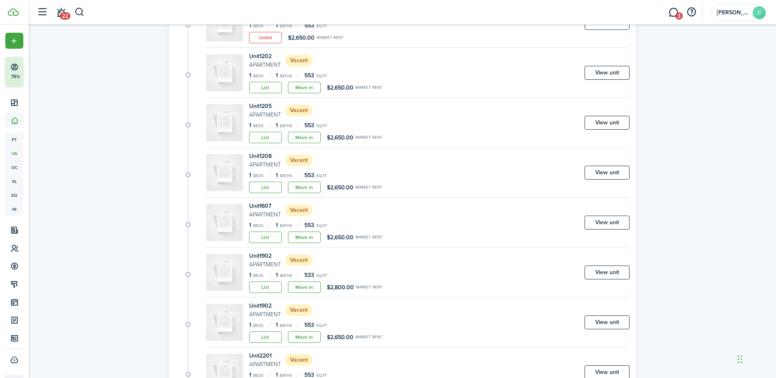
scroll to position [262, 0]
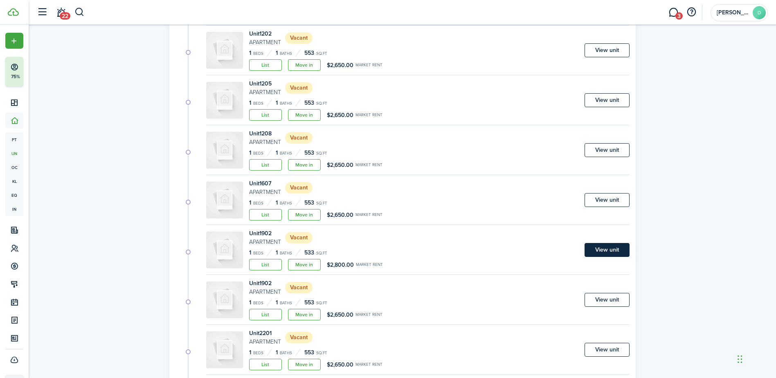
click at [597, 246] on link "View unit" at bounding box center [606, 250] width 45 height 14
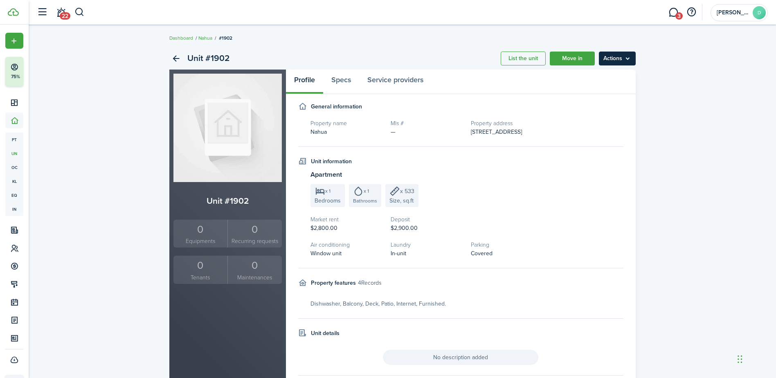
click at [611, 58] on menu-btn "Actions" at bounding box center [617, 59] width 37 height 14
click at [586, 104] on button "Delete unit" at bounding box center [600, 105] width 72 height 14
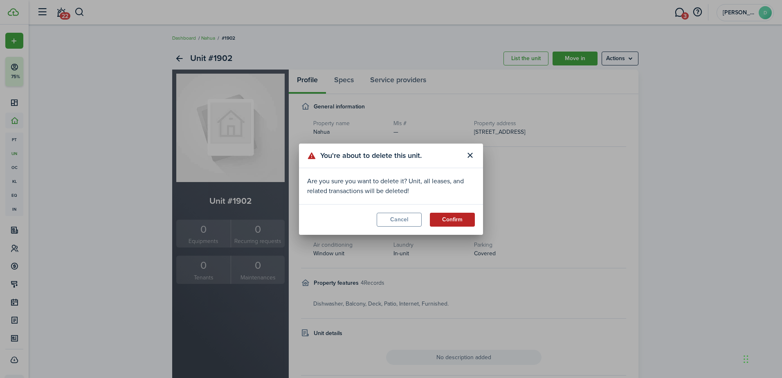
click at [458, 219] on button "Confirm" at bounding box center [452, 220] width 45 height 14
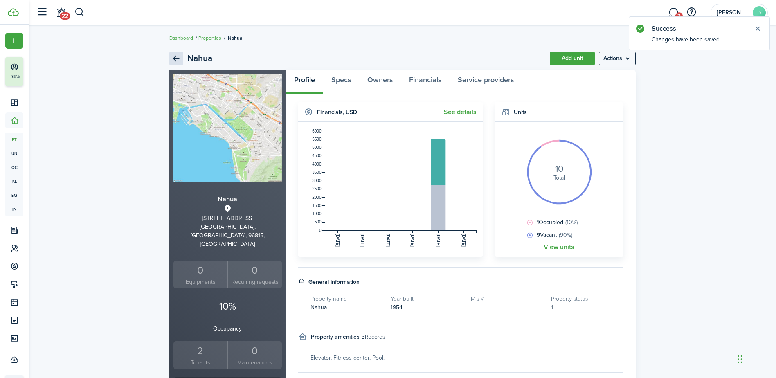
click at [179, 60] on link "Back" at bounding box center [176, 59] width 14 height 14
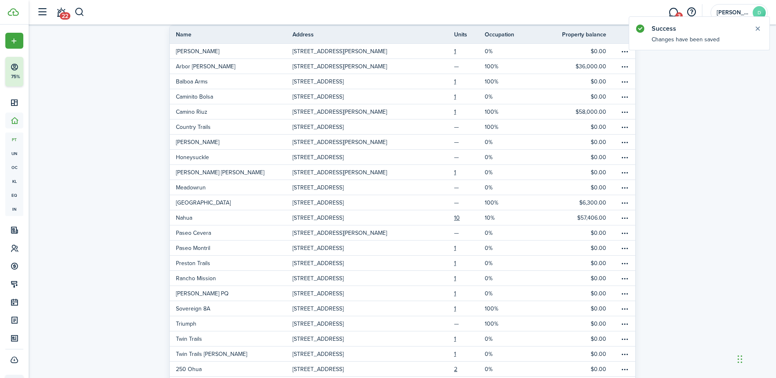
scroll to position [72, 0]
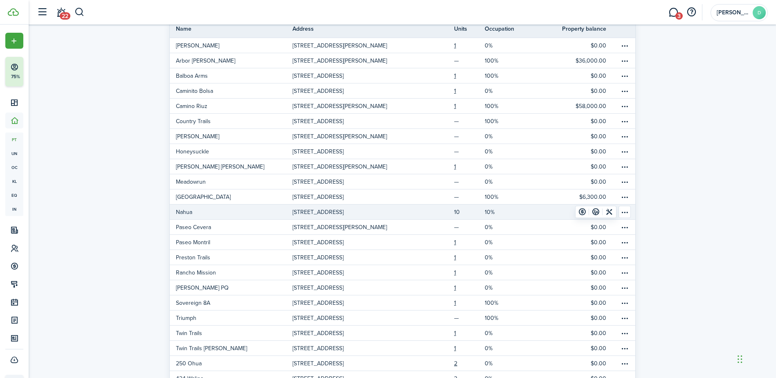
click at [458, 209] on link "10" at bounding box center [469, 211] width 31 height 15
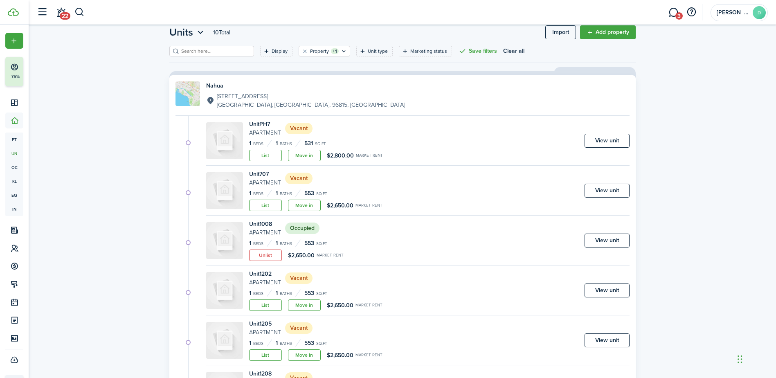
scroll to position [18, 0]
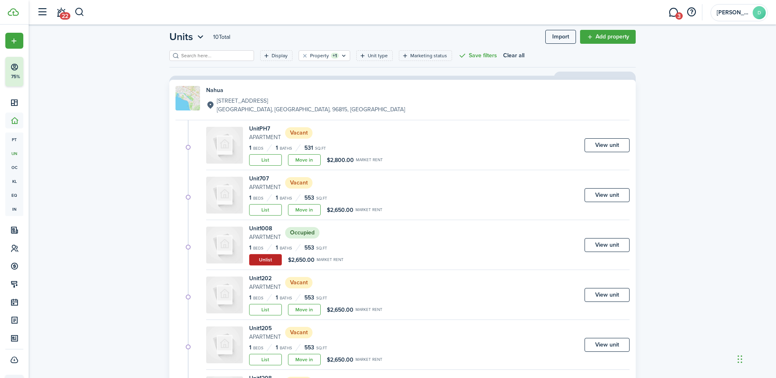
click at [263, 260] on button "Unlist" at bounding box center [265, 259] width 33 height 11
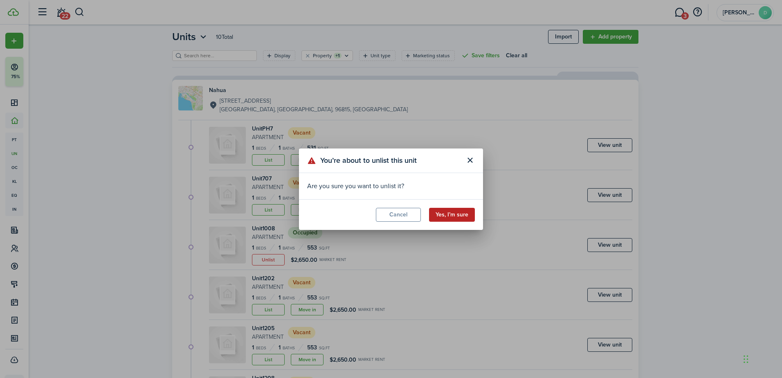
click at [450, 215] on button "Yes, I’m sure" at bounding box center [452, 215] width 46 height 14
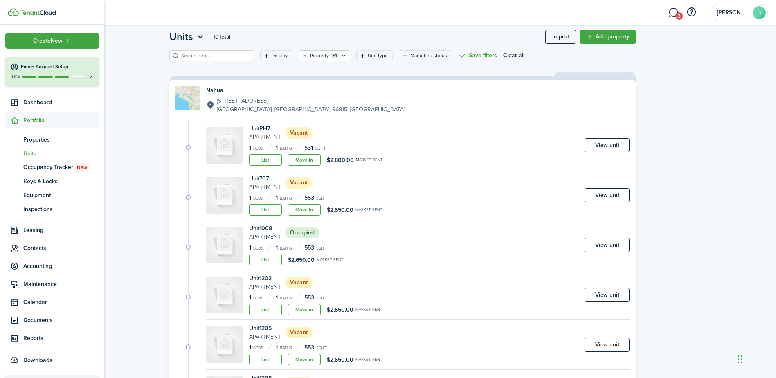
click at [27, 122] on span "Portfolio" at bounding box center [61, 120] width 76 height 9
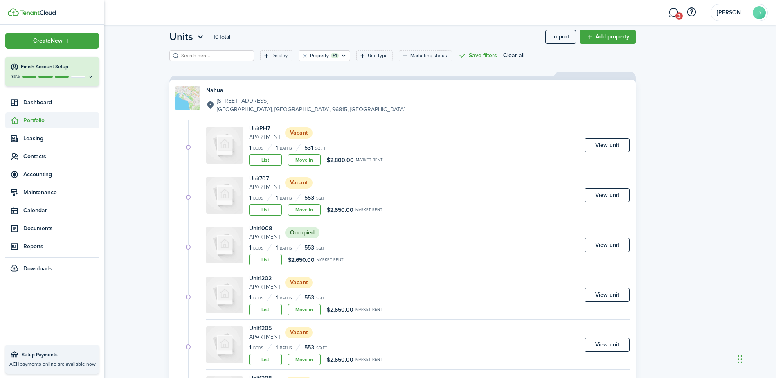
click at [39, 118] on span "Portfolio" at bounding box center [61, 120] width 76 height 9
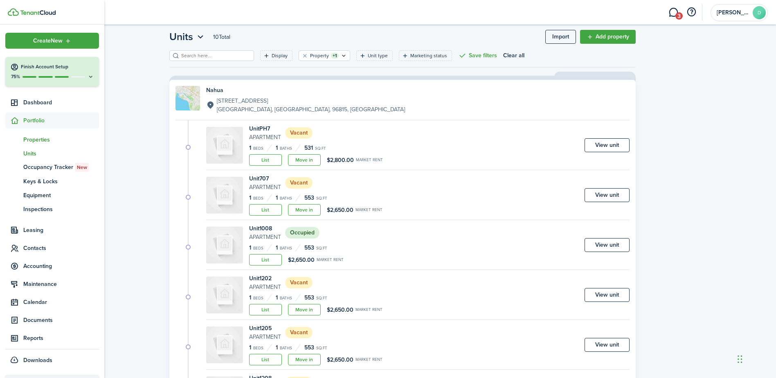
click at [38, 139] on span "Properties" at bounding box center [61, 139] width 76 height 9
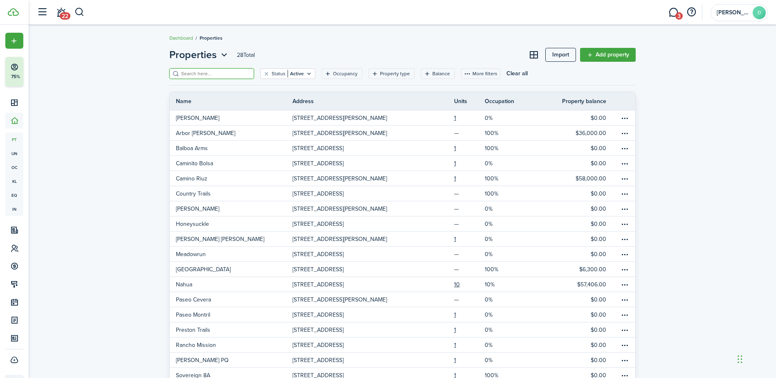
click at [196, 74] on input "search" at bounding box center [215, 74] width 72 height 8
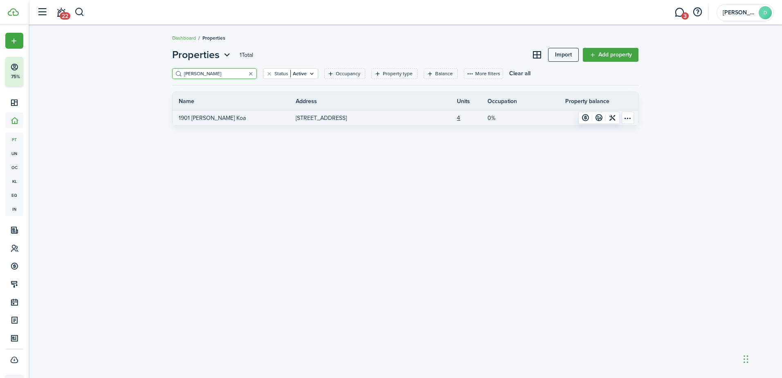
type input "[PERSON_NAME]"
click at [196, 117] on p "1901 [PERSON_NAME] Koa" at bounding box center [212, 118] width 67 height 9
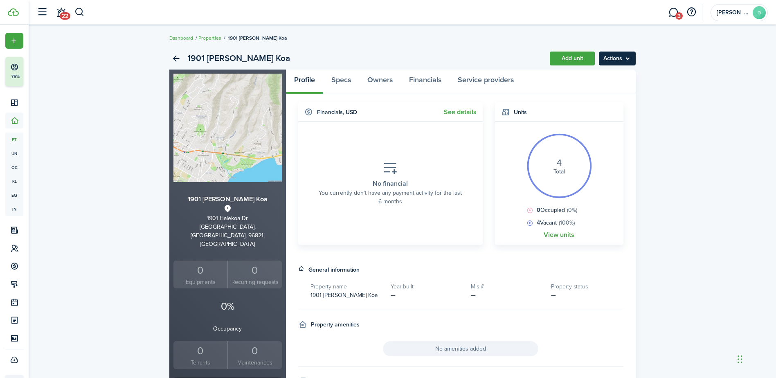
click at [619, 57] on menu-btn "Actions" at bounding box center [617, 59] width 37 height 14
click at [684, 65] on div "1901 [PERSON_NAME] Koa Add unit Actions 1901 [PERSON_NAME] Koa [STREET_ADDRESS]…" at bounding box center [402, 285] width 747 height 484
click at [550, 236] on link "View units" at bounding box center [558, 234] width 31 height 7
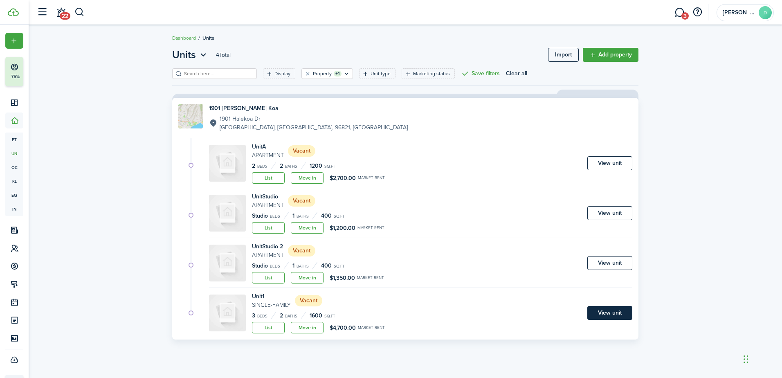
click at [611, 315] on link "View unit" at bounding box center [609, 313] width 45 height 14
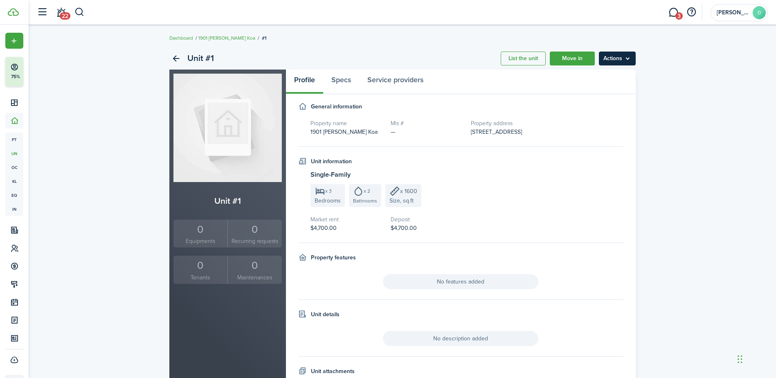
click at [617, 61] on menu-btn "Actions" at bounding box center [617, 59] width 37 height 14
click at [588, 76] on link "Edit unit" at bounding box center [600, 77] width 72 height 14
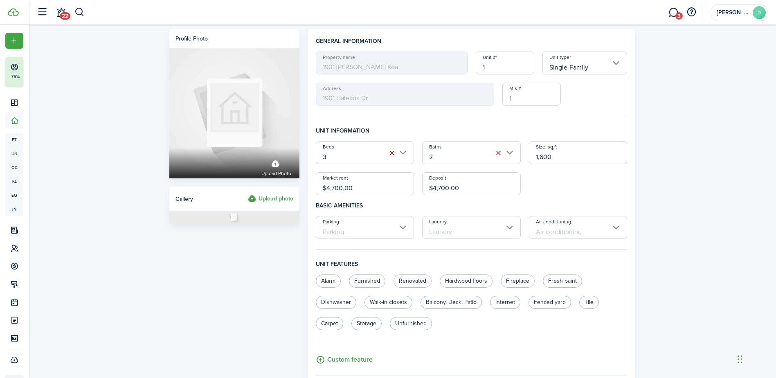
drag, startPoint x: 498, startPoint y: 63, endPoint x: 474, endPoint y: 67, distance: 24.1
click at [474, 67] on div "Unit # 1" at bounding box center [504, 63] width 67 height 23
type input "House"
click at [692, 124] on div "Profile photo Upload photo Gallery Upload photo General information Property na…" at bounding box center [402, 318] width 747 height 587
click at [512, 225] on input "Laundry" at bounding box center [471, 227] width 99 height 23
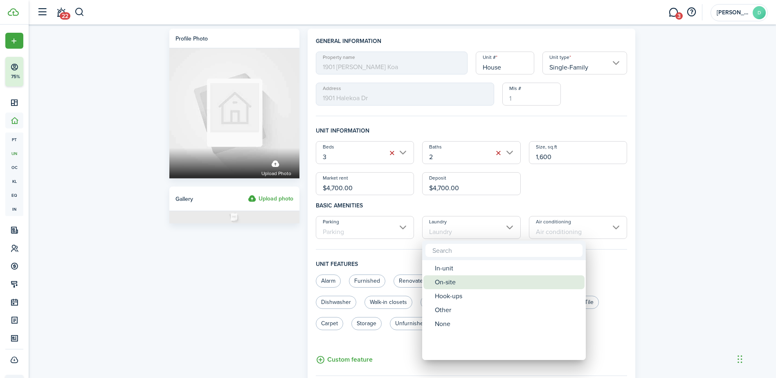
click at [454, 283] on div "On-site" at bounding box center [507, 282] width 145 height 14
type input "On-site"
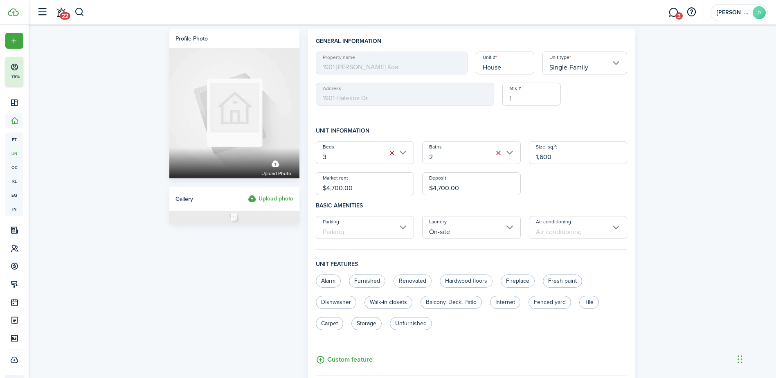
click at [581, 227] on input "Air conditioning" at bounding box center [578, 227] width 99 height 23
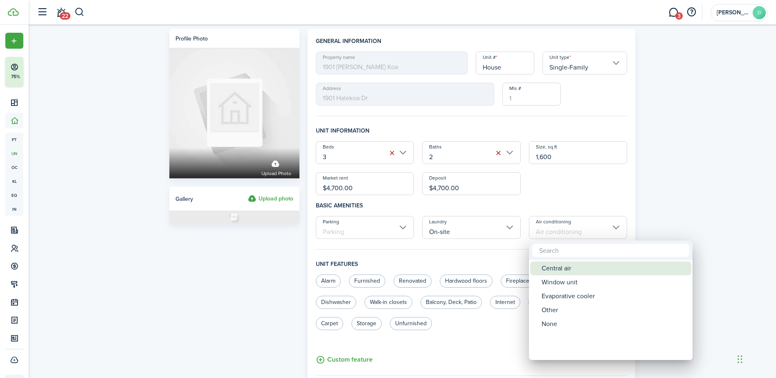
click at [566, 265] on div "Central air" at bounding box center [613, 268] width 145 height 14
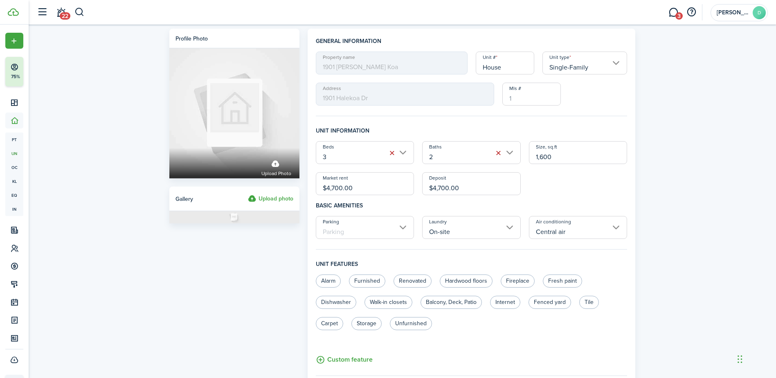
click at [593, 231] on input "Central air" at bounding box center [578, 227] width 99 height 23
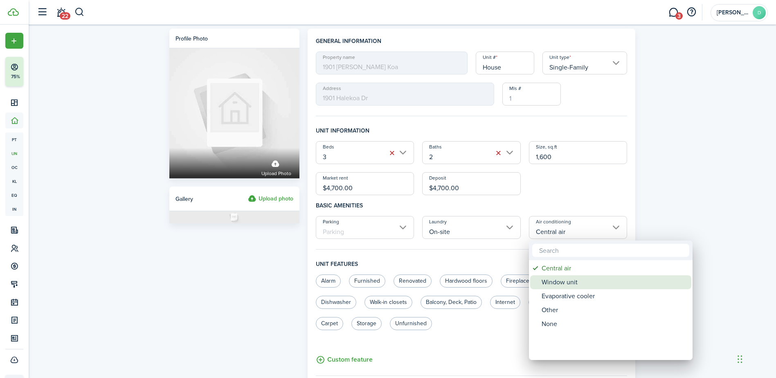
click at [574, 281] on div "Window unit" at bounding box center [613, 282] width 145 height 14
type input "Window unit"
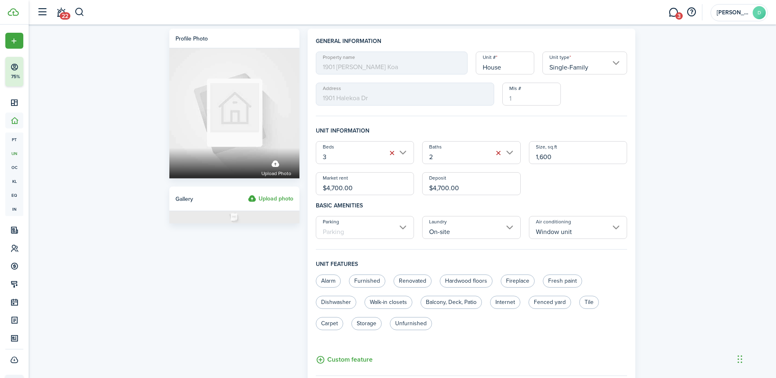
click at [370, 228] on input "Parking" at bounding box center [365, 227] width 99 height 23
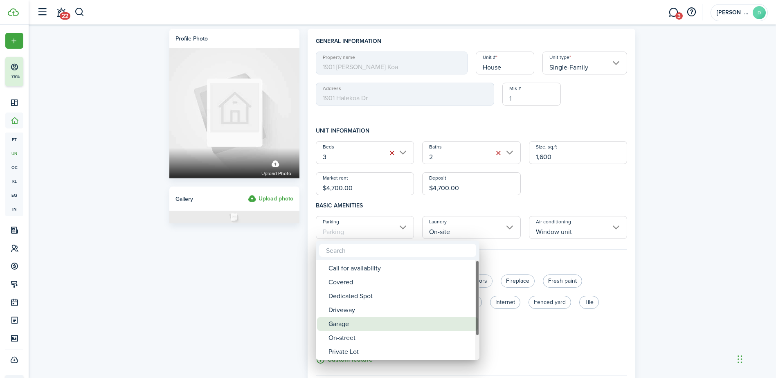
click at [348, 321] on div "Garage" at bounding box center [400, 324] width 145 height 14
type input "Garage"
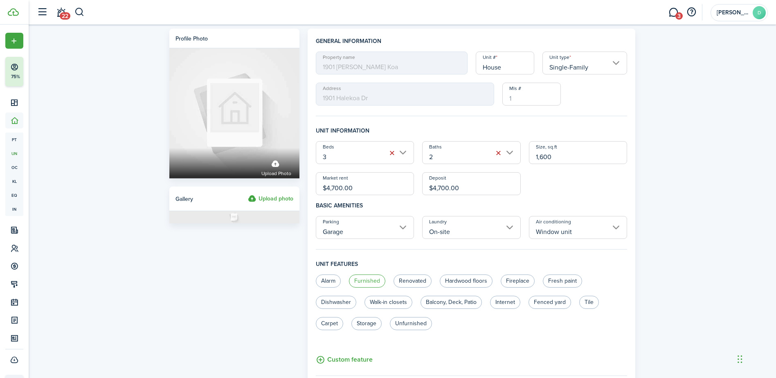
click at [370, 280] on label "Furnished" at bounding box center [367, 280] width 36 height 13
radio input "true"
click at [458, 282] on label "Hardwood floors" at bounding box center [466, 280] width 53 height 13
radio input "true"
click at [518, 281] on label "Fireplace" at bounding box center [517, 280] width 34 height 13
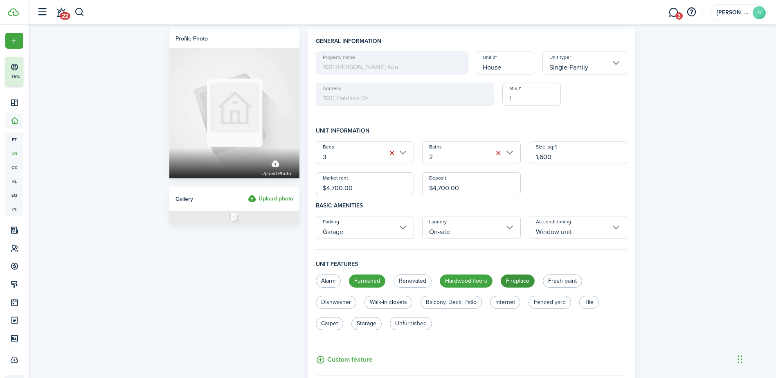
radio input "true"
click at [327, 305] on label "Dishwasher" at bounding box center [336, 302] width 40 height 13
radio input "true"
click at [438, 301] on label "Balcony, Deck, Patio" at bounding box center [450, 302] width 61 height 13
radio input "true"
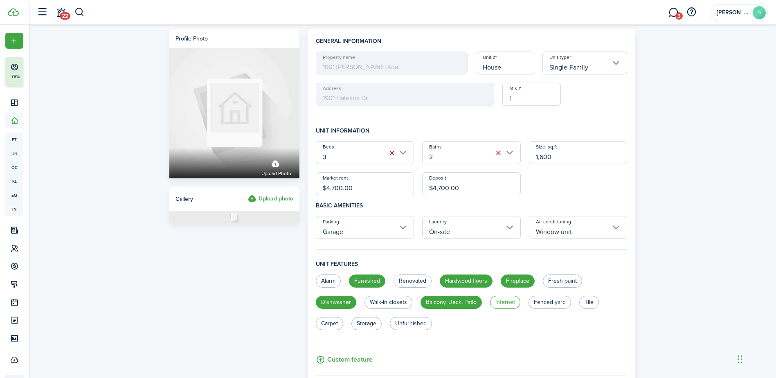
click at [499, 303] on label "Internet" at bounding box center [505, 302] width 30 height 13
radio input "true"
click at [537, 301] on label "Fenced yard" at bounding box center [549, 302] width 43 height 13
radio input "true"
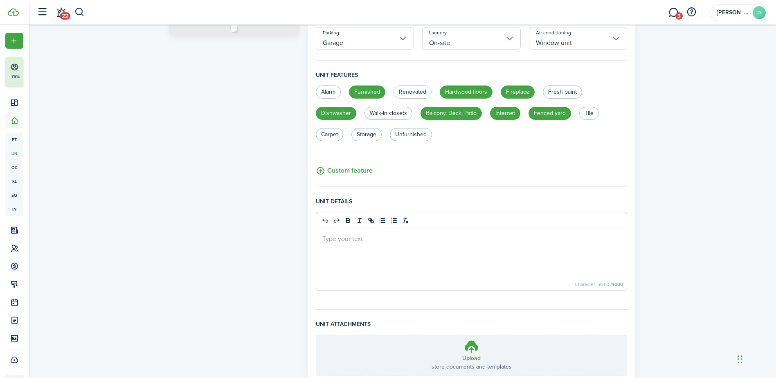
scroll to position [252, 0]
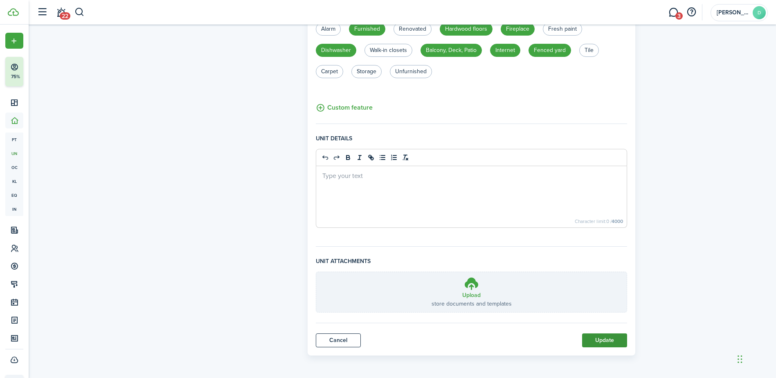
click at [607, 340] on button "Update" at bounding box center [604, 340] width 45 height 14
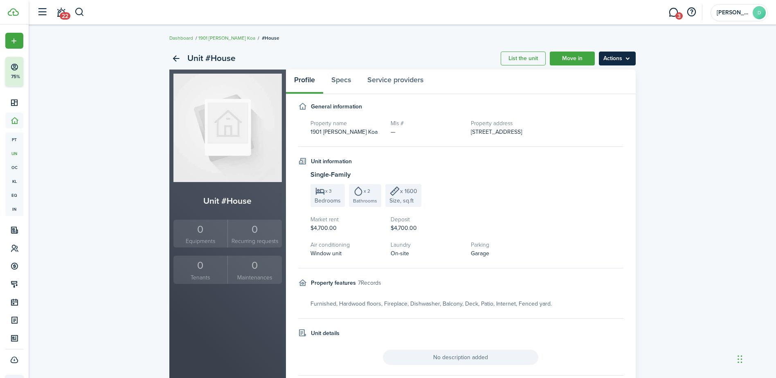
click at [614, 58] on menu-btn "Actions" at bounding box center [617, 59] width 37 height 14
click at [575, 75] on link "Edit unit" at bounding box center [600, 77] width 72 height 14
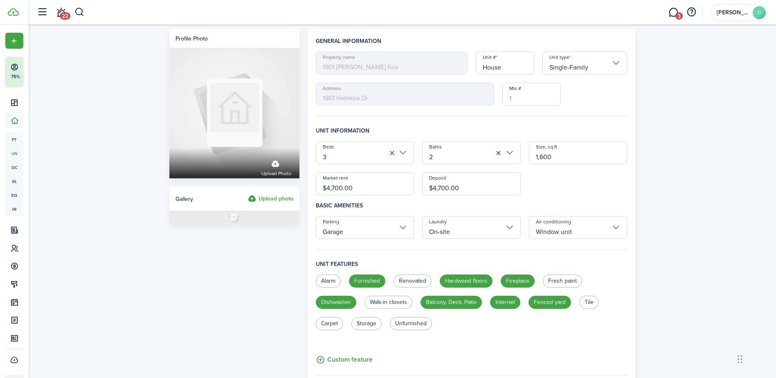
click at [648, 82] on div "Profile photo Upload photo Gallery Upload photo General information Property na…" at bounding box center [402, 318] width 747 height 587
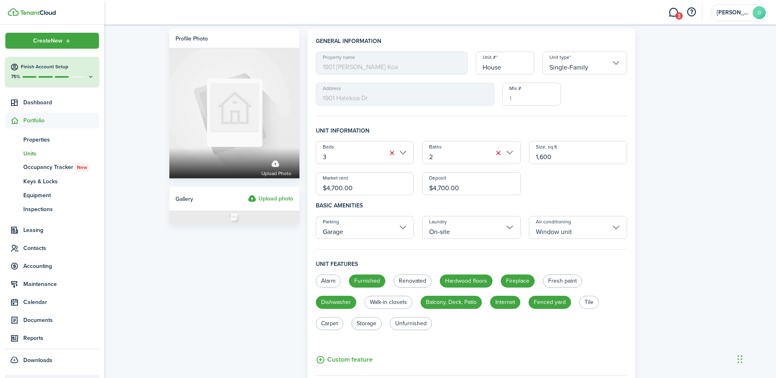
click at [40, 121] on span "Portfolio" at bounding box center [61, 120] width 76 height 9
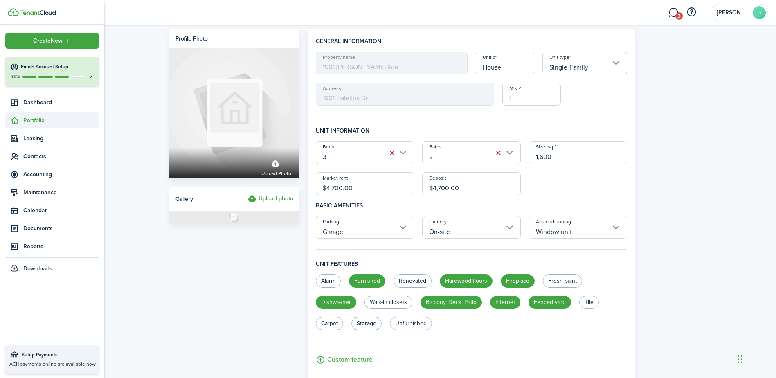
click at [40, 121] on span "Portfolio" at bounding box center [61, 120] width 76 height 9
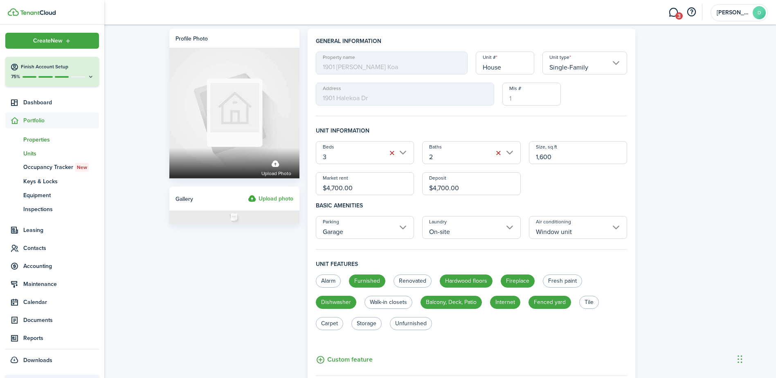
click at [49, 141] on span "Properties" at bounding box center [61, 139] width 76 height 9
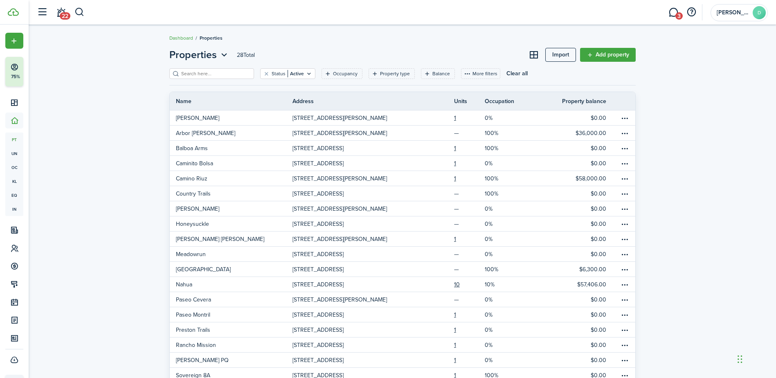
click at [193, 72] on input "search" at bounding box center [215, 74] width 72 height 8
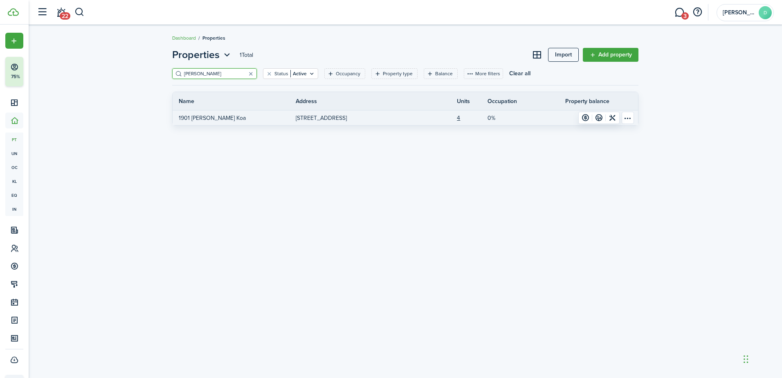
type input "[PERSON_NAME]"
click at [209, 113] on link "1901 [PERSON_NAME] Koa" at bounding box center [234, 117] width 123 height 15
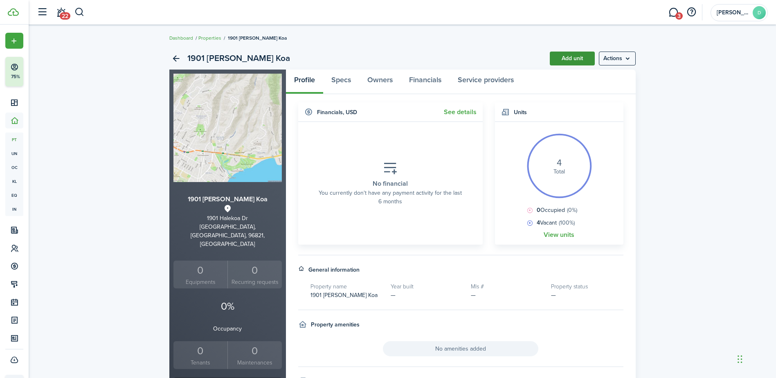
click at [570, 58] on link "Add unit" at bounding box center [572, 59] width 45 height 14
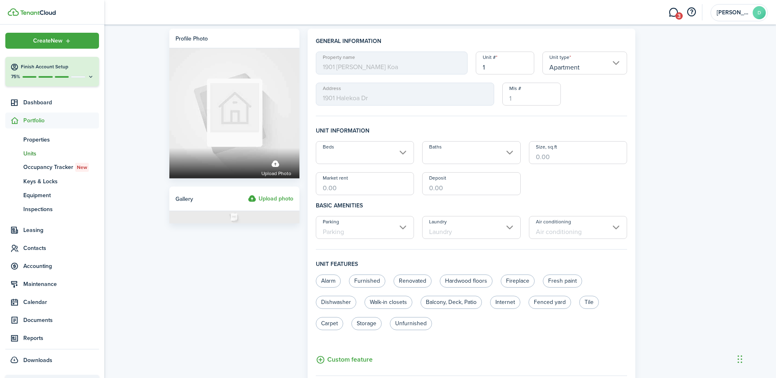
click at [36, 120] on span "Portfolio" at bounding box center [61, 120] width 76 height 9
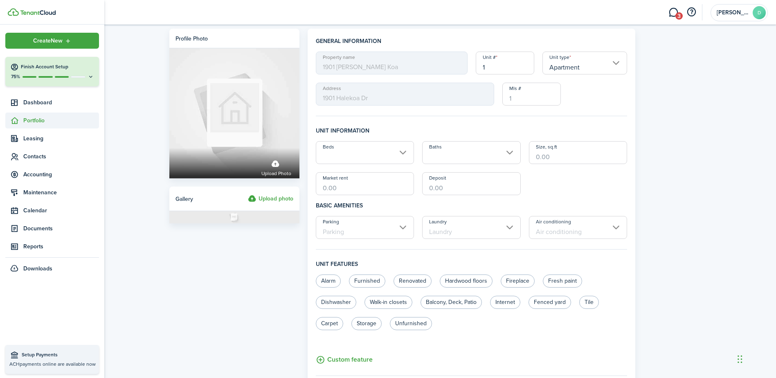
click at [39, 120] on span "Portfolio" at bounding box center [61, 120] width 76 height 9
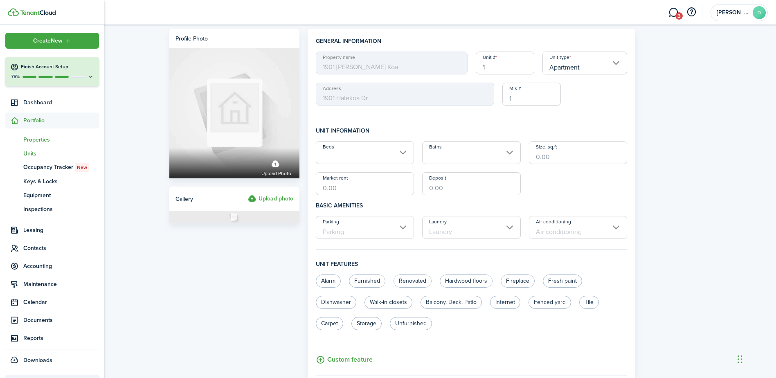
click at [42, 139] on span "Properties" at bounding box center [61, 139] width 76 height 9
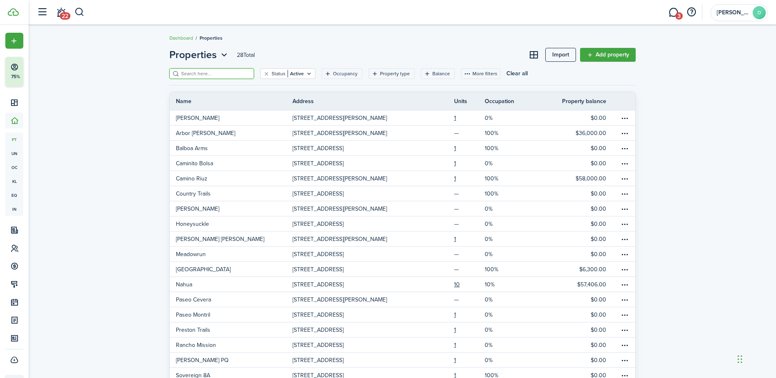
click at [204, 75] on input "search" at bounding box center [215, 74] width 72 height 8
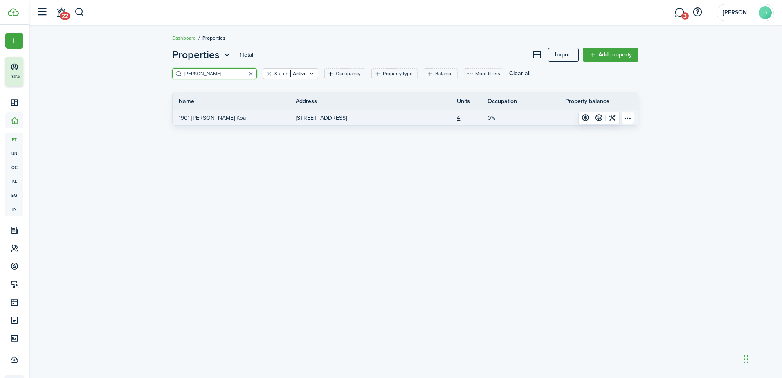
type input "[PERSON_NAME]"
click at [455, 116] on link at bounding box center [437, 117] width 38 height 15
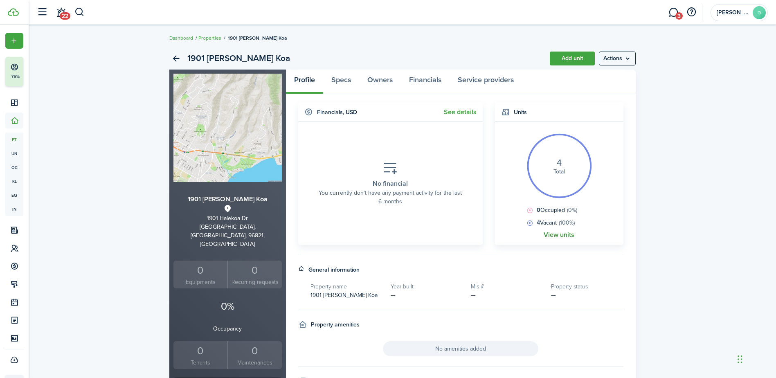
click at [553, 233] on link "View units" at bounding box center [558, 234] width 31 height 7
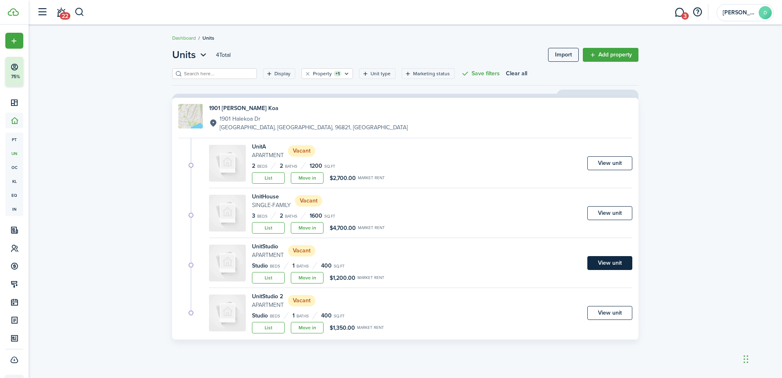
click at [599, 261] on link "View unit" at bounding box center [609, 263] width 45 height 14
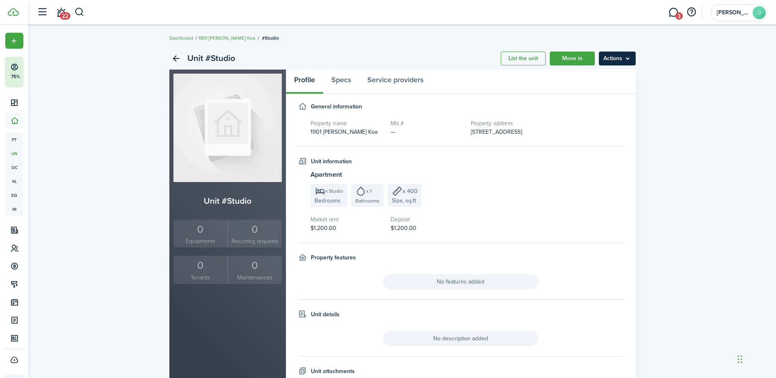
click at [612, 56] on menu-btn "Actions" at bounding box center [617, 59] width 37 height 14
click at [585, 77] on link "Edit unit" at bounding box center [600, 77] width 72 height 14
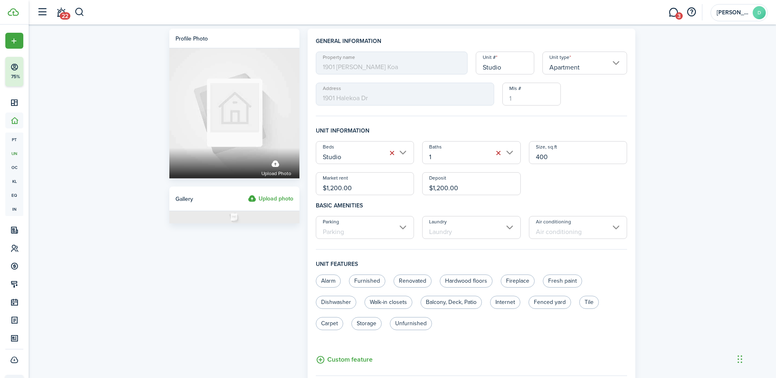
click at [536, 225] on input "Air conditioning" at bounding box center [578, 227] width 99 height 23
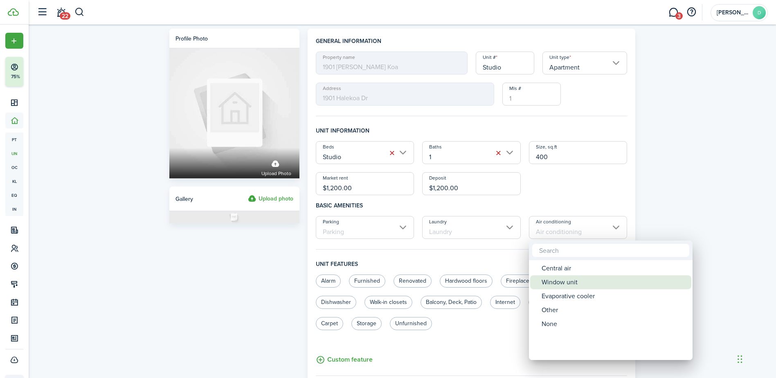
click at [552, 278] on div "Window unit" at bounding box center [613, 282] width 145 height 14
type input "Window unit"
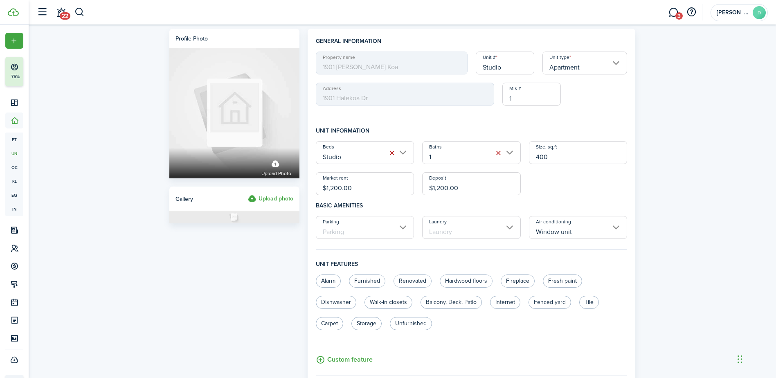
click at [500, 229] on input "Laundry" at bounding box center [471, 227] width 99 height 23
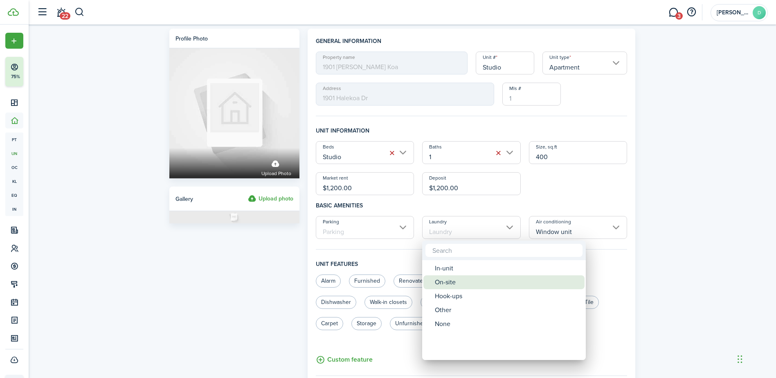
click at [451, 283] on div "On-site" at bounding box center [507, 282] width 145 height 14
type input "On-site"
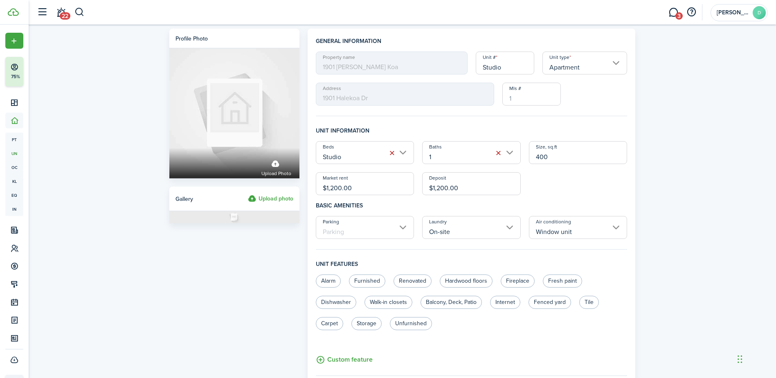
click at [393, 231] on input "Parking" at bounding box center [365, 227] width 99 height 23
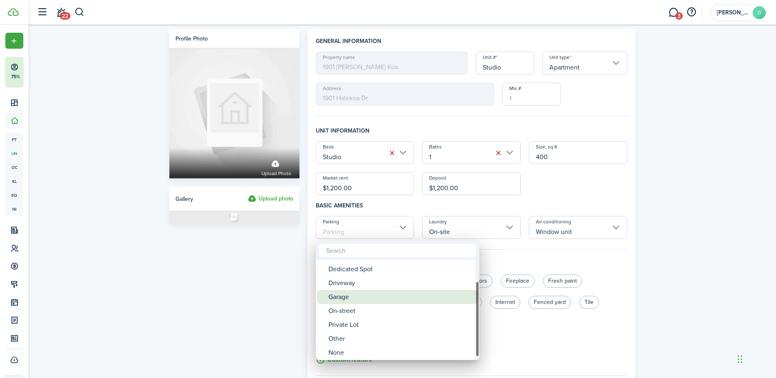
drag, startPoint x: 352, startPoint y: 324, endPoint x: 356, endPoint y: 297, distance: 27.2
click at [356, 297] on div "Garage" at bounding box center [400, 297] width 145 height 14
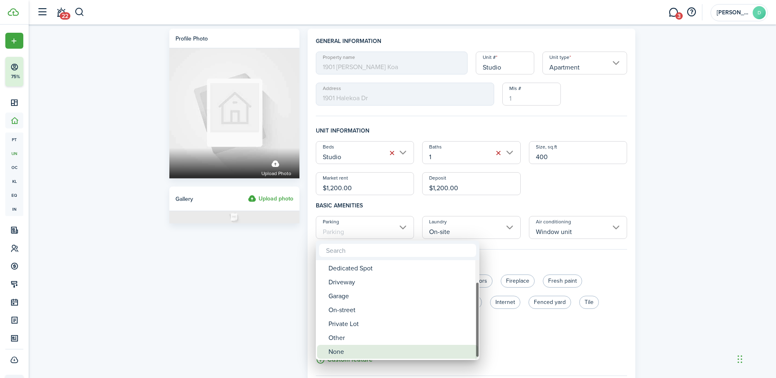
click at [343, 348] on div "None" at bounding box center [400, 352] width 145 height 14
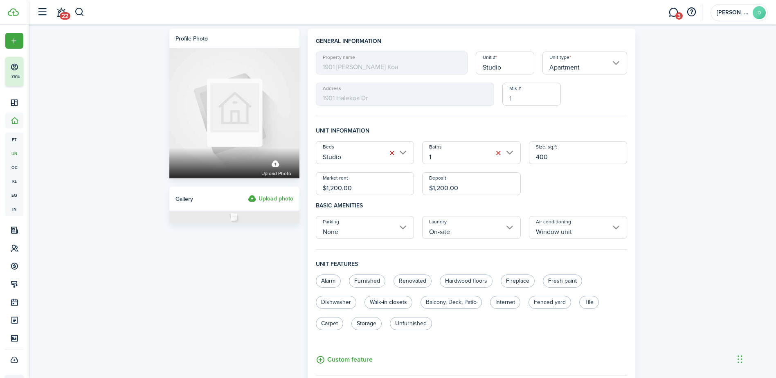
click at [350, 227] on input "None" at bounding box center [365, 227] width 99 height 23
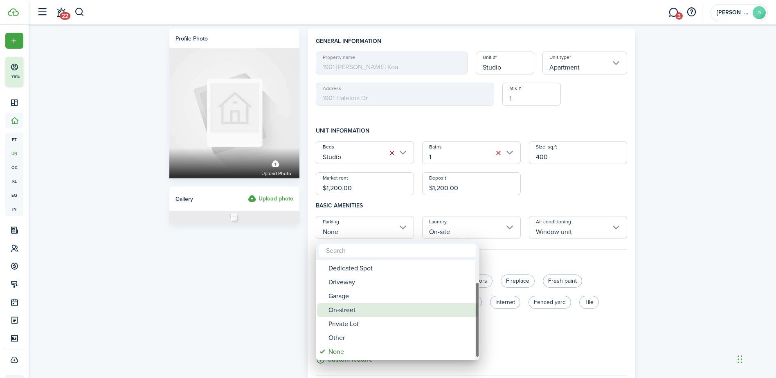
click at [354, 312] on div "On-street" at bounding box center [400, 310] width 145 height 14
type input "On-street"
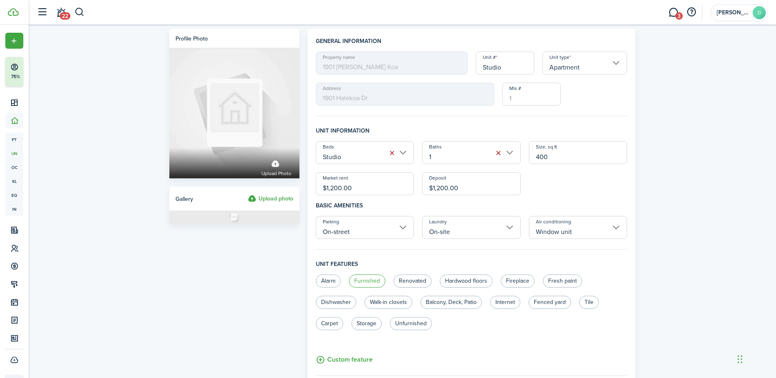
click at [362, 276] on label "Furnished" at bounding box center [367, 280] width 36 height 13
radio input "true"
click at [502, 301] on label "Internet" at bounding box center [505, 302] width 30 height 13
radio input "true"
click at [550, 297] on label "Fenced yard" at bounding box center [549, 302] width 43 height 13
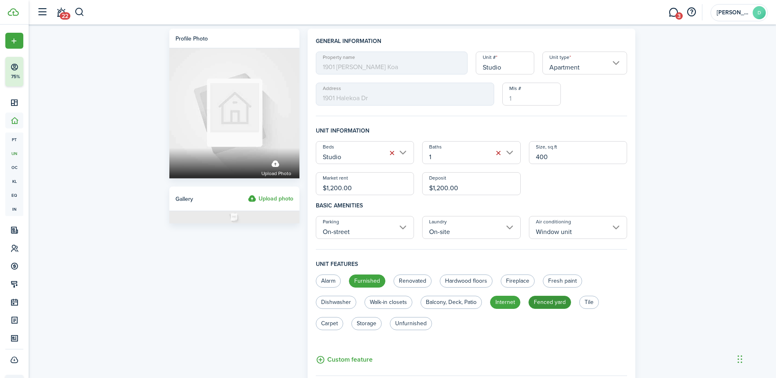
radio input "true"
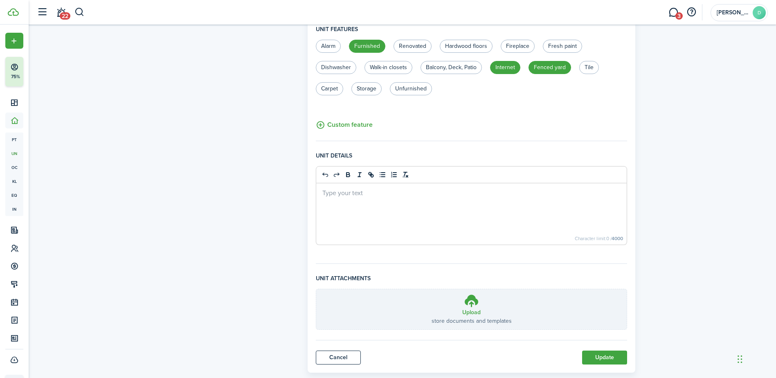
scroll to position [252, 0]
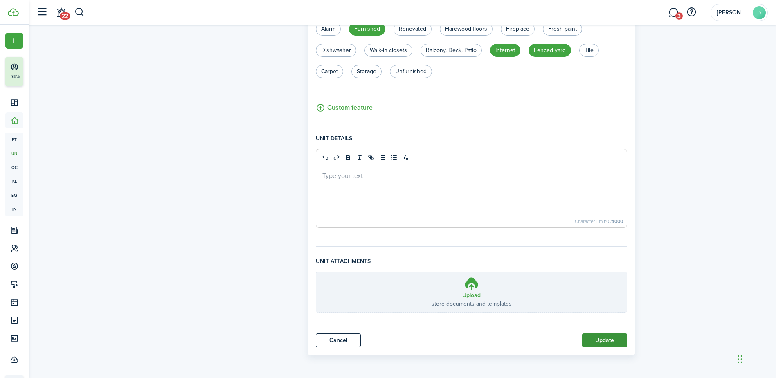
click at [600, 339] on button "Update" at bounding box center [604, 340] width 45 height 14
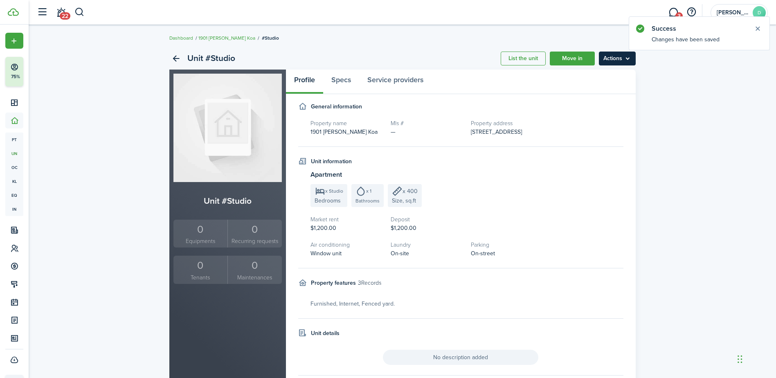
click at [618, 62] on menu-btn "Actions" at bounding box center [617, 59] width 37 height 14
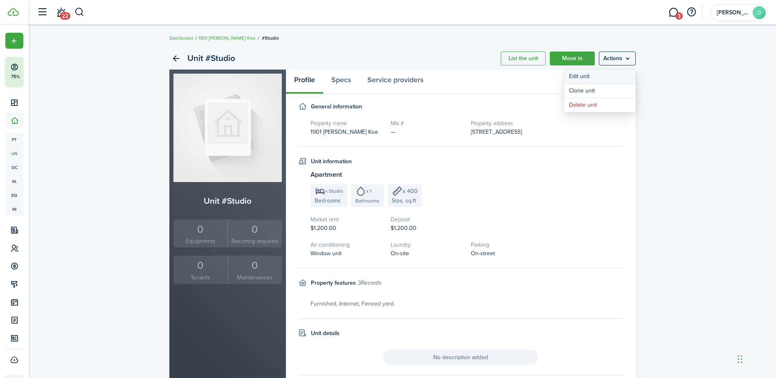
click at [588, 75] on link "Edit unit" at bounding box center [600, 77] width 72 height 14
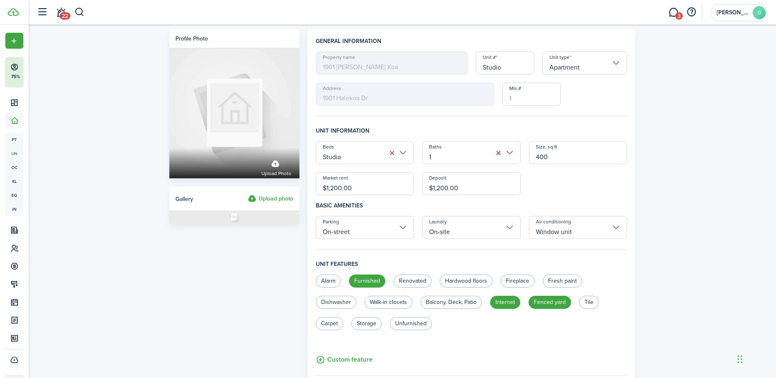
click at [505, 64] on input "Studio" at bounding box center [505, 63] width 58 height 23
type input "Studio Kai side"
click at [648, 112] on div "Profile photo Upload photo Gallery Upload photo General information Property na…" at bounding box center [402, 318] width 747 height 587
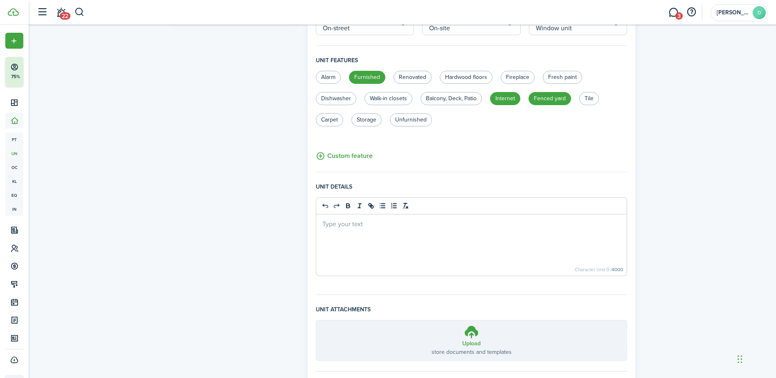
scroll to position [252, 0]
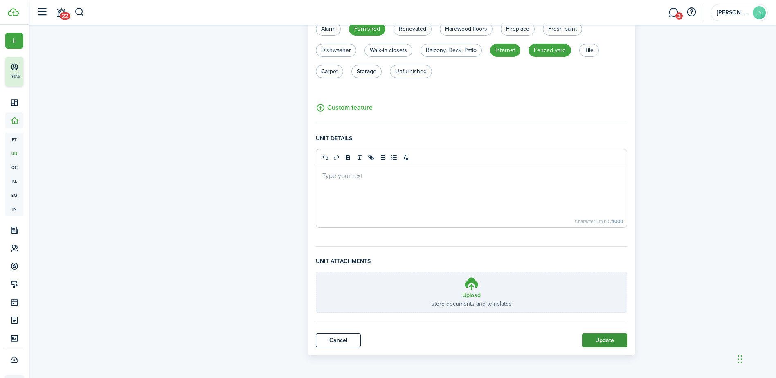
click at [591, 336] on button "Update" at bounding box center [604, 340] width 45 height 14
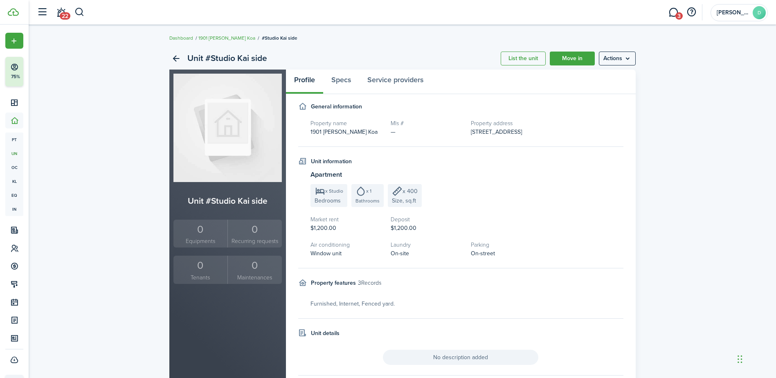
click at [315, 332] on h4 "Unit details" at bounding box center [325, 333] width 29 height 9
click at [606, 59] on menu-btn "Actions" at bounding box center [617, 59] width 37 height 14
click at [729, 153] on div "Unit #Studio Kai side List the unit Move in Actions Unit #Studio Kai side 0 Equ…" at bounding box center [402, 239] width 747 height 393
click at [195, 268] on div "0" at bounding box center [200, 266] width 50 height 16
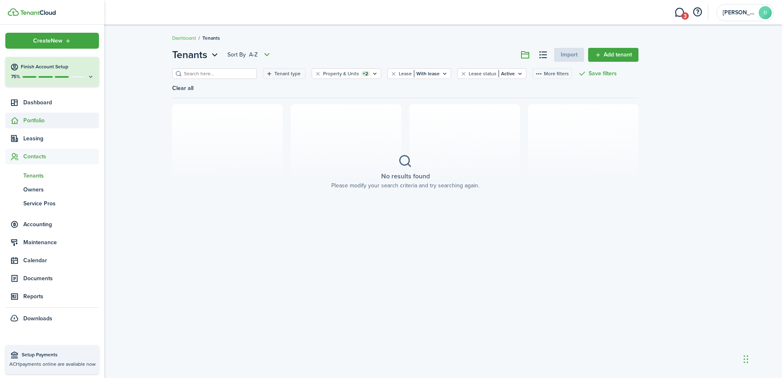
click at [36, 119] on span "Portfolio" at bounding box center [61, 120] width 76 height 9
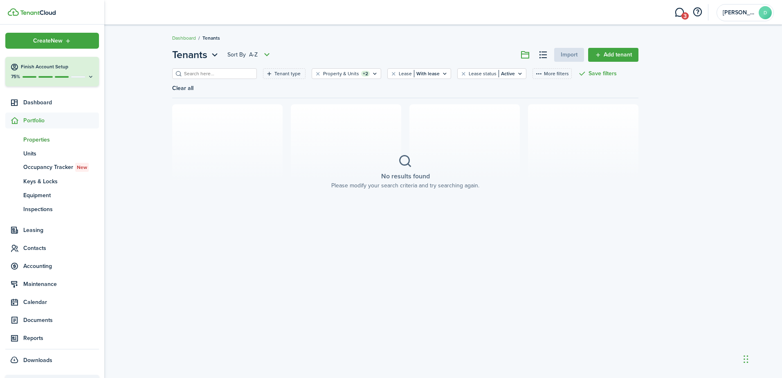
click at [36, 136] on span "Properties" at bounding box center [61, 139] width 76 height 9
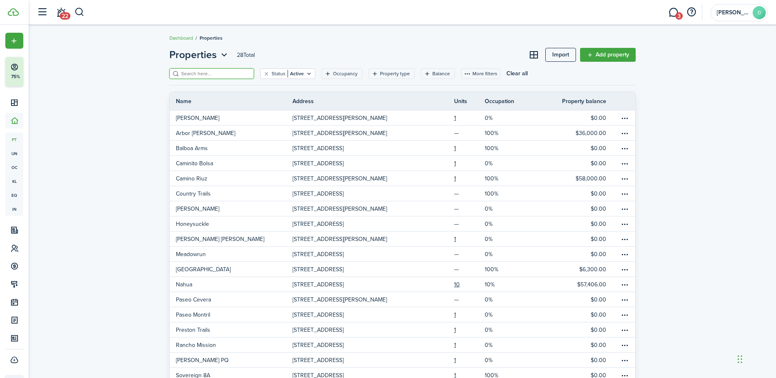
click at [212, 73] on input "search" at bounding box center [215, 74] width 72 height 8
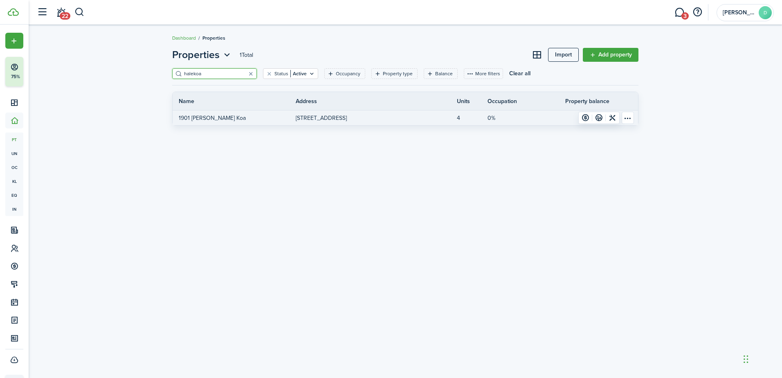
type input "halekoa"
click at [461, 118] on link "4" at bounding box center [472, 117] width 31 height 15
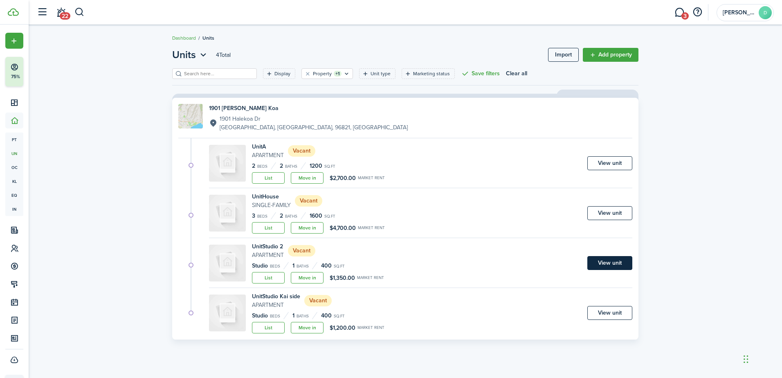
click at [608, 260] on link "View unit" at bounding box center [609, 263] width 45 height 14
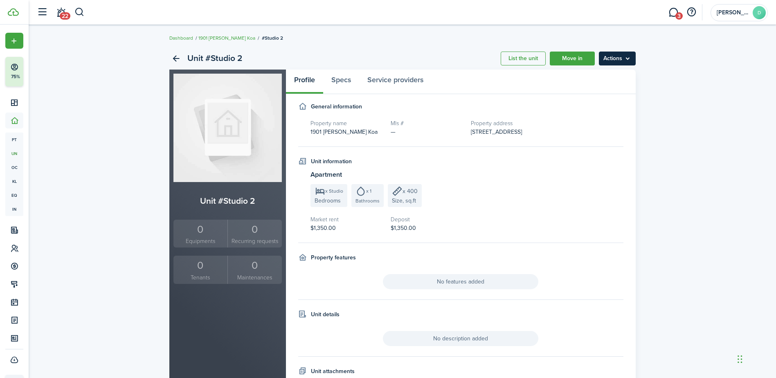
click at [615, 55] on menu-btn "Actions" at bounding box center [617, 59] width 37 height 14
click at [580, 74] on link "Edit unit" at bounding box center [600, 77] width 72 height 14
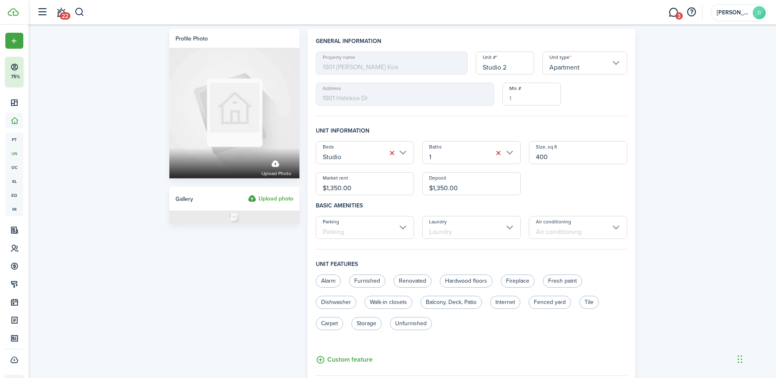
click at [515, 67] on input "Studio 2" at bounding box center [505, 63] width 58 height 23
type input "Studio Muka Side"
click at [370, 285] on label "Furnished" at bounding box center [367, 280] width 36 height 13
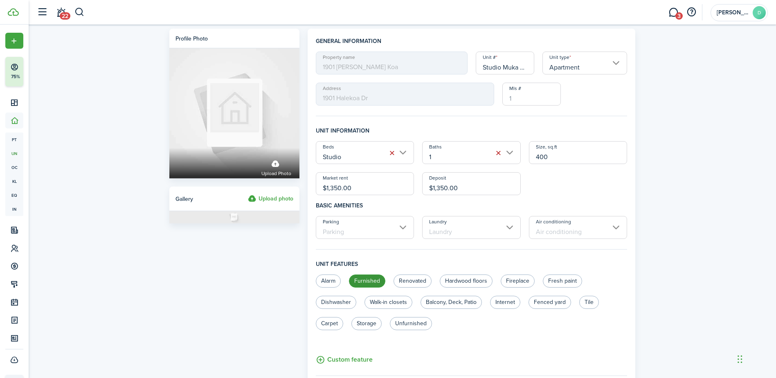
radio input "true"
click at [586, 303] on label "Tile" at bounding box center [589, 302] width 20 height 13
radio input "true"
click at [451, 303] on label "Balcony, Deck, Patio" at bounding box center [450, 302] width 61 height 13
radio input "true"
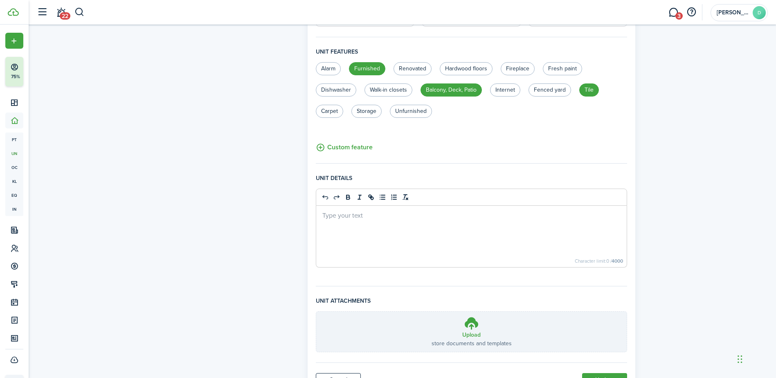
scroll to position [252, 0]
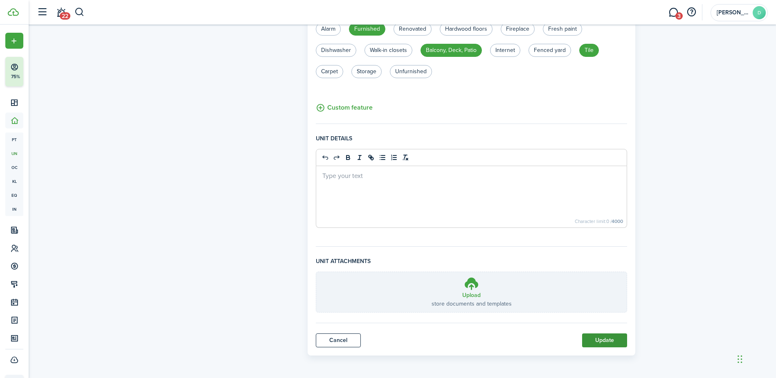
click at [593, 337] on button "Update" at bounding box center [604, 340] width 45 height 14
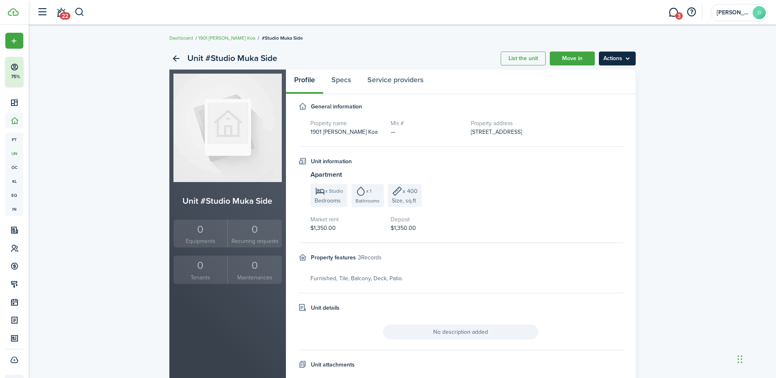
click at [616, 55] on menu-btn "Actions" at bounding box center [617, 59] width 37 height 14
click at [583, 72] on link "Edit unit" at bounding box center [600, 77] width 72 height 14
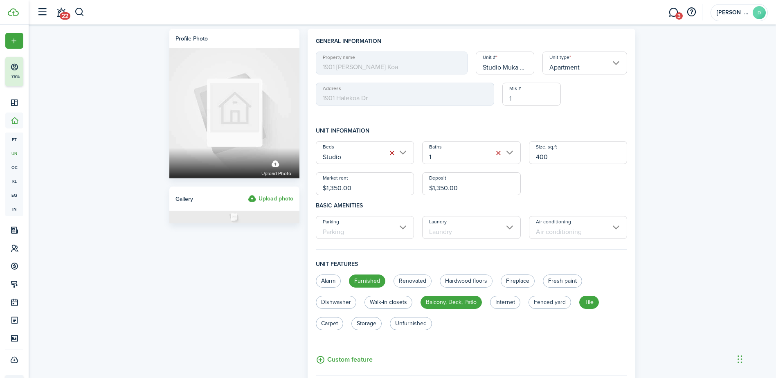
click at [507, 67] on input "Studio Muka Side" at bounding box center [505, 63] width 58 height 23
type input "Studio Mauka Side"
click at [647, 119] on div "Profile photo Upload photo Gallery Upload photo General information Property na…" at bounding box center [402, 318] width 747 height 587
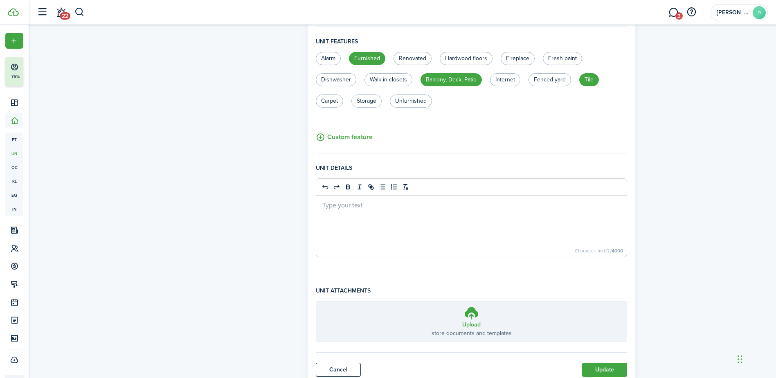
scroll to position [252, 0]
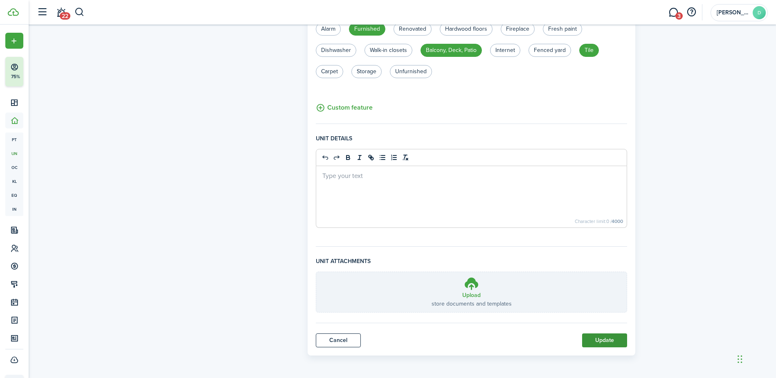
click at [605, 334] on button "Update" at bounding box center [604, 340] width 45 height 14
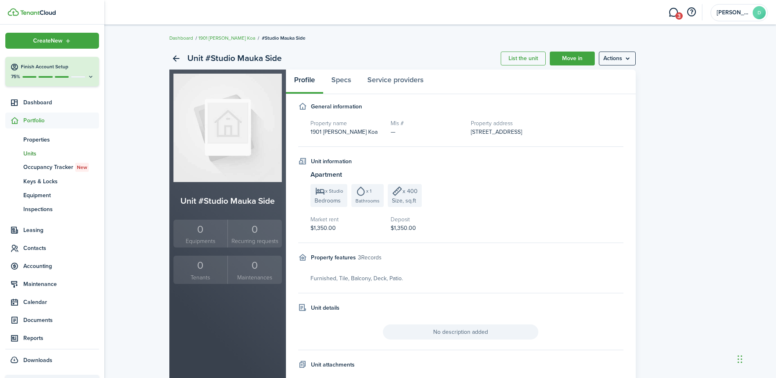
click at [35, 118] on span "Portfolio" at bounding box center [61, 120] width 76 height 9
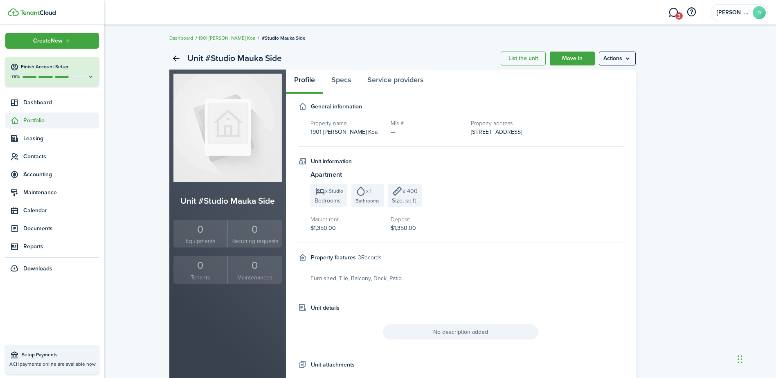
click at [42, 121] on span "Portfolio" at bounding box center [61, 120] width 76 height 9
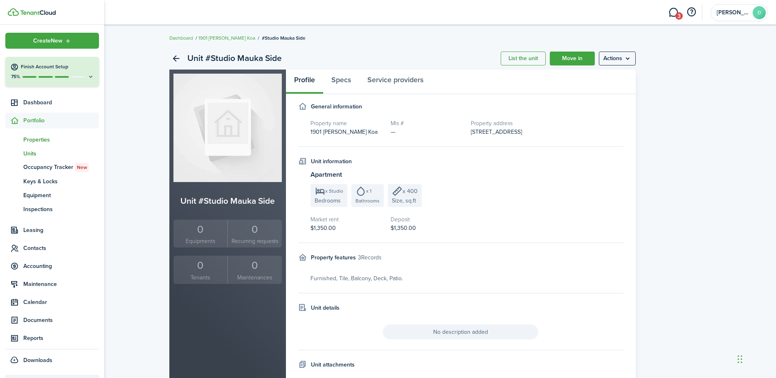
click at [38, 138] on span "Properties" at bounding box center [61, 139] width 76 height 9
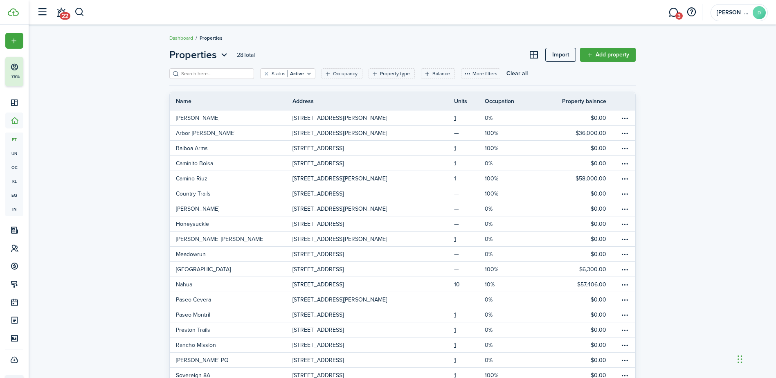
click at [214, 77] on input "search" at bounding box center [215, 74] width 72 height 8
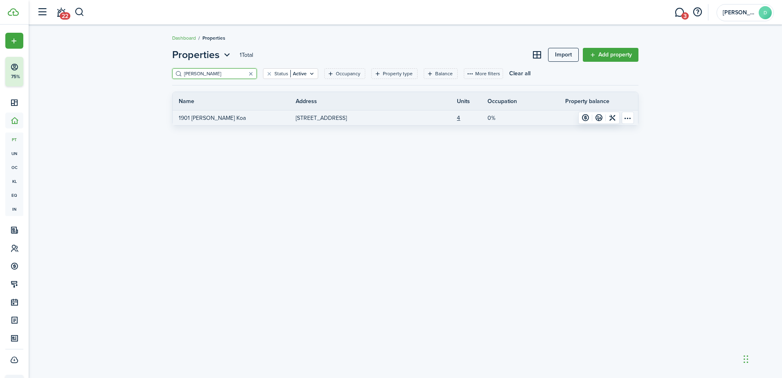
type input "[PERSON_NAME]"
click at [210, 115] on p "1901 [PERSON_NAME] Koa" at bounding box center [212, 118] width 67 height 9
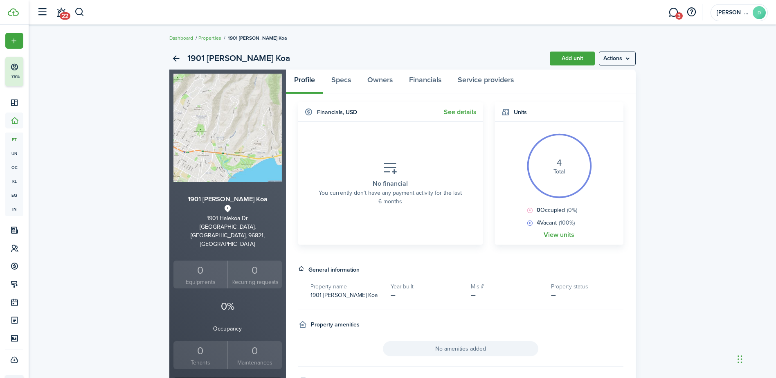
click at [558, 231] on widget-body "4 Total 0 Occupied (0%) 4 Vacant (100%) View units" at bounding box center [559, 183] width 128 height 123
click at [558, 236] on link "View units" at bounding box center [558, 234] width 31 height 7
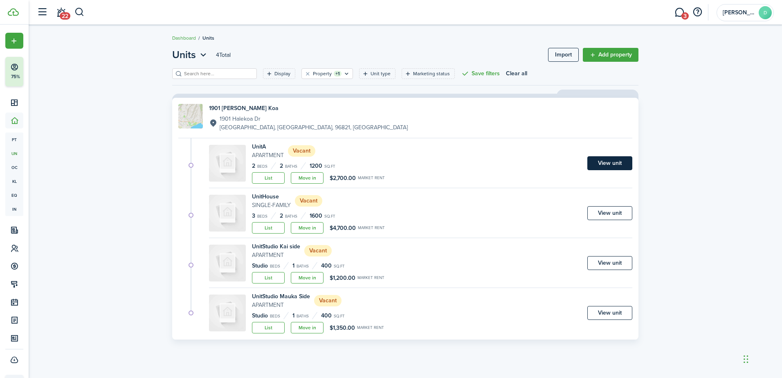
click at [606, 160] on link "View unit" at bounding box center [609, 163] width 45 height 14
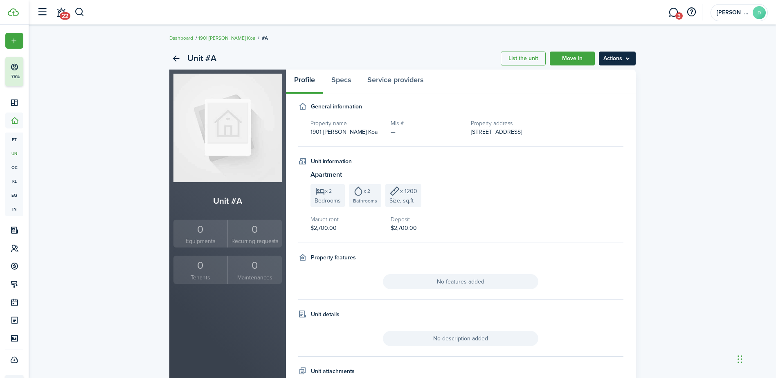
click at [621, 58] on menu-btn "Actions" at bounding box center [617, 59] width 37 height 14
click at [585, 76] on link "Edit unit" at bounding box center [600, 77] width 72 height 14
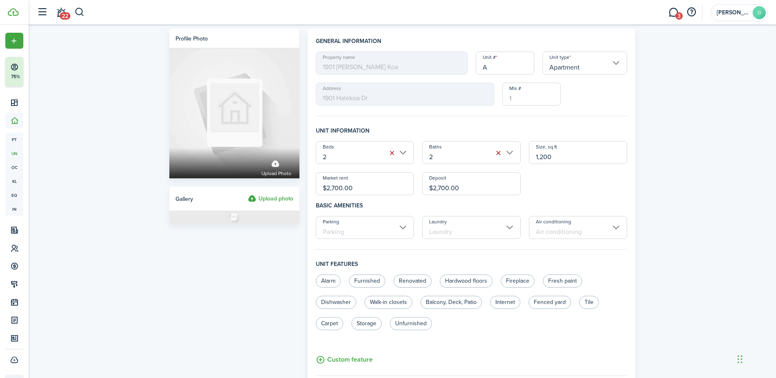
drag, startPoint x: 502, startPoint y: 68, endPoint x: 464, endPoint y: 70, distance: 37.2
click at [464, 70] on div "Property name [GEOGRAPHIC_DATA][PERSON_NAME] # A Unit type Apartment Address [S…" at bounding box center [472, 79] width 320 height 54
type input "Garage"
click at [656, 112] on div "Profile photo Upload photo Gallery Upload photo General information Property na…" at bounding box center [402, 318] width 747 height 587
click at [367, 282] on label "Furnished" at bounding box center [367, 280] width 36 height 13
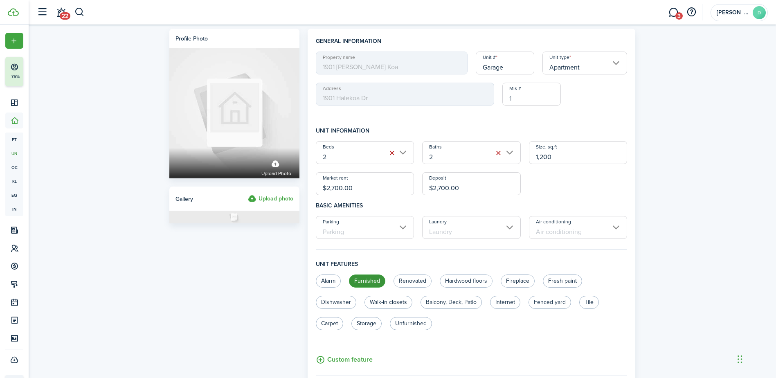
radio input "true"
click at [334, 303] on label "Dishwasher" at bounding box center [336, 302] width 40 height 13
radio input "true"
click at [438, 301] on label "Balcony, Deck, Patio" at bounding box center [450, 302] width 61 height 13
radio input "true"
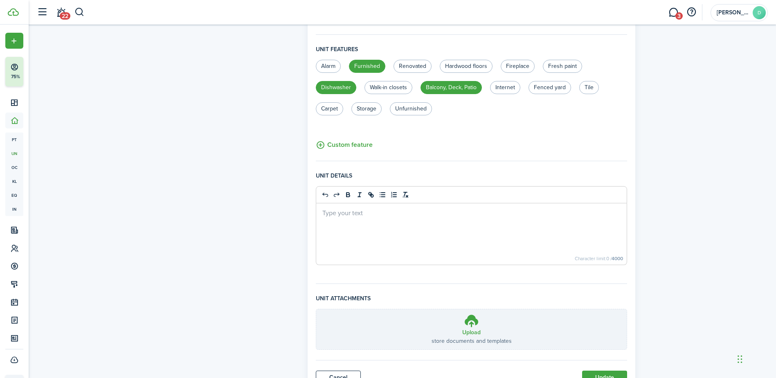
scroll to position [252, 0]
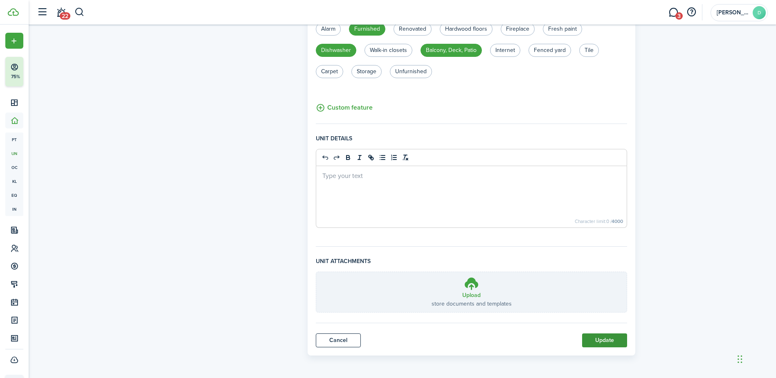
click at [605, 339] on button "Update" at bounding box center [604, 340] width 45 height 14
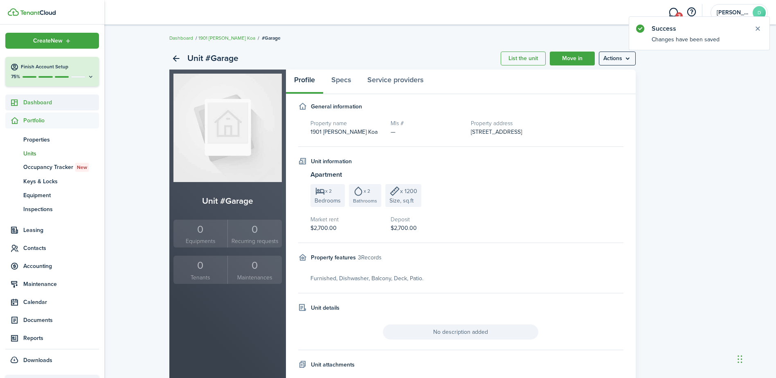
click at [41, 103] on span "Dashboard" at bounding box center [61, 102] width 76 height 9
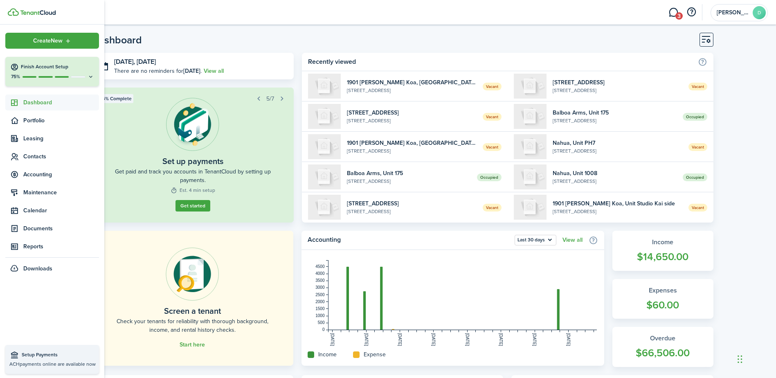
click at [40, 101] on span "Dashboard" at bounding box center [61, 102] width 76 height 9
click at [39, 121] on span "Portfolio" at bounding box center [61, 120] width 76 height 9
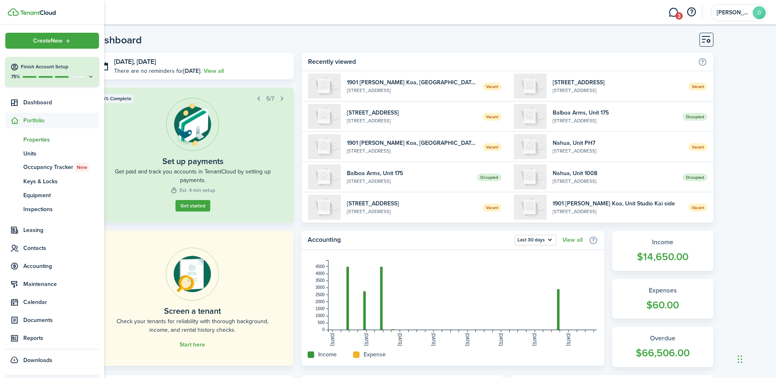
click at [40, 140] on span "Properties" at bounding box center [61, 139] width 76 height 9
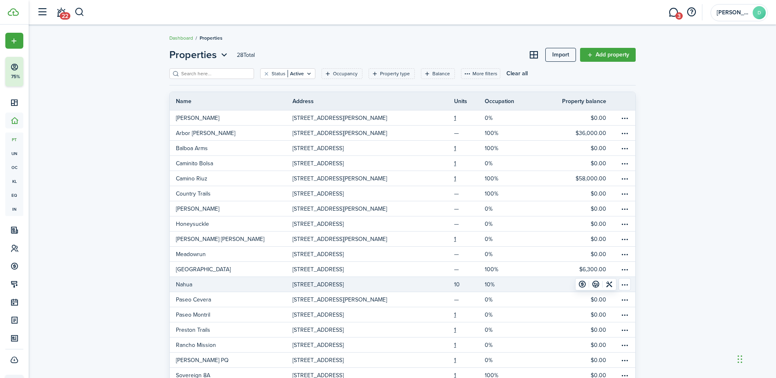
click at [458, 281] on link "10" at bounding box center [469, 284] width 31 height 15
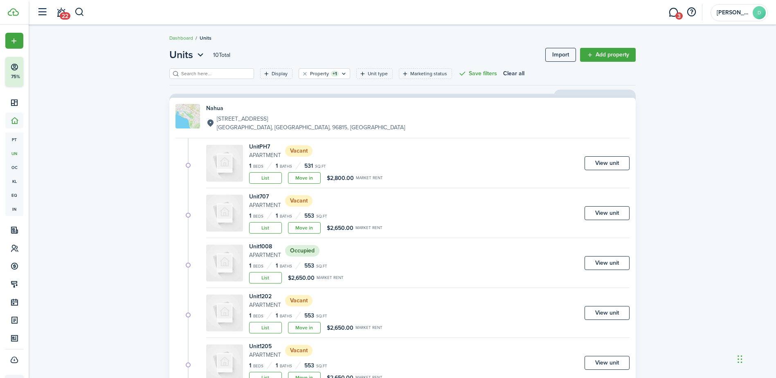
click at [740, 141] on div "Units 10 Total Import Add property Display Property +1 Unit type Marketing stat…" at bounding box center [402, 342] width 747 height 599
click at [756, 13] on avatar-text "D" at bounding box center [758, 12] width 13 height 13
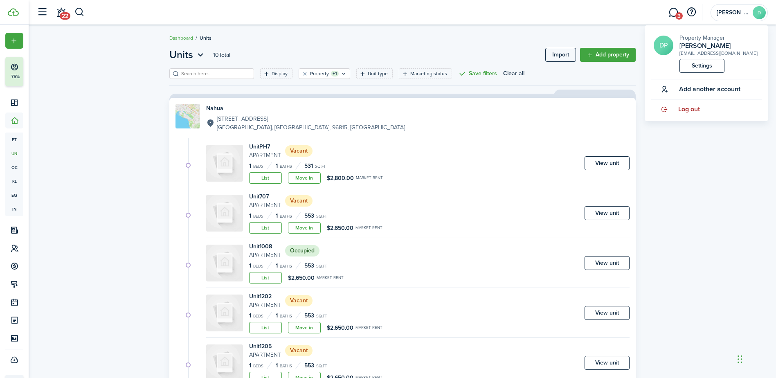
click at [688, 111] on span "Log out" at bounding box center [689, 108] width 22 height 7
